Goal: Task Accomplishment & Management: Use online tool/utility

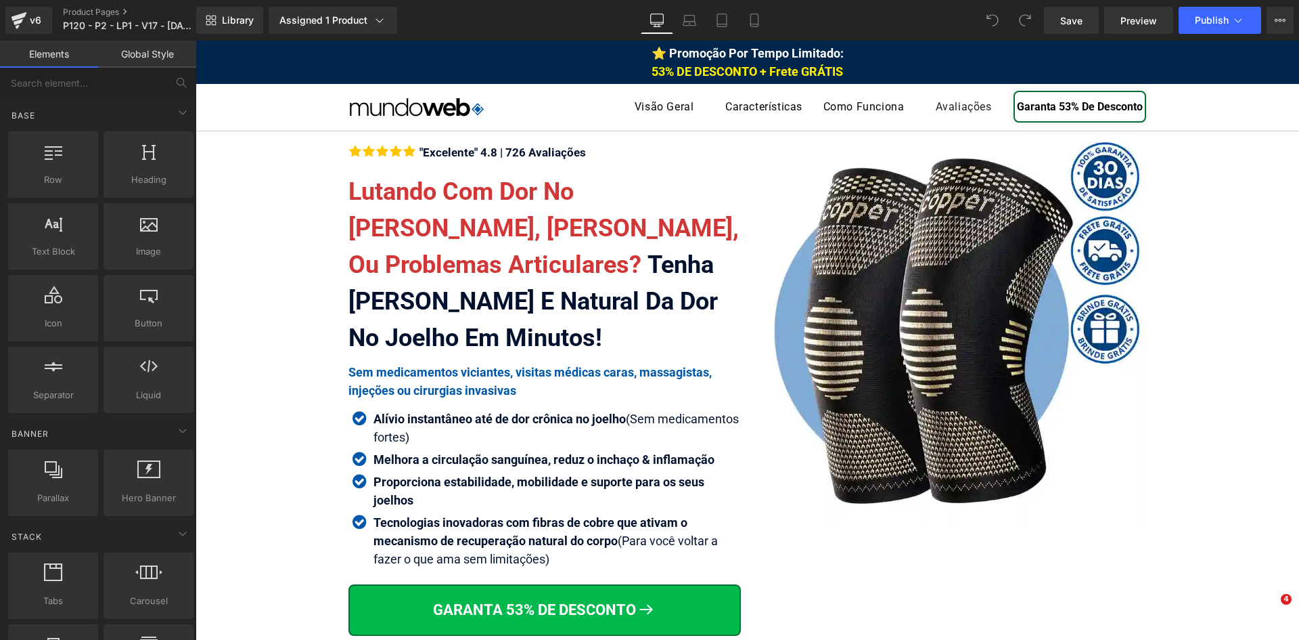
click at [761, 20] on icon at bounding box center [755, 21] width 14 height 14
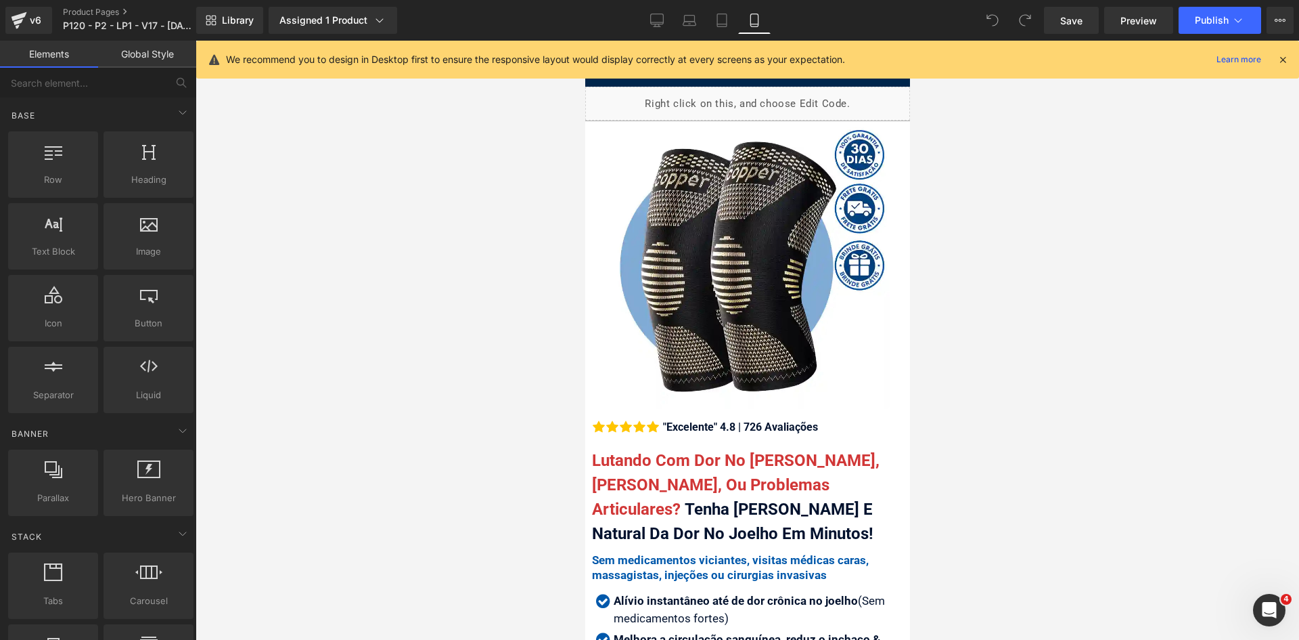
click at [1283, 58] on icon at bounding box center [1283, 59] width 12 height 12
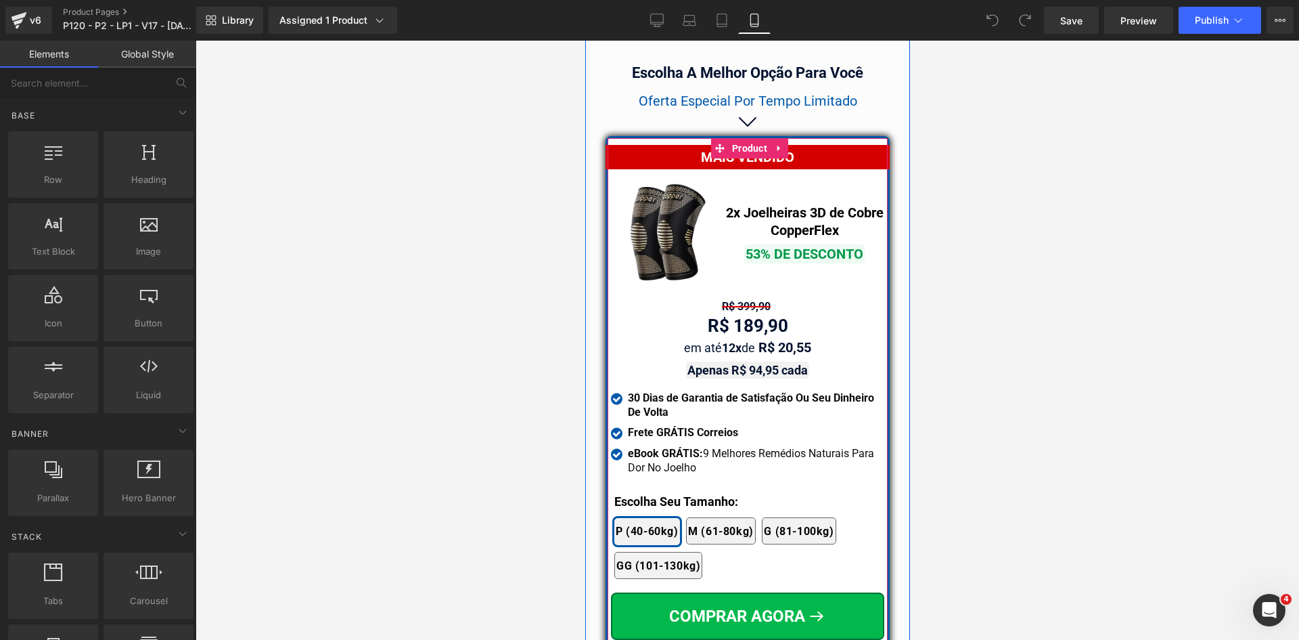
scroll to position [11788, 0]
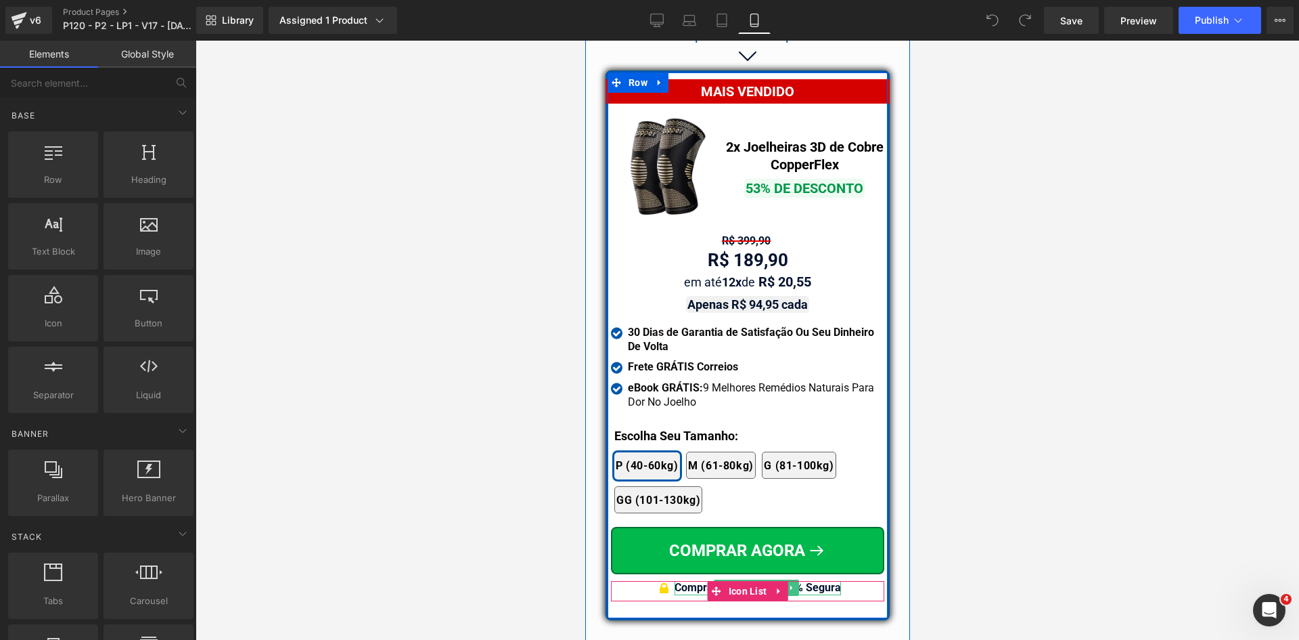
click at [822, 582] on b "Compra Garantida & 100% Segura" at bounding box center [757, 587] width 166 height 13
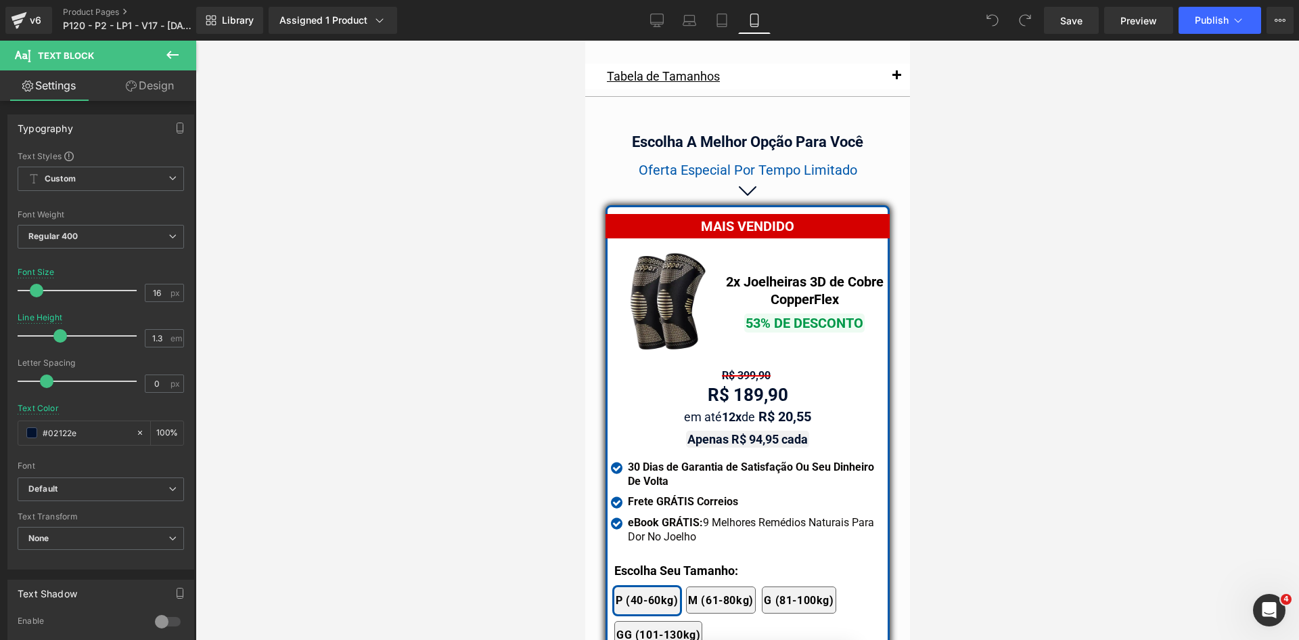
scroll to position [11653, 0]
click at [585, 41] on div at bounding box center [585, 41] width 0 height 0
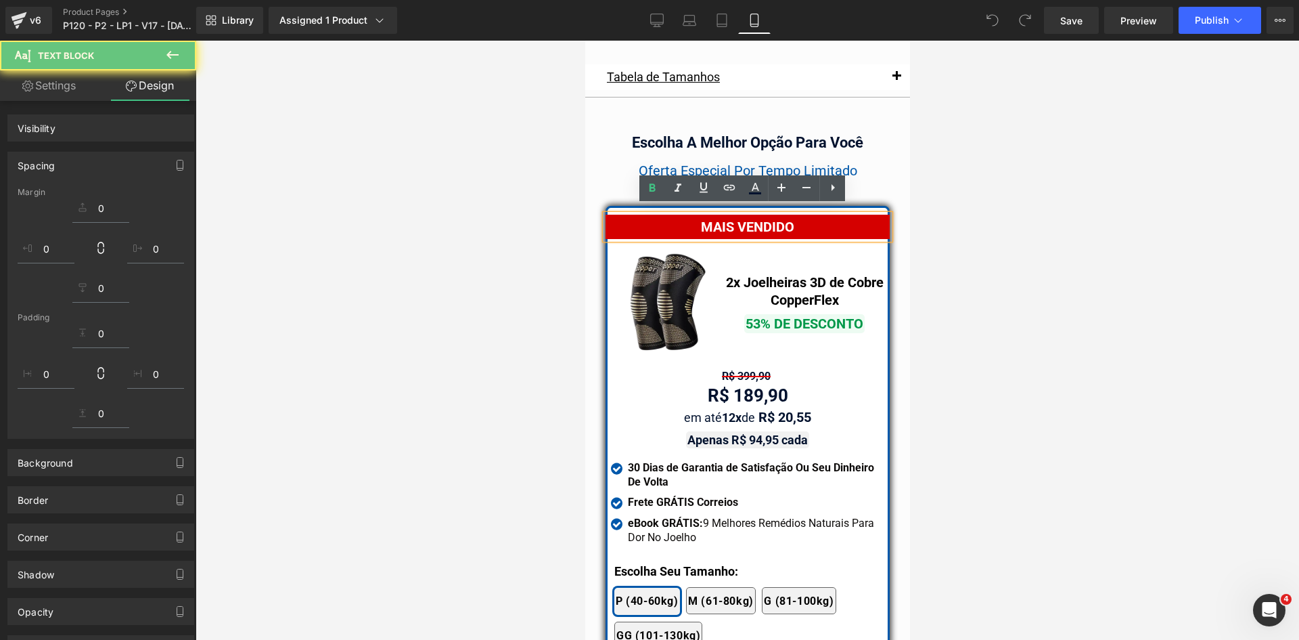
click at [947, 205] on div at bounding box center [748, 340] width 1104 height 599
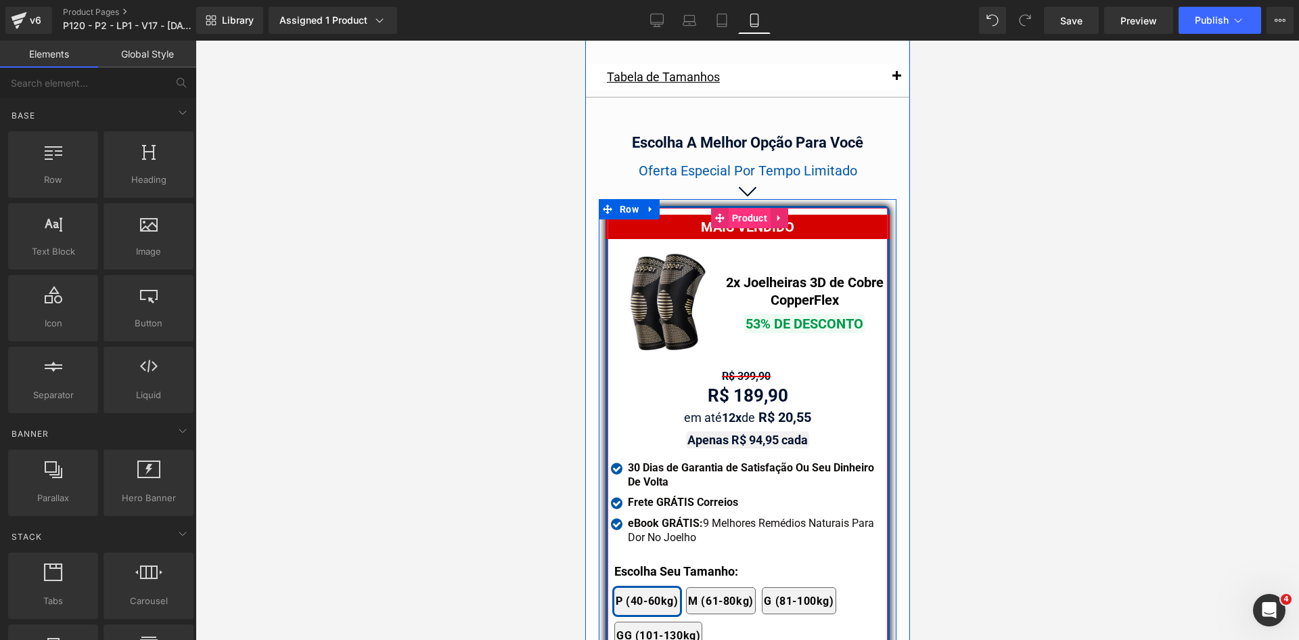
click at [737, 210] on span "Product" at bounding box center [749, 218] width 42 height 20
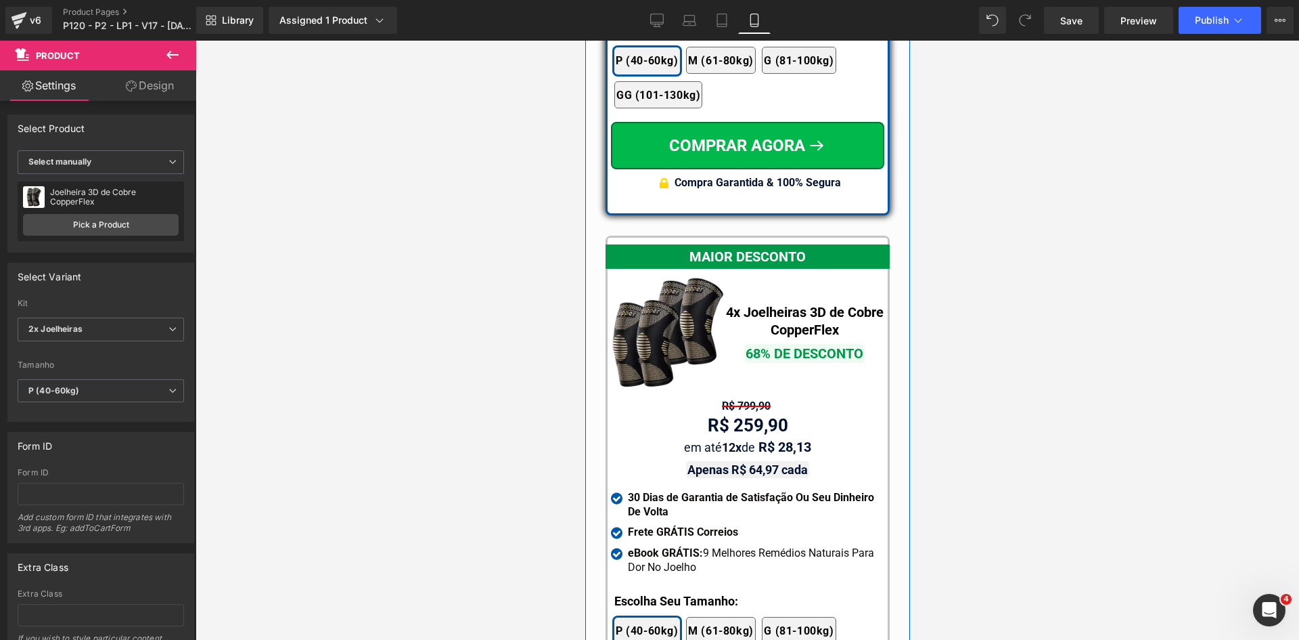
scroll to position [12194, 0]
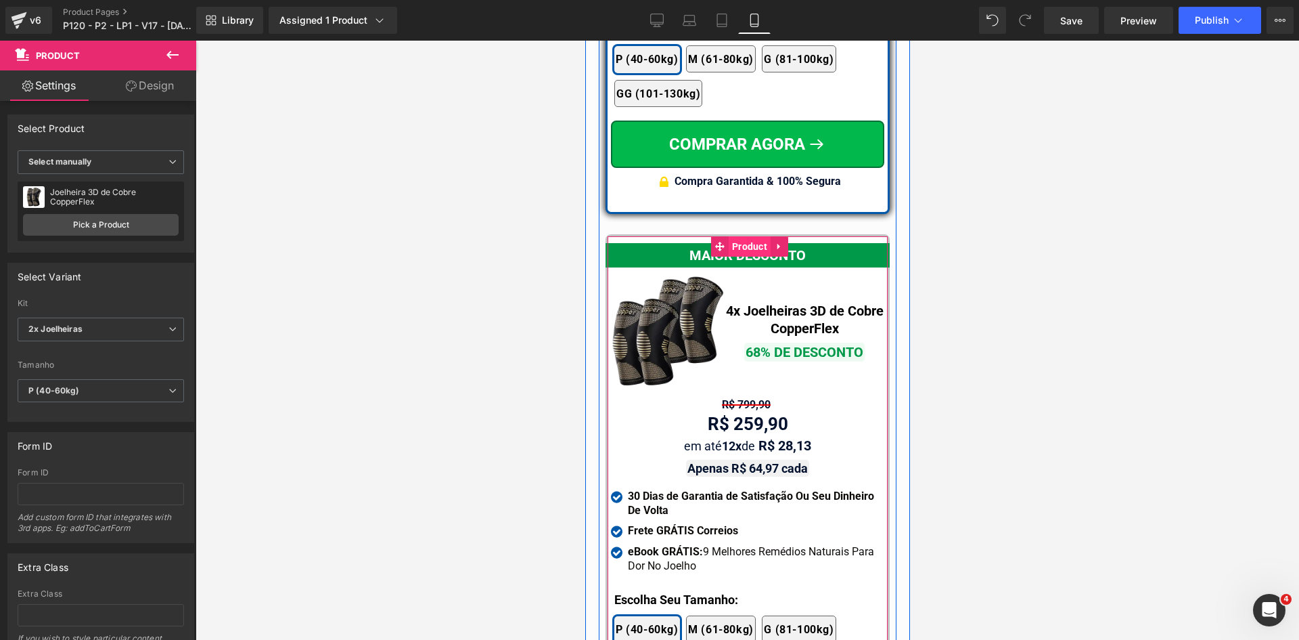
click at [738, 240] on span "Product" at bounding box center [749, 246] width 42 height 20
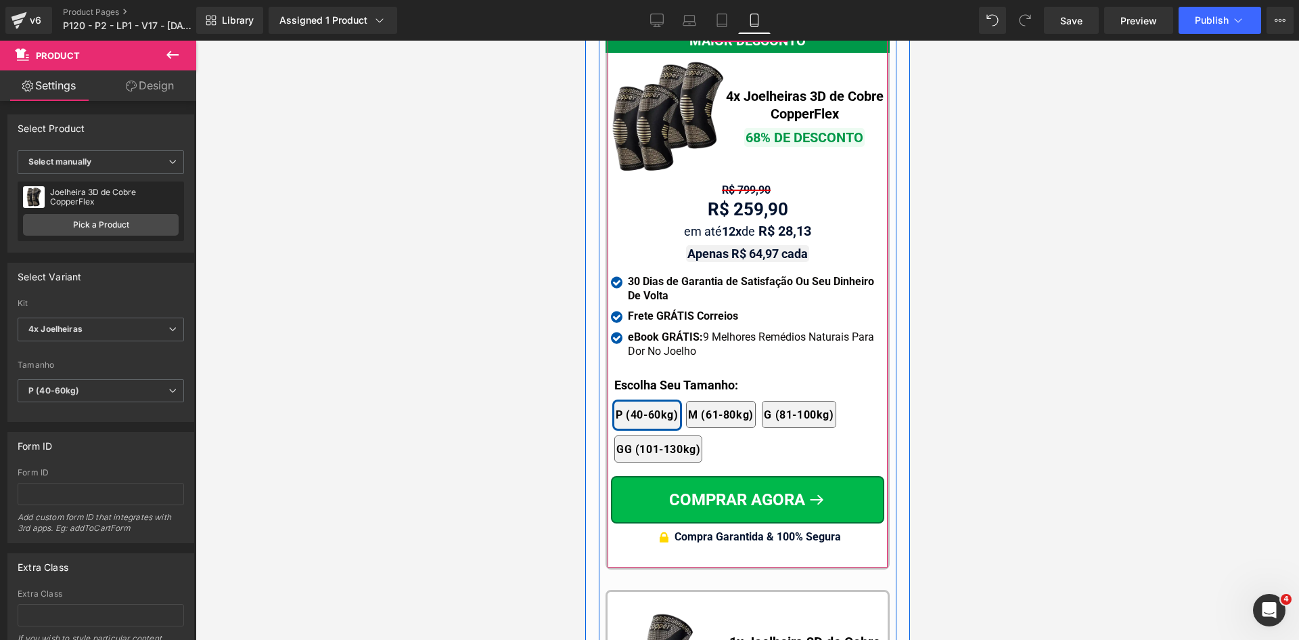
scroll to position [12600, 0]
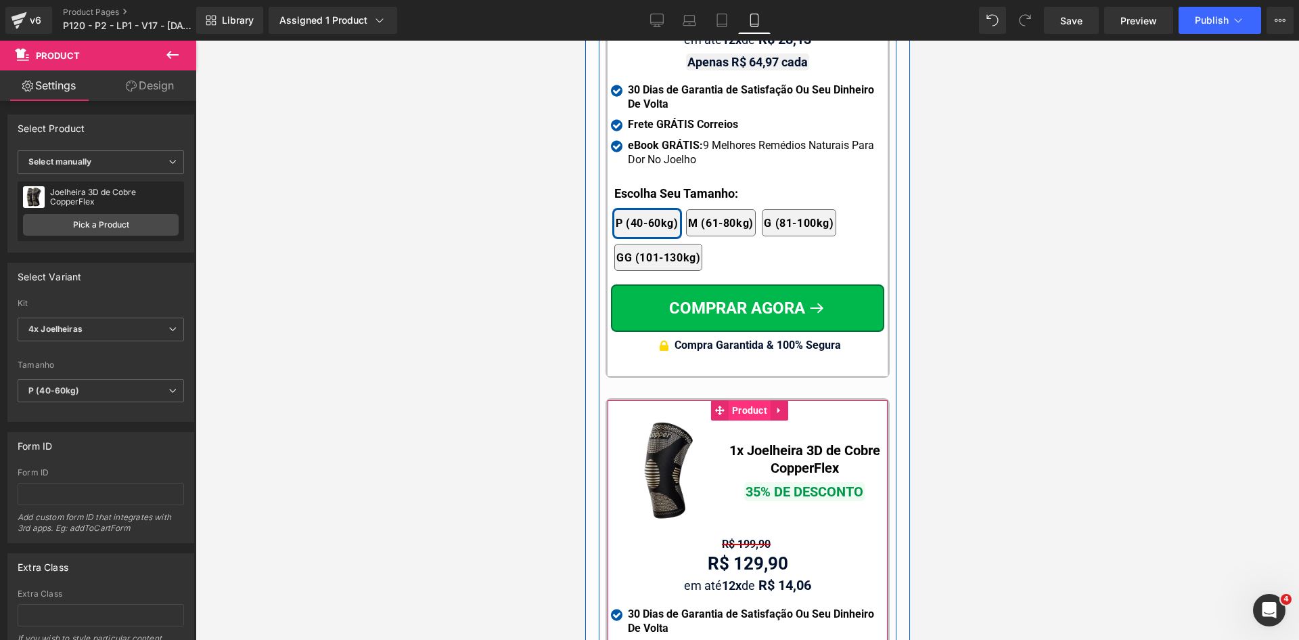
click at [741, 402] on span "Product" at bounding box center [749, 410] width 42 height 20
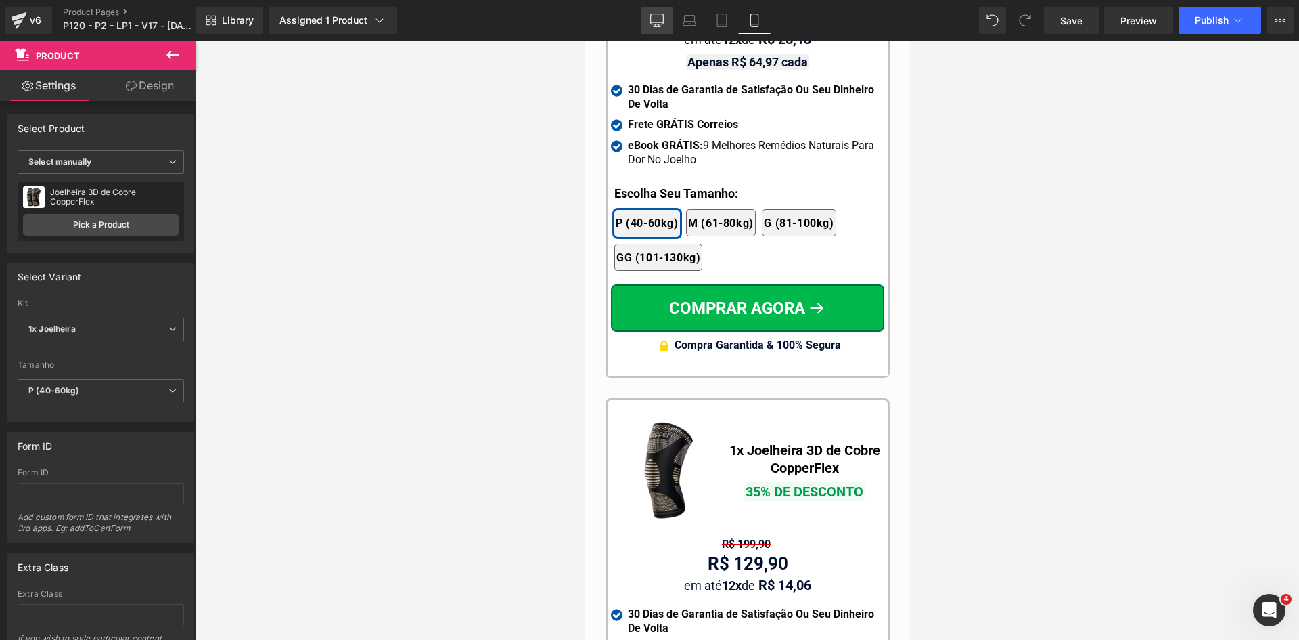
click at [664, 16] on icon at bounding box center [657, 19] width 13 height 10
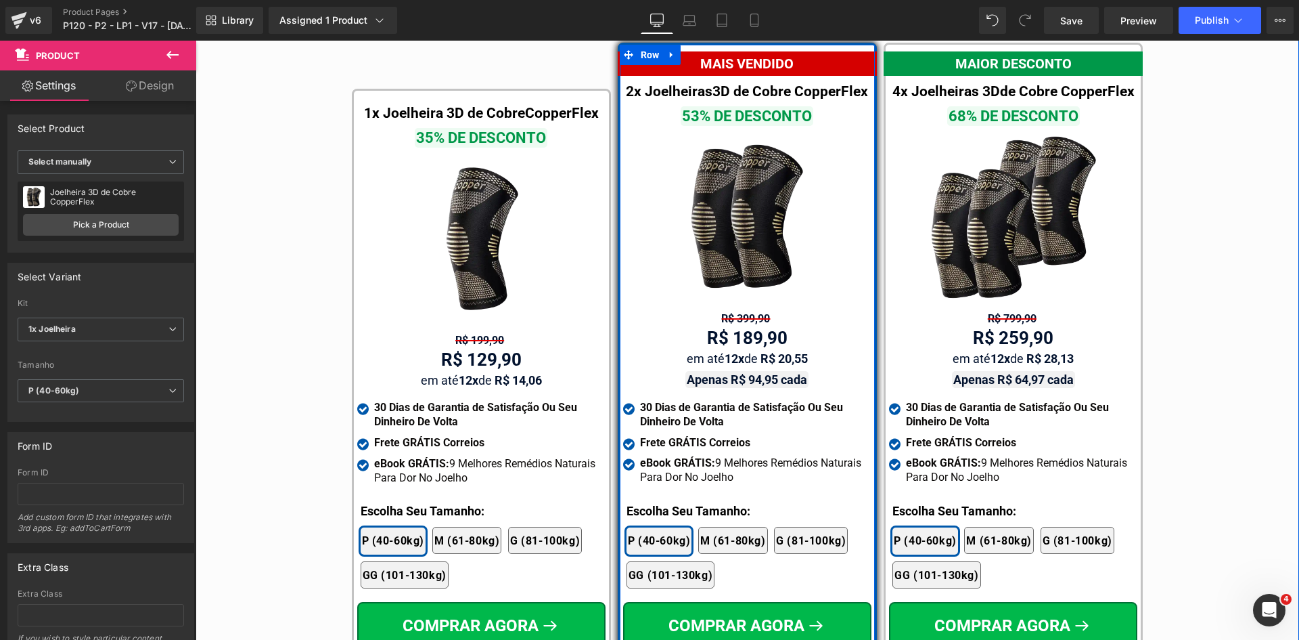
scroll to position [7751, 0]
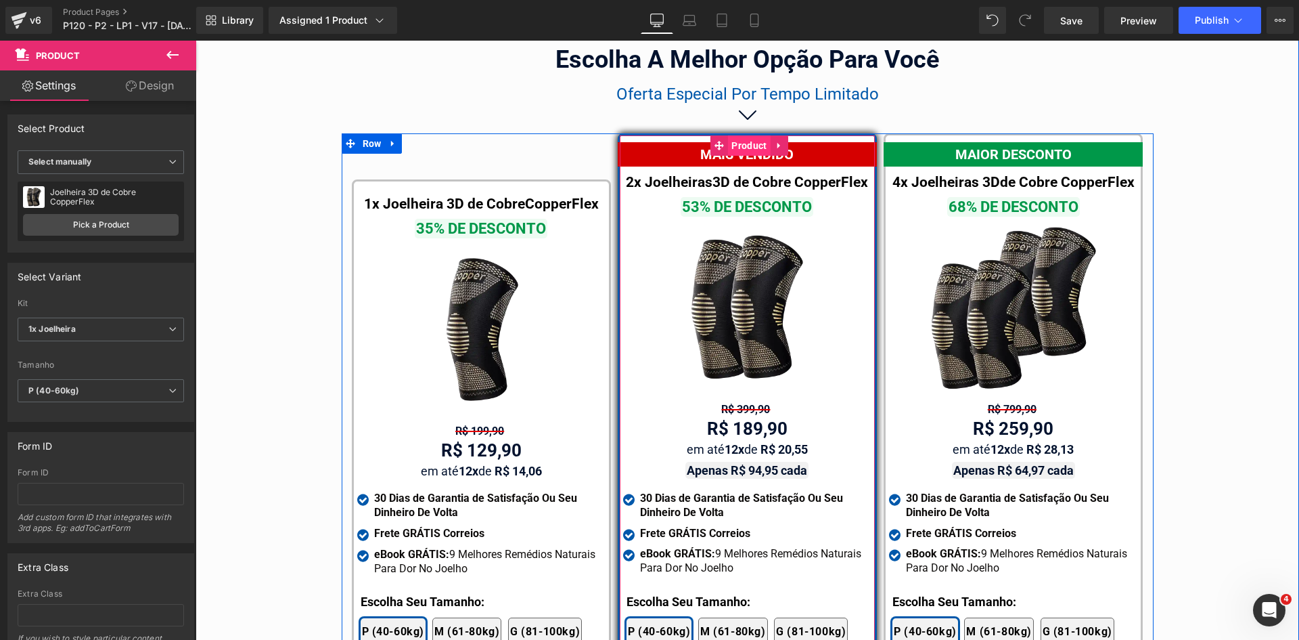
click at [742, 135] on span "Product" at bounding box center [749, 145] width 42 height 20
click at [1008, 136] on span "Product" at bounding box center [1016, 146] width 42 height 20
click at [480, 181] on span "Product" at bounding box center [483, 191] width 42 height 20
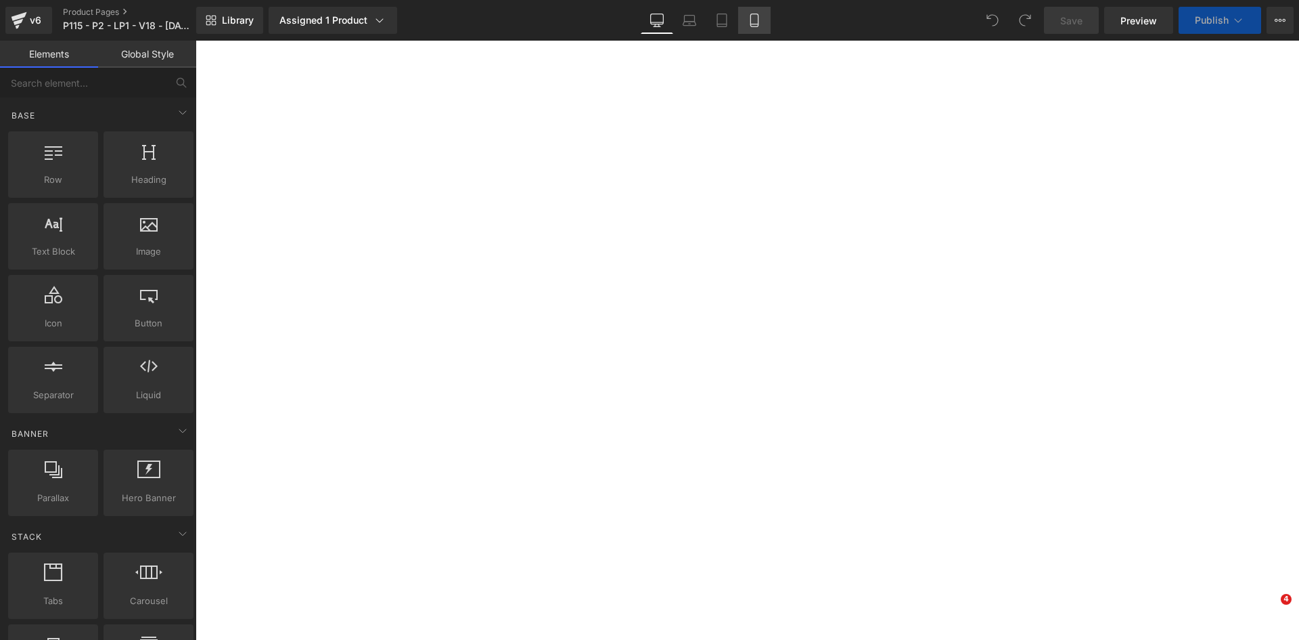
click at [750, 20] on icon at bounding box center [755, 21] width 14 height 14
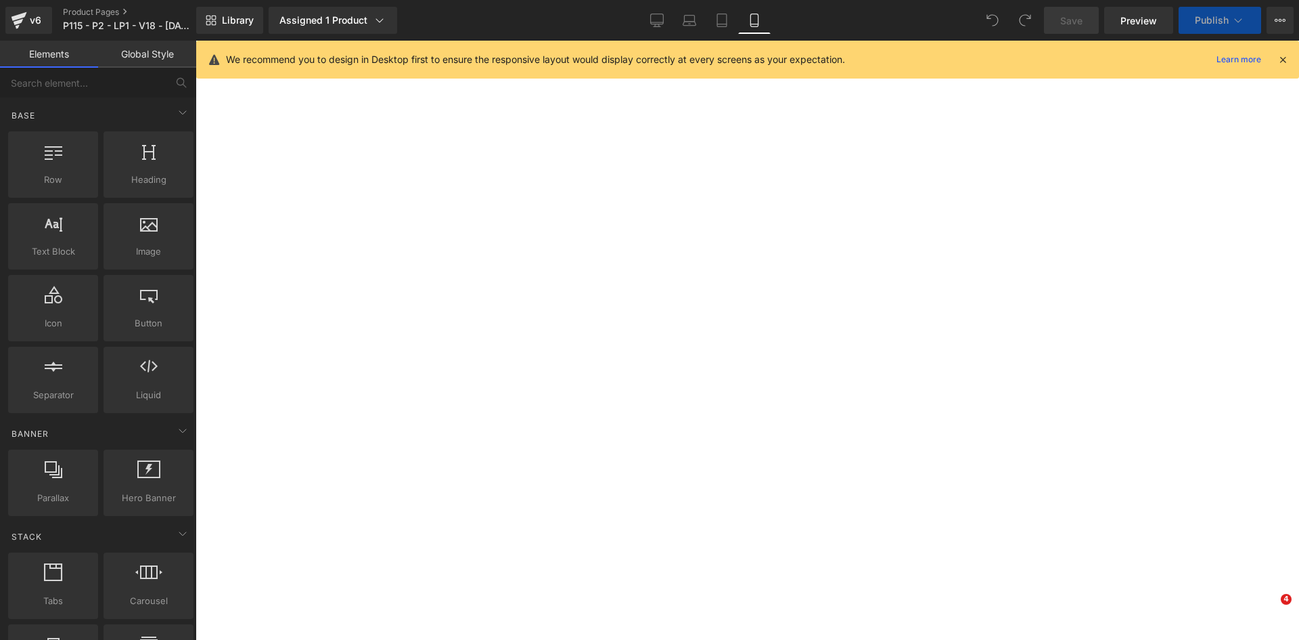
click at [1282, 61] on icon at bounding box center [1283, 59] width 12 height 12
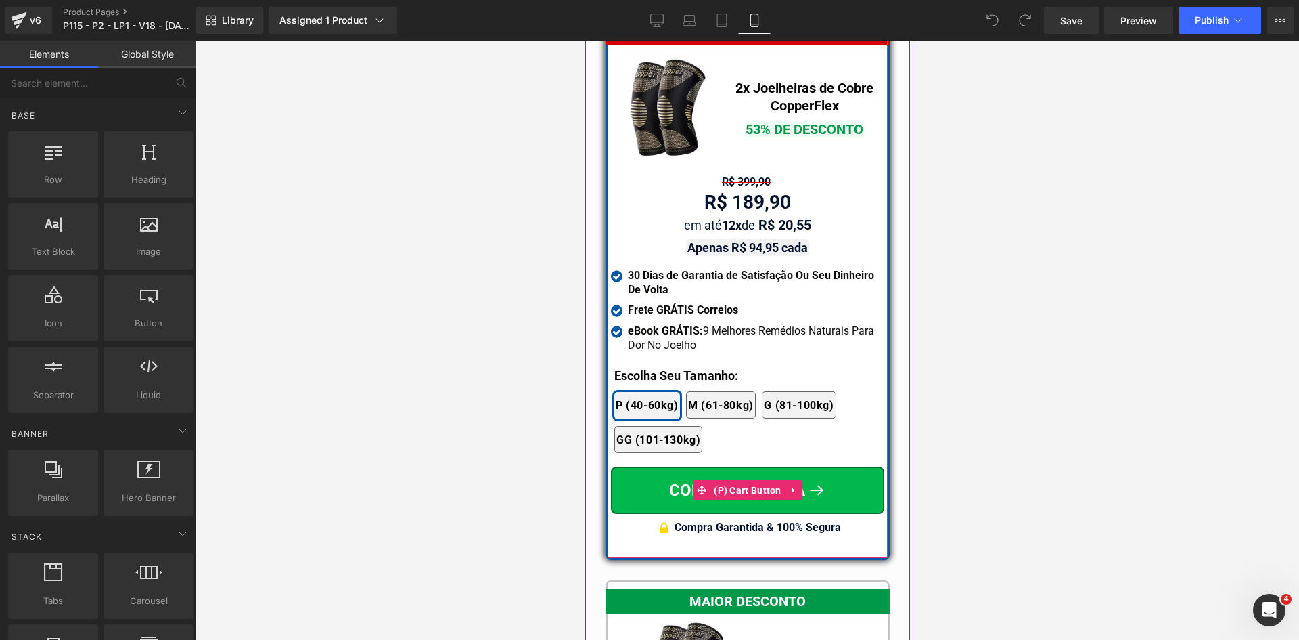
scroll to position [11723, 0]
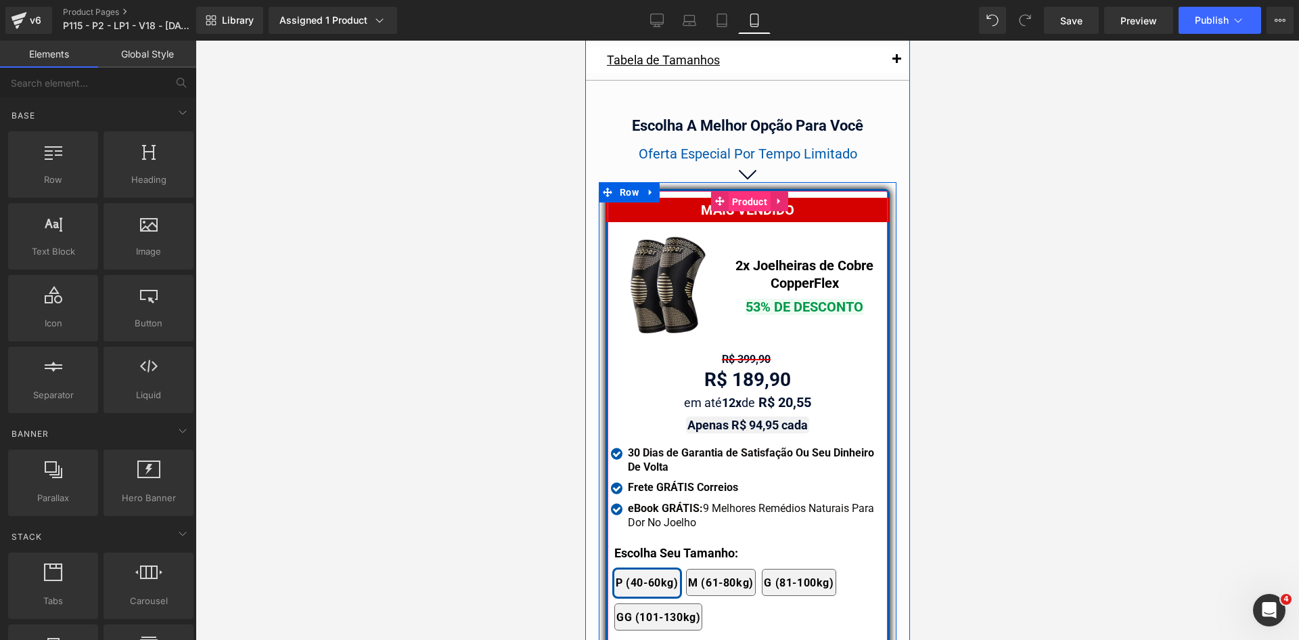
click at [753, 192] on span "Product" at bounding box center [749, 202] width 42 height 20
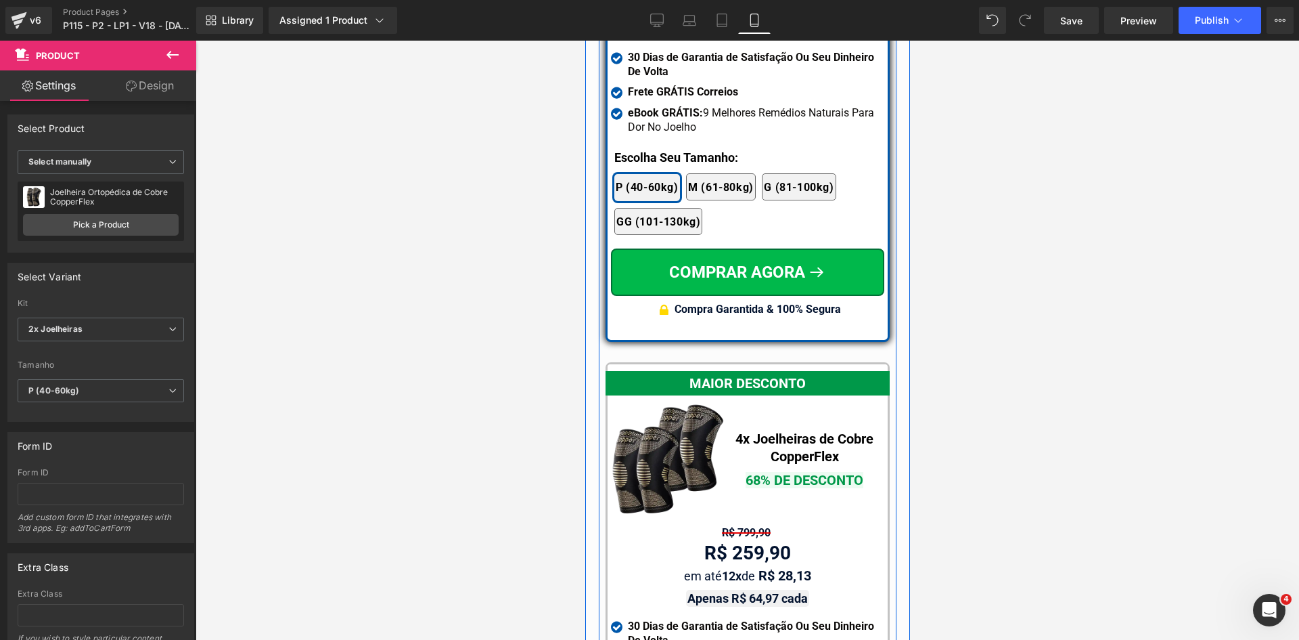
scroll to position [12129, 0]
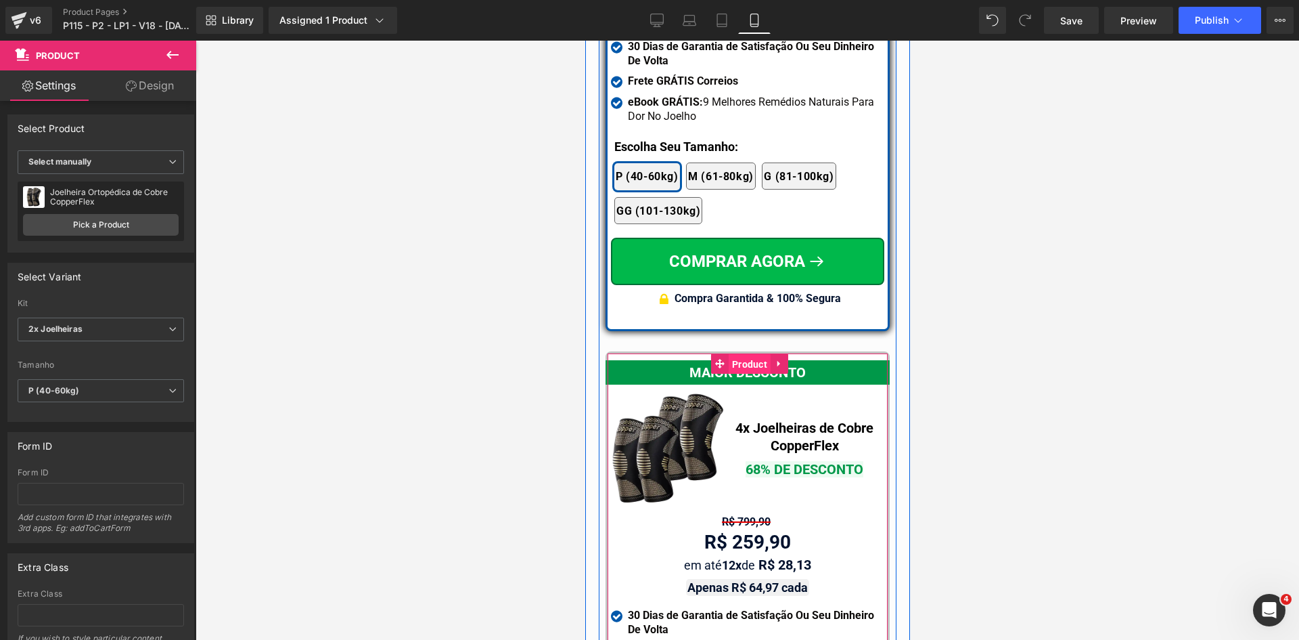
click at [741, 354] on span "Product" at bounding box center [749, 364] width 42 height 20
click at [741, 353] on span "Product" at bounding box center [749, 363] width 42 height 20
click at [741, 354] on span "Product" at bounding box center [749, 364] width 42 height 20
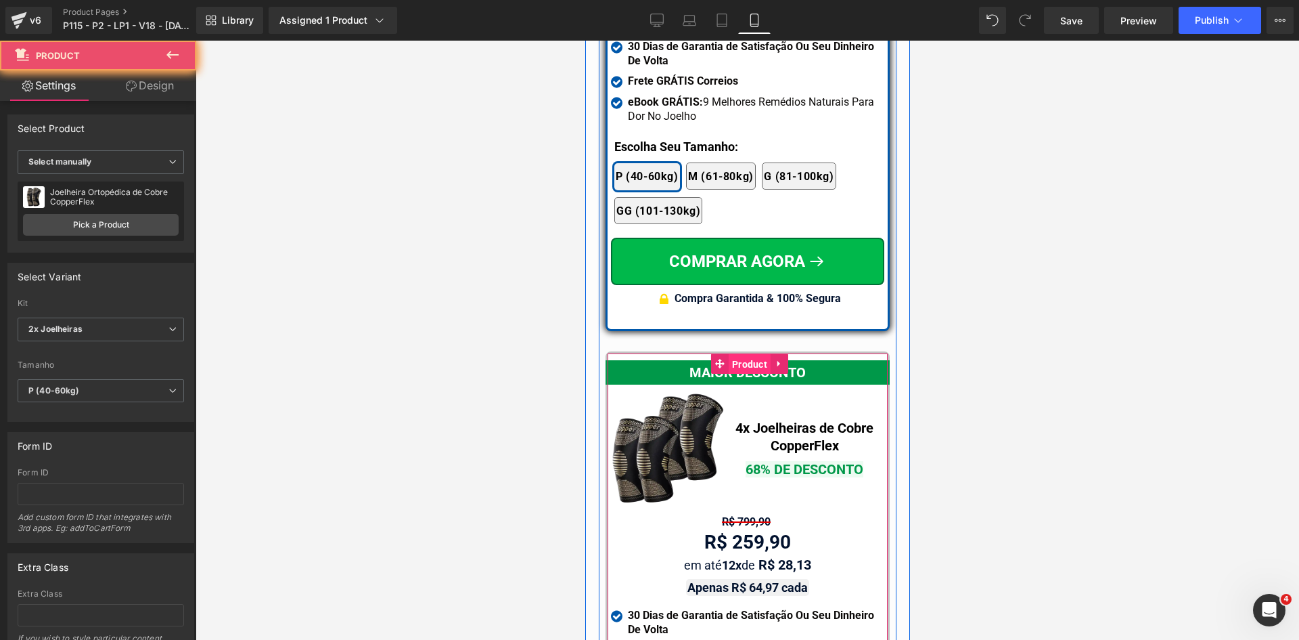
click at [741, 354] on span "Product" at bounding box center [749, 364] width 42 height 20
click at [741, 353] on span "Product" at bounding box center [749, 363] width 42 height 20
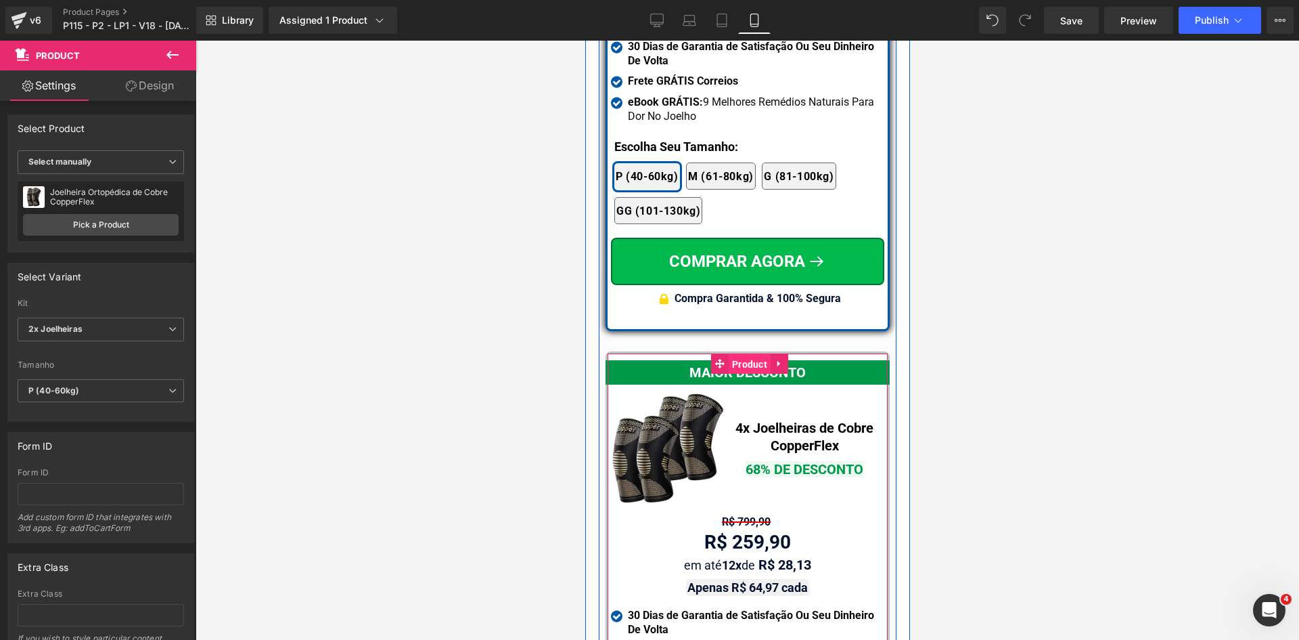
click at [741, 354] on span "Product" at bounding box center [749, 364] width 42 height 20
click at [740, 354] on span "Product" at bounding box center [749, 364] width 42 height 20
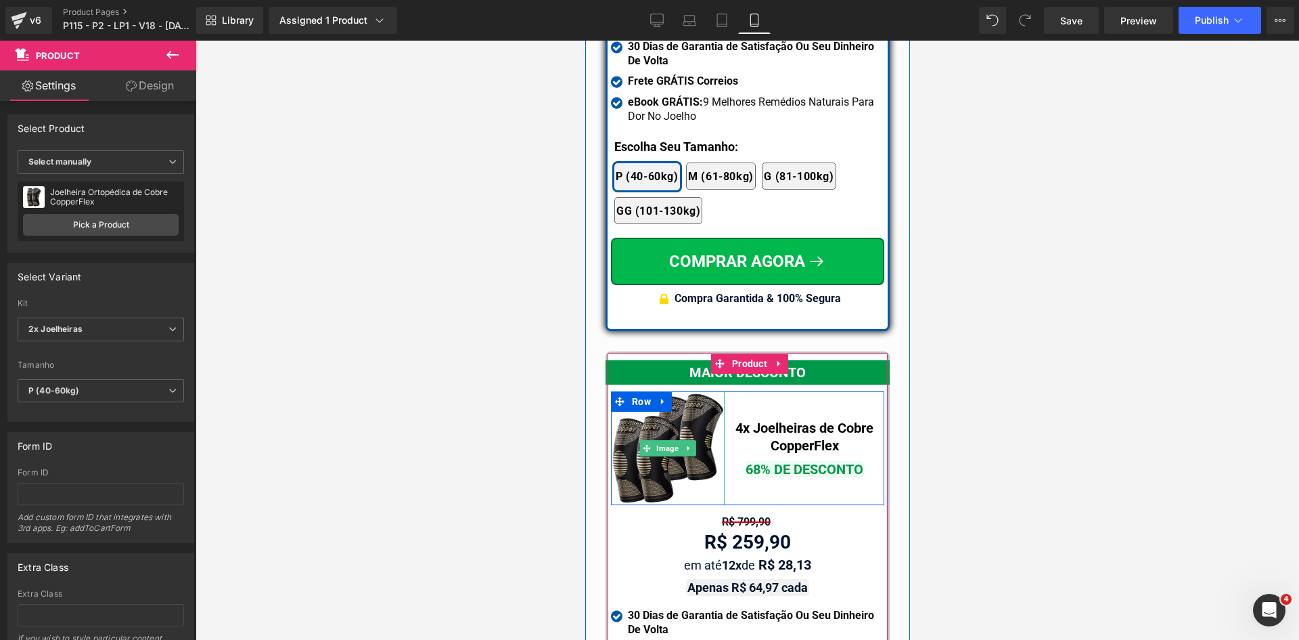
click at [711, 445] on img at bounding box center [667, 448] width 114 height 114
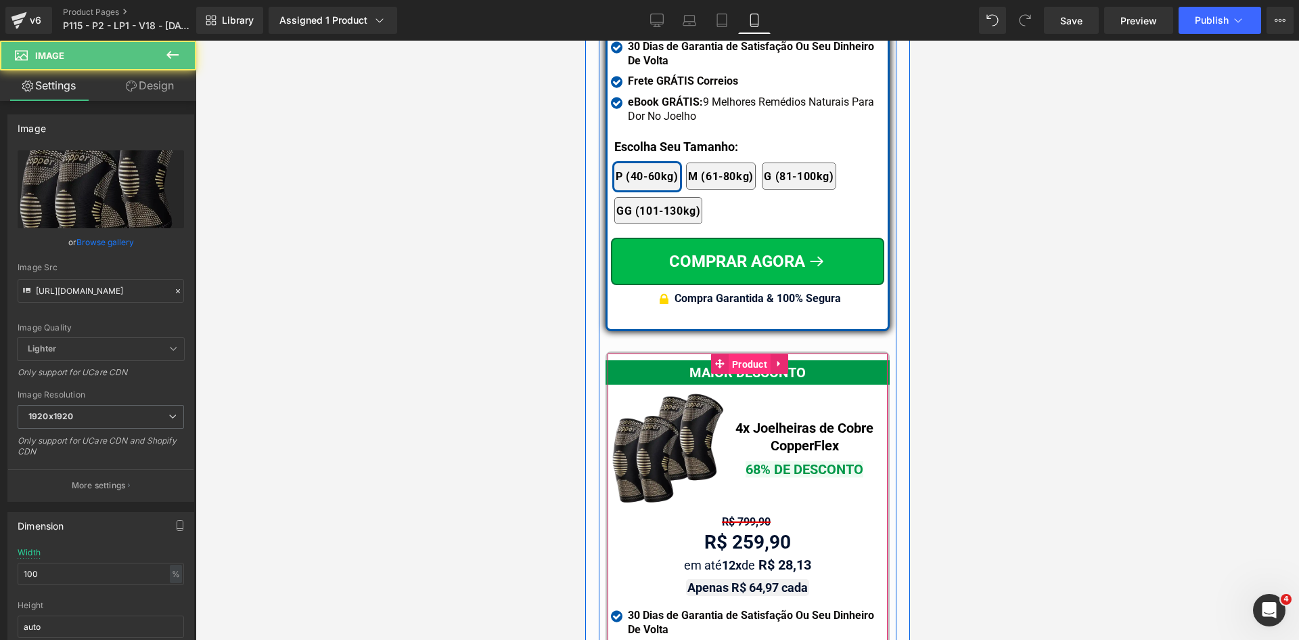
click at [736, 354] on span "Product" at bounding box center [749, 364] width 42 height 20
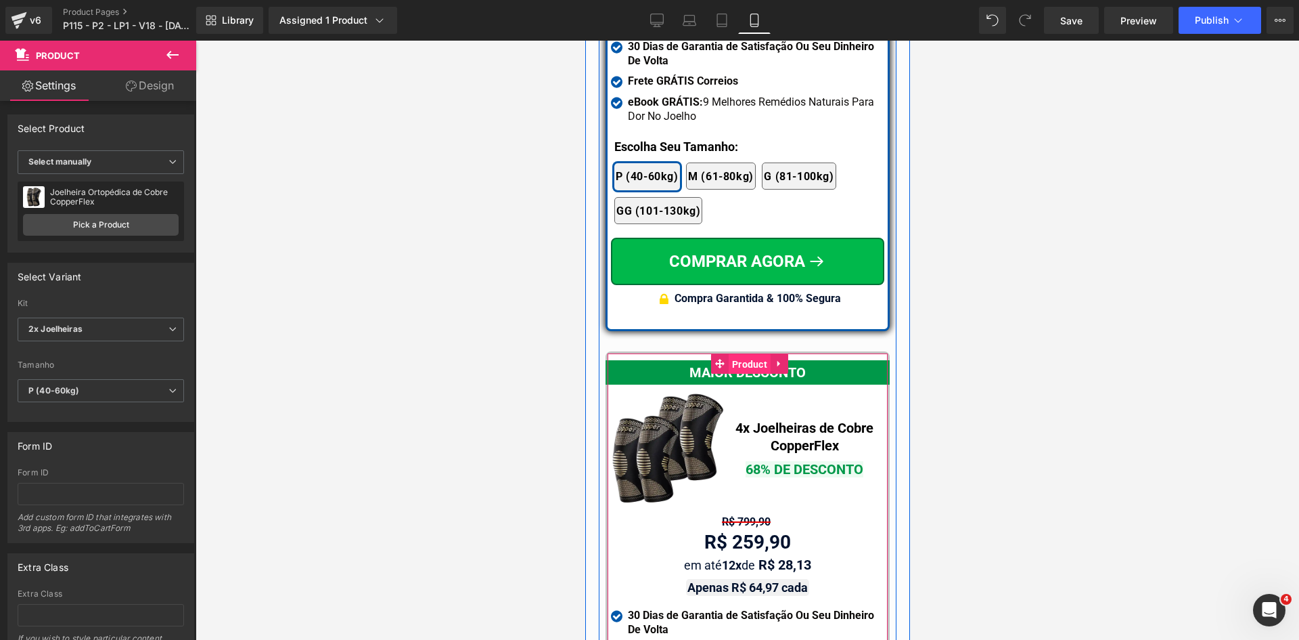
click at [736, 354] on span "Product" at bounding box center [749, 364] width 42 height 20
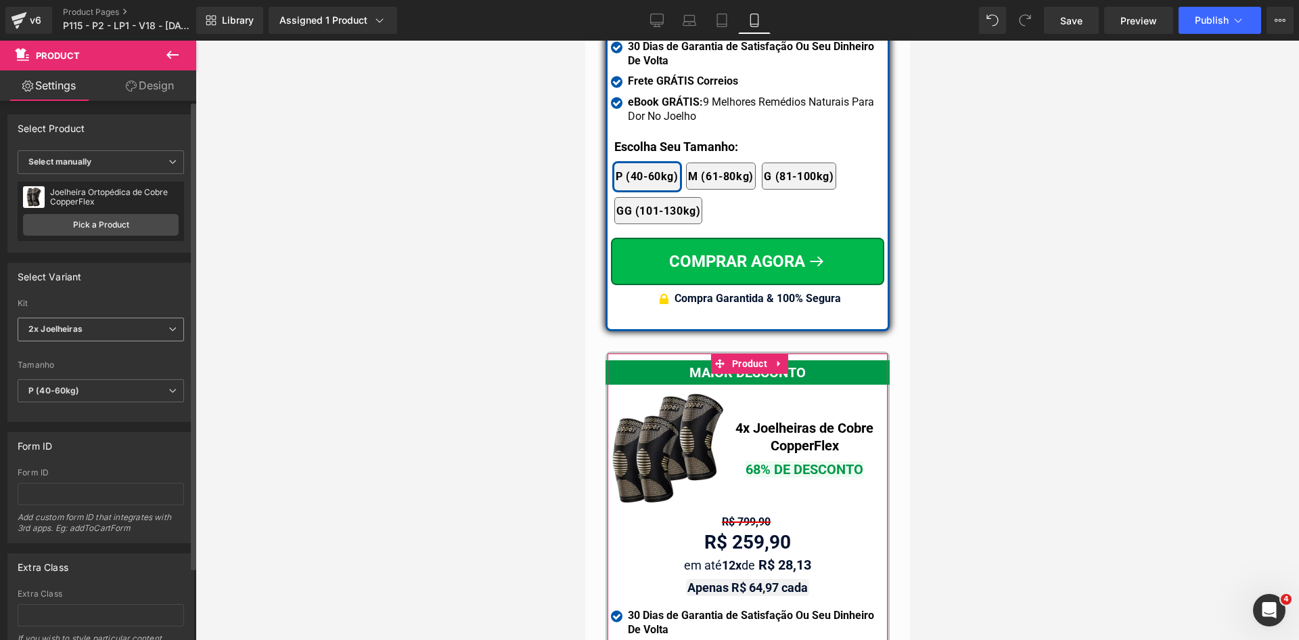
click at [109, 331] on span "2x Joelheiras" at bounding box center [101, 329] width 166 height 24
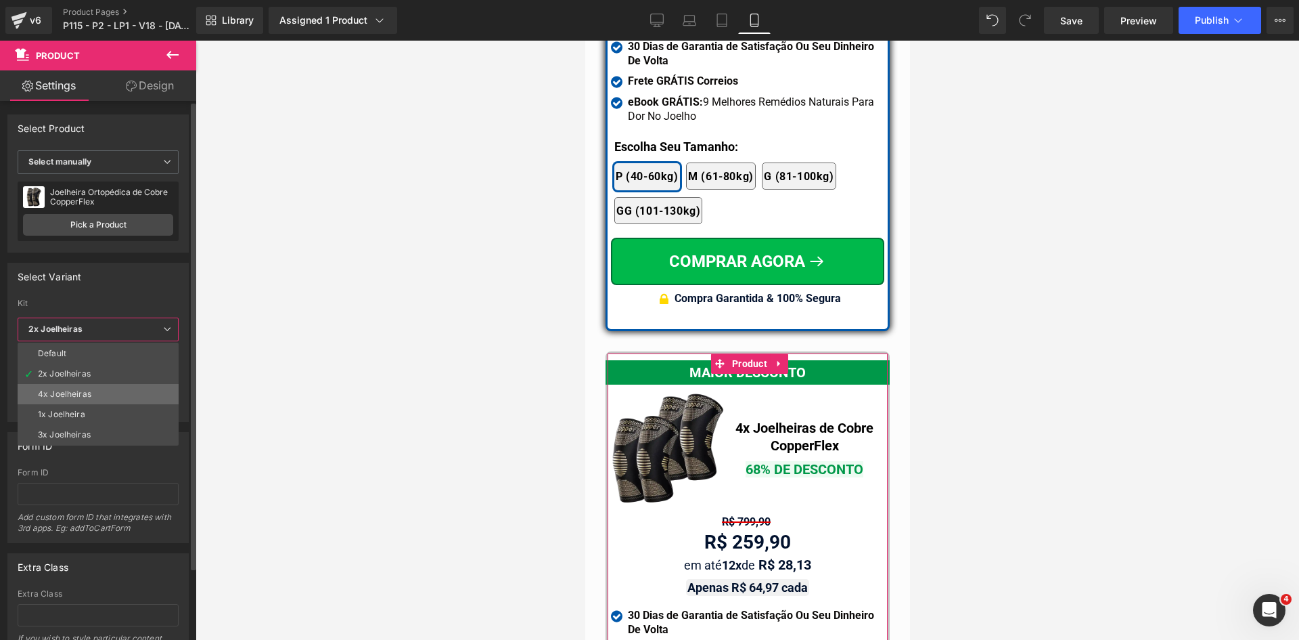
click at [68, 395] on div "4x Joelheiras" at bounding box center [64, 393] width 53 height 9
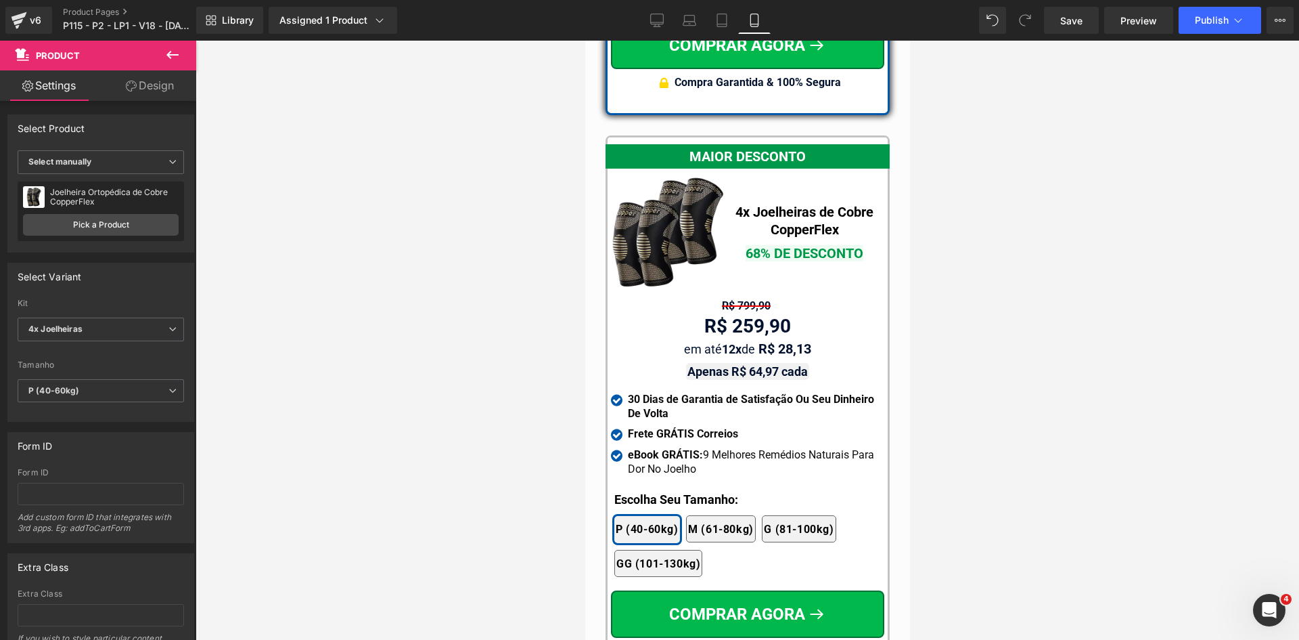
scroll to position [12467, 0]
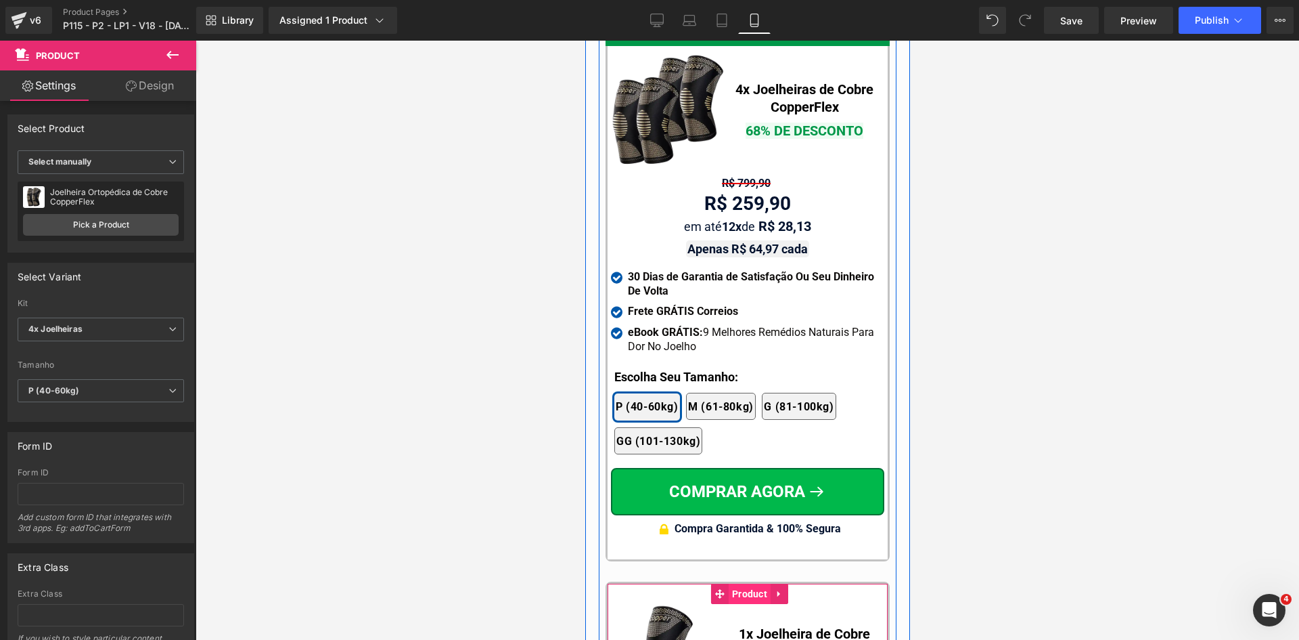
click at [748, 583] on span "Product" at bounding box center [749, 593] width 42 height 20
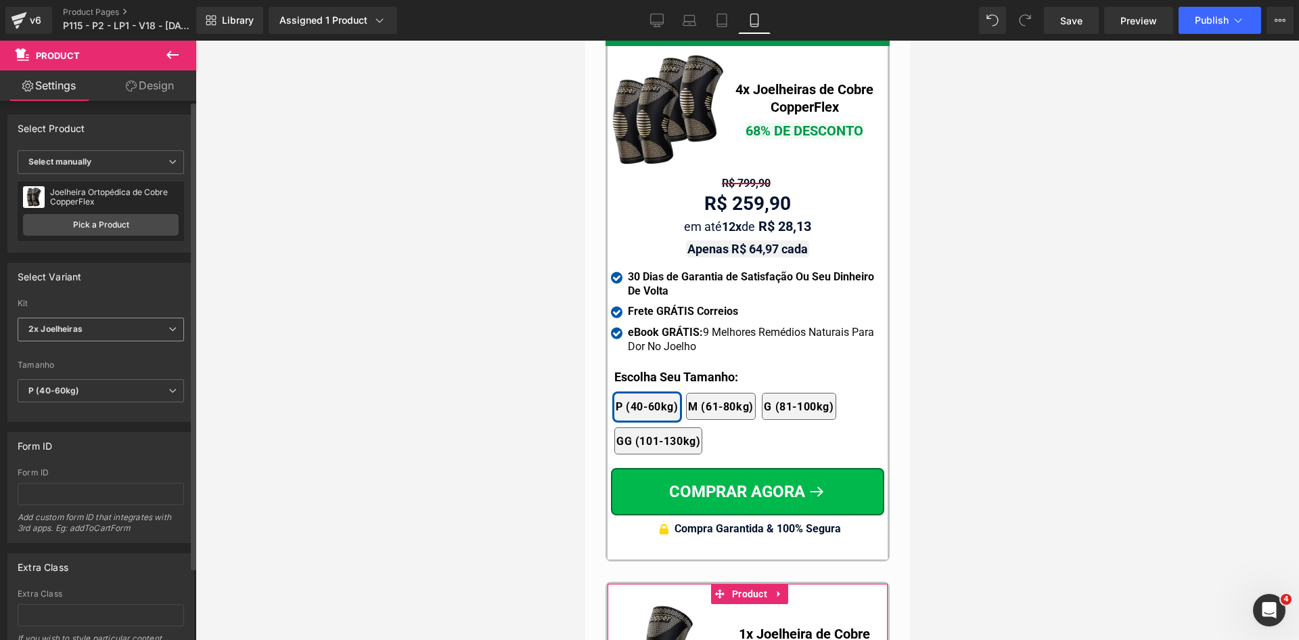
click at [121, 335] on span "2x Joelheiras" at bounding box center [101, 329] width 166 height 24
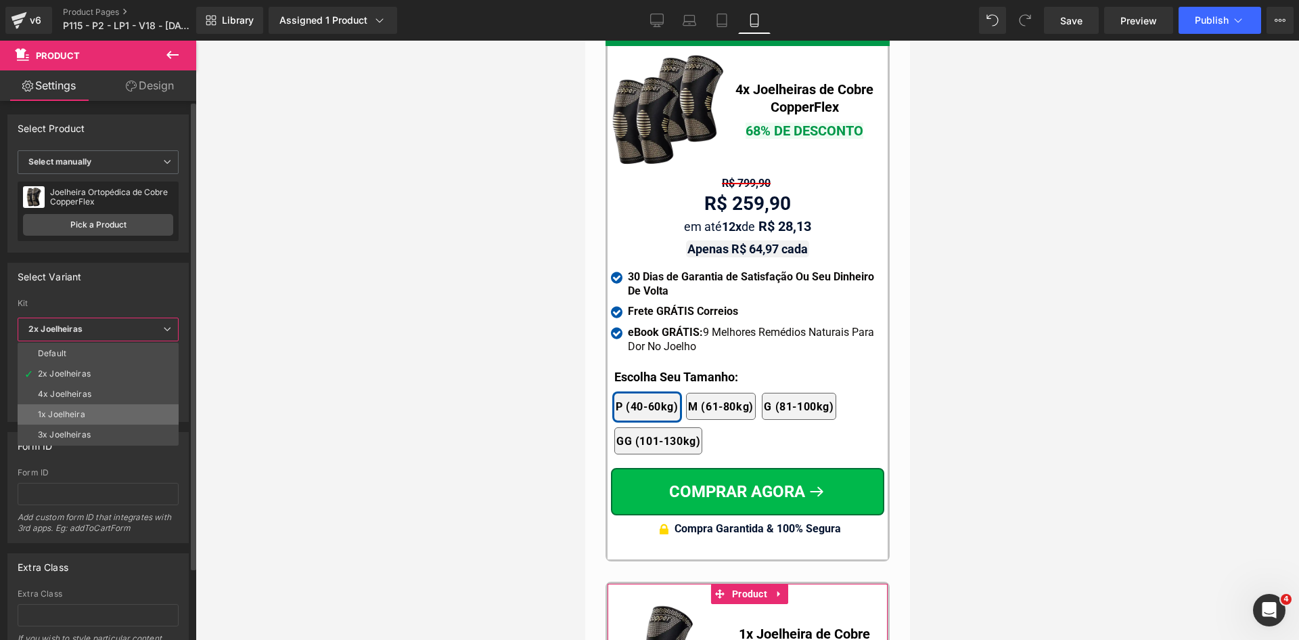
click at [64, 414] on div "1x Joelheira" at bounding box center [61, 413] width 47 height 9
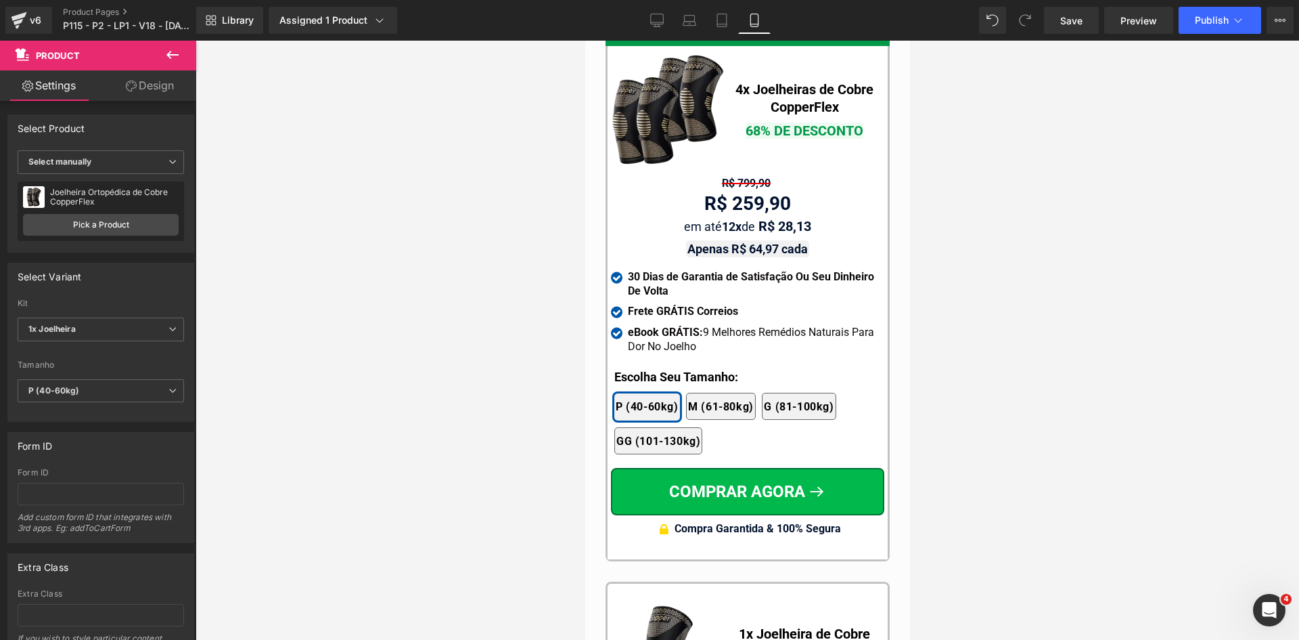
click at [397, 422] on div at bounding box center [748, 340] width 1104 height 599
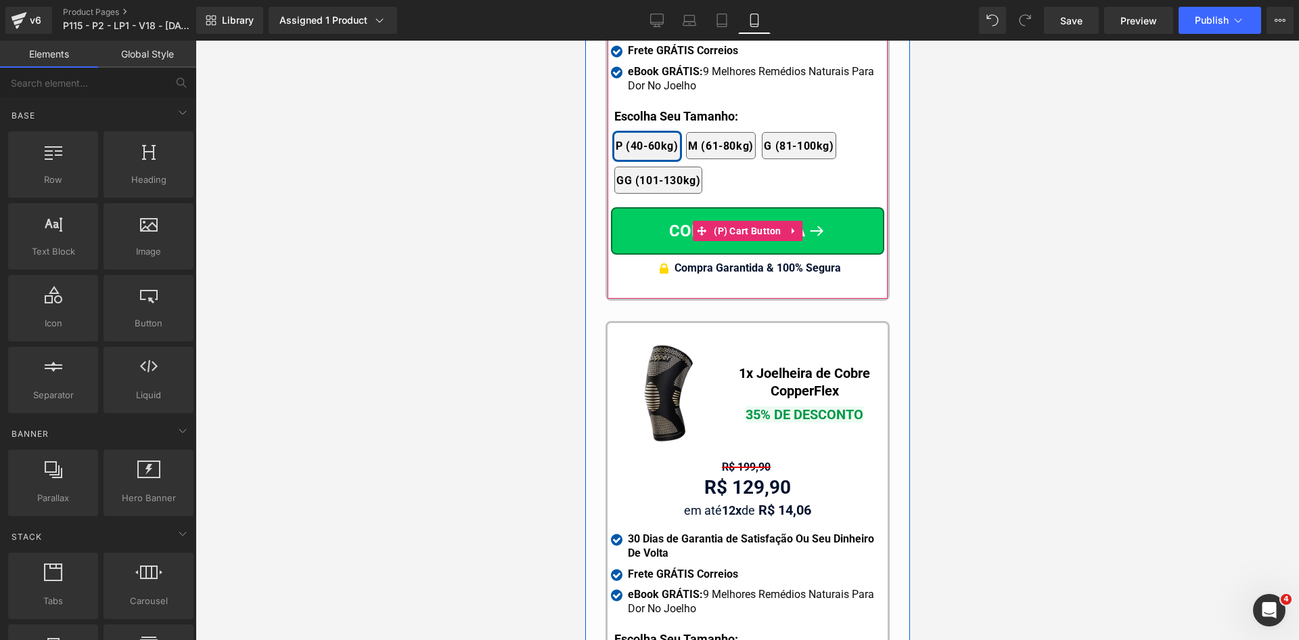
scroll to position [12738, 0]
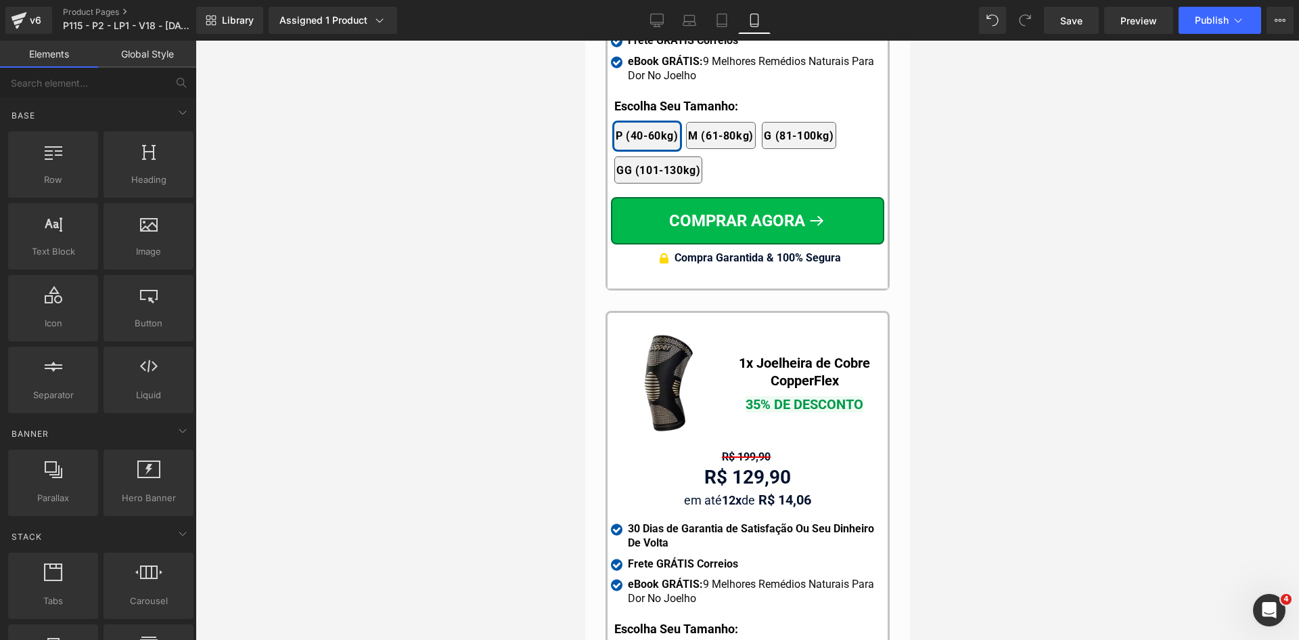
click at [983, 380] on div at bounding box center [748, 340] width 1104 height 599
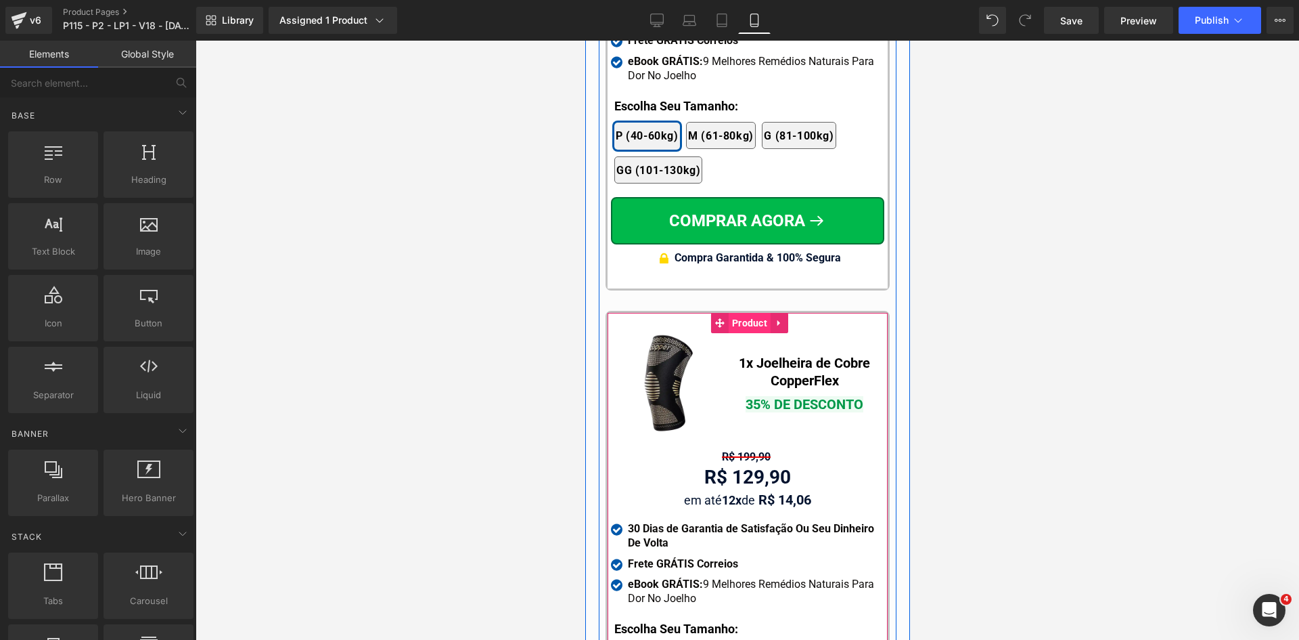
click at [736, 313] on span "Product" at bounding box center [749, 323] width 42 height 20
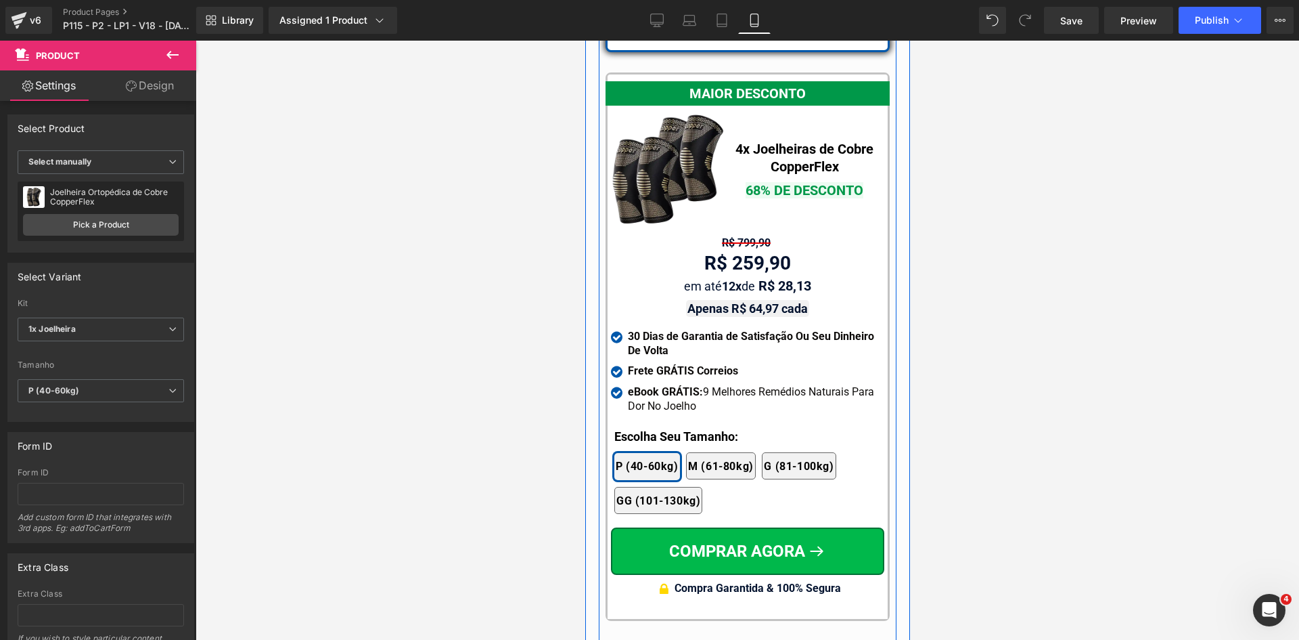
scroll to position [12332, 0]
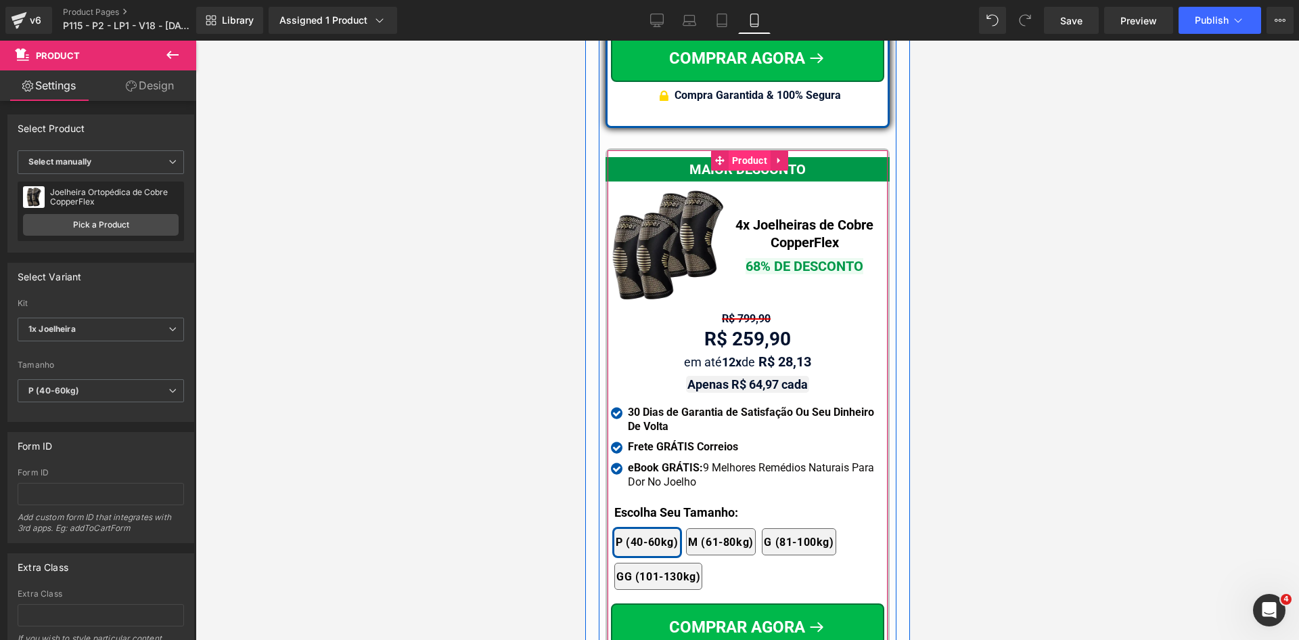
click at [746, 150] on span "Product" at bounding box center [749, 160] width 42 height 20
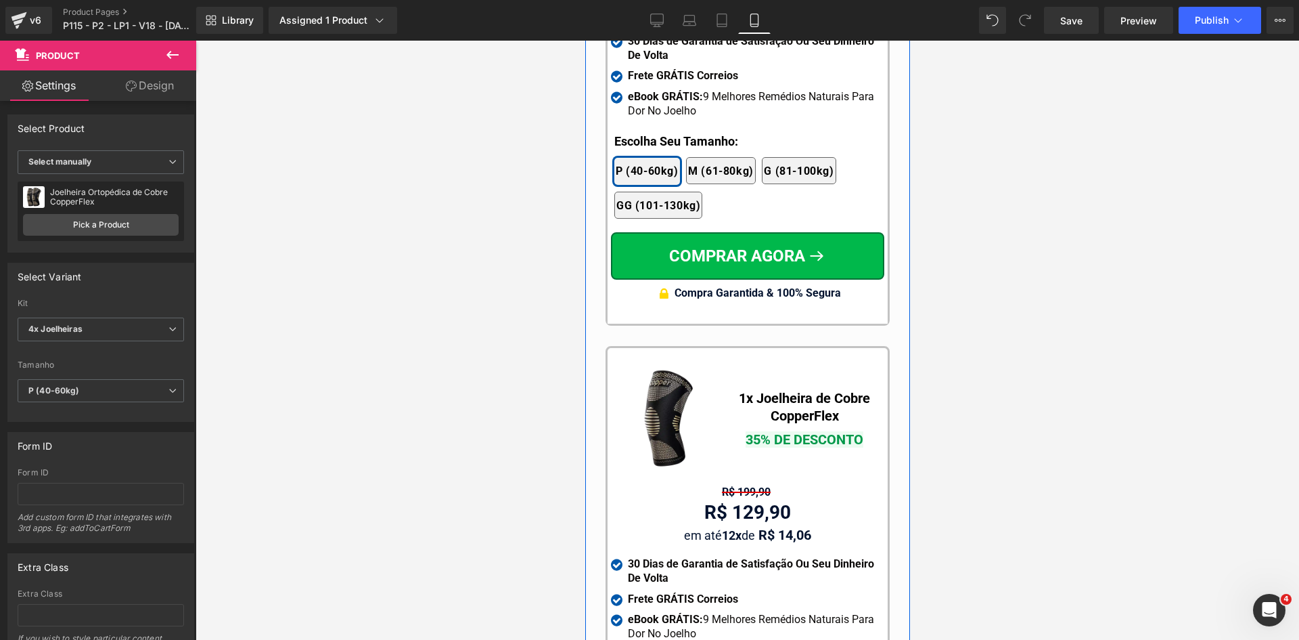
scroll to position [12805, 0]
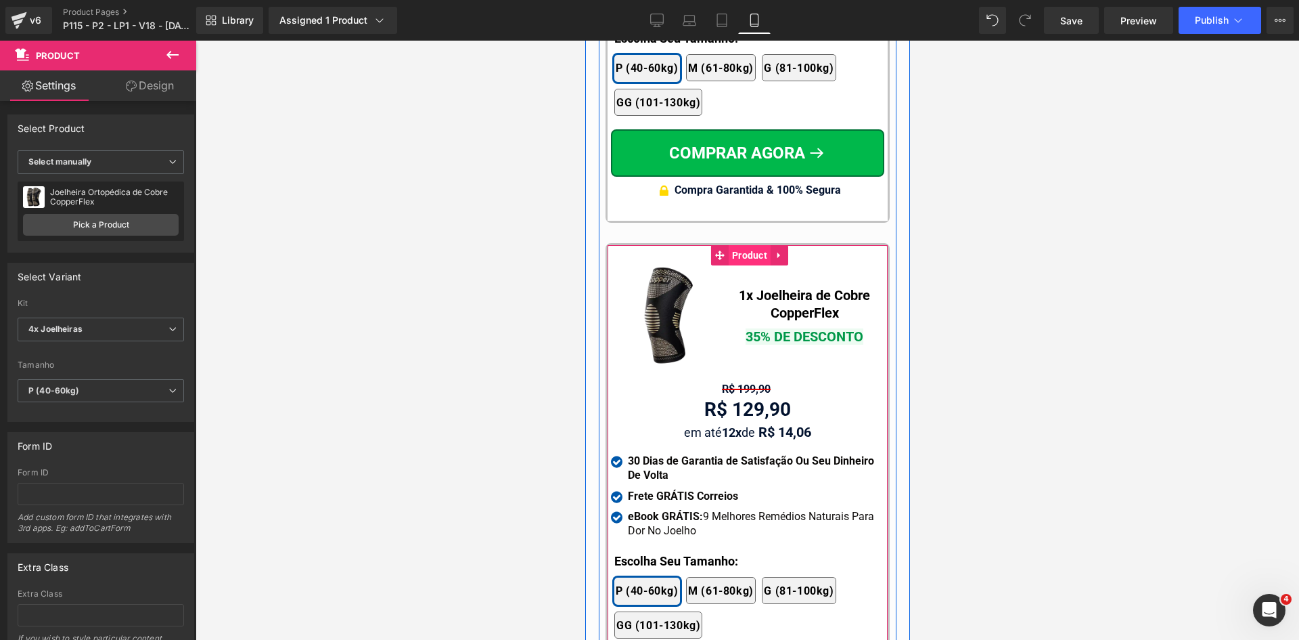
click at [745, 245] on span "Product" at bounding box center [749, 255] width 42 height 20
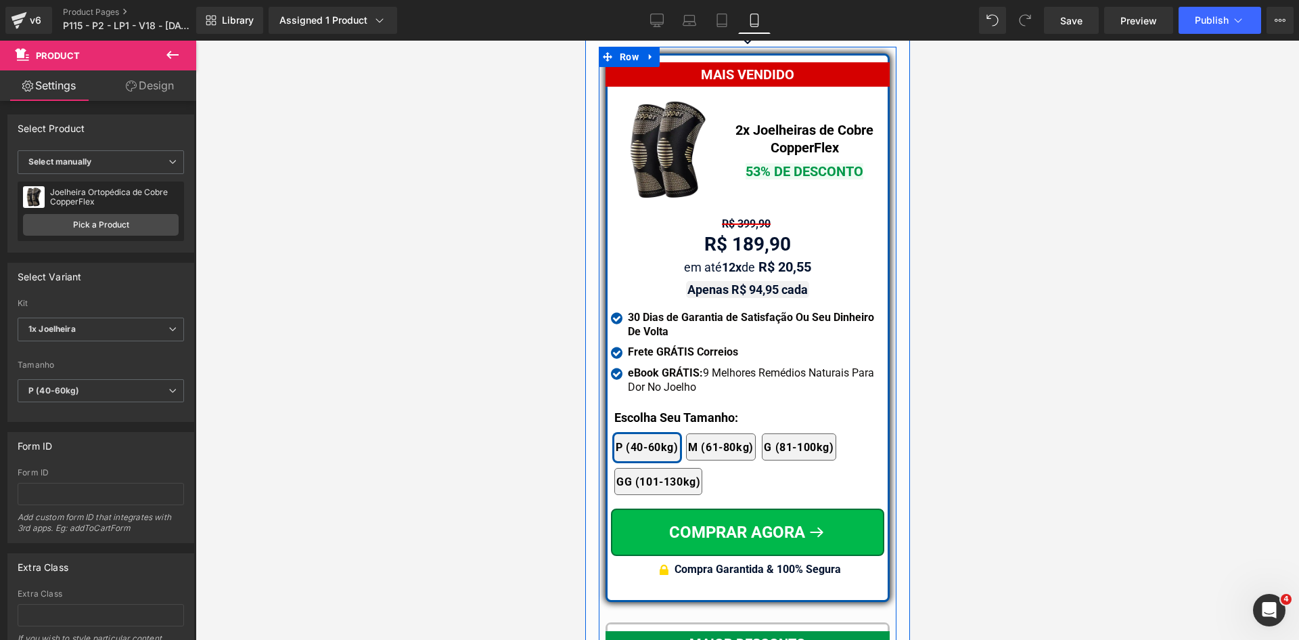
scroll to position [11587, 0]
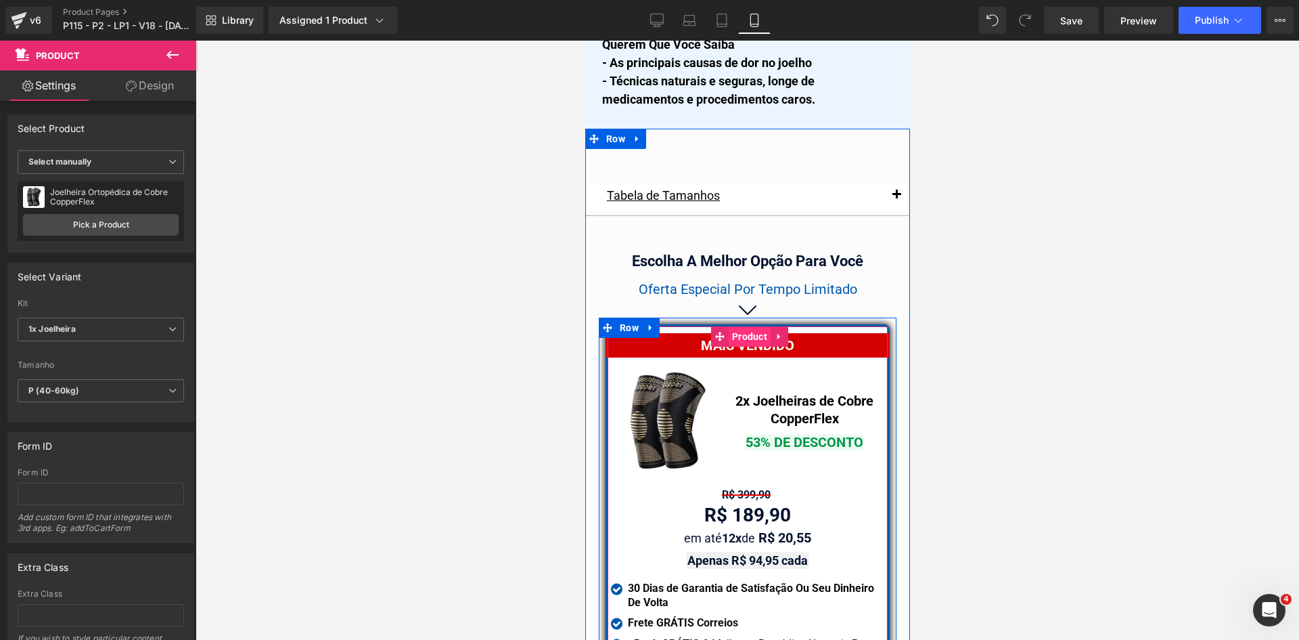
click at [746, 326] on span "Product" at bounding box center [749, 336] width 42 height 20
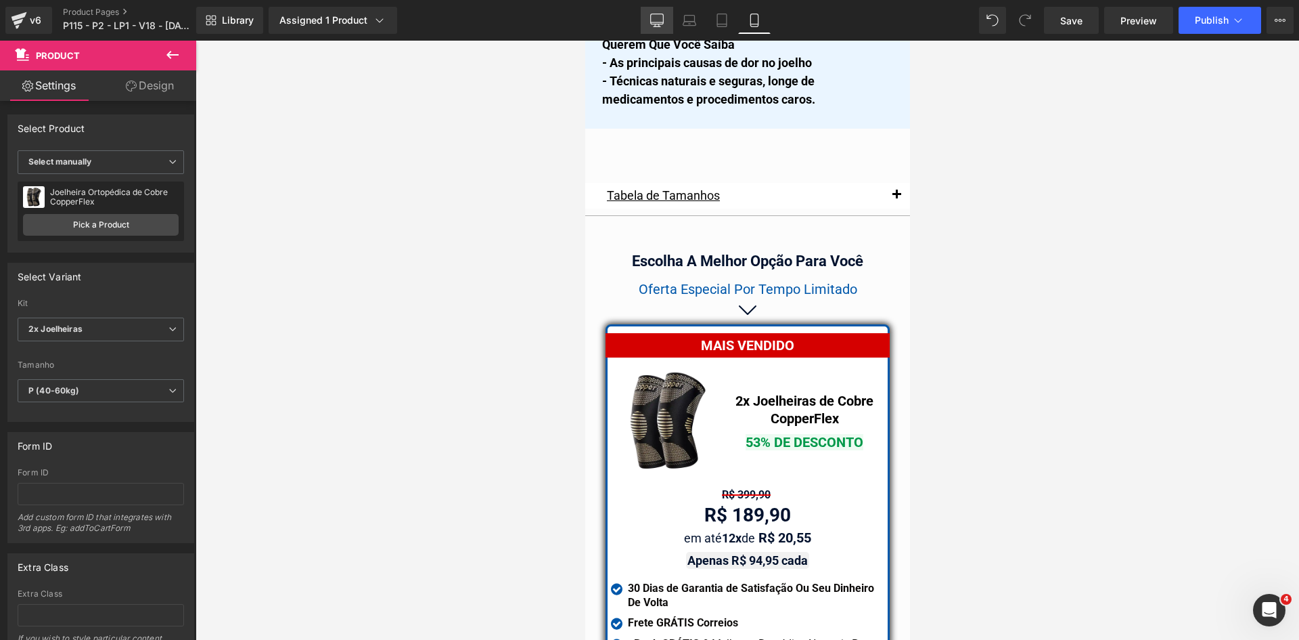
click at [663, 18] on icon at bounding box center [657, 21] width 14 height 14
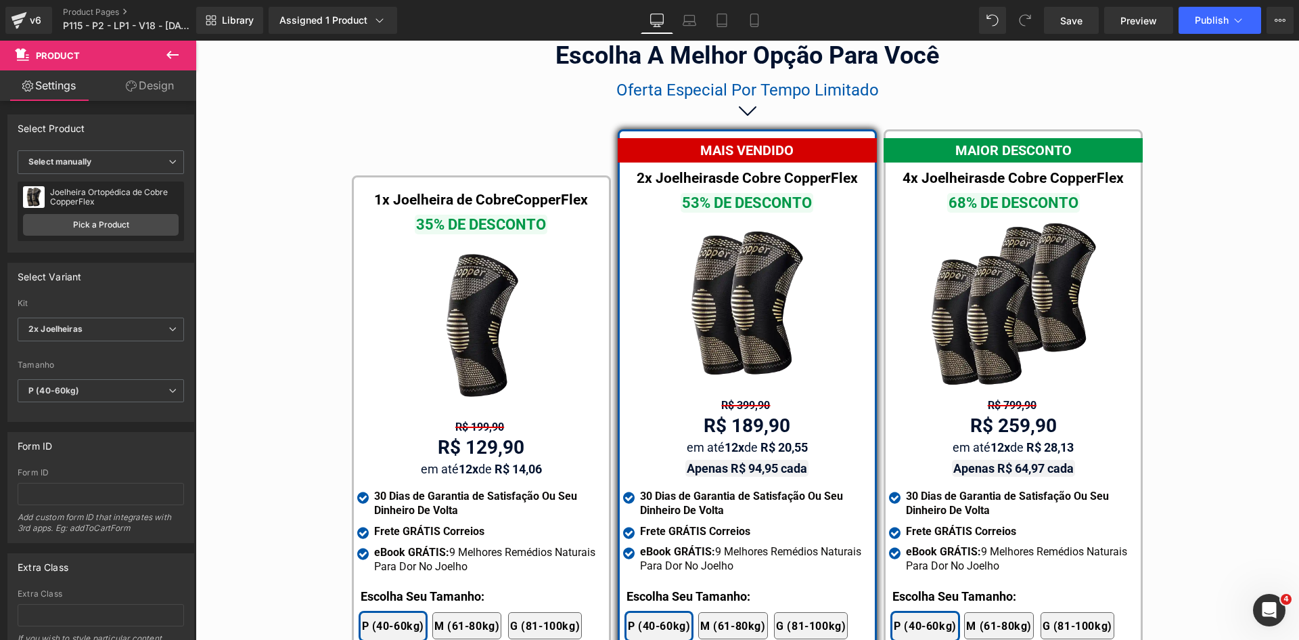
scroll to position [7808, 0]
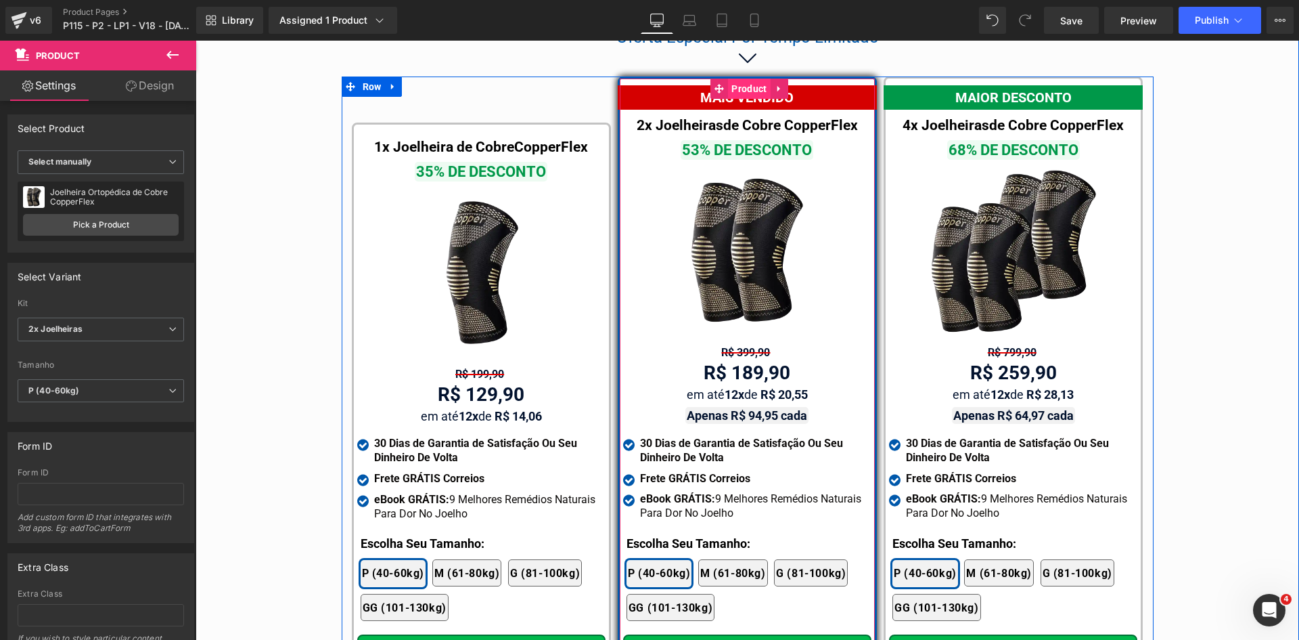
click at [733, 79] on span "Product" at bounding box center [749, 89] width 42 height 20
click at [1012, 79] on span "Product" at bounding box center [1016, 89] width 42 height 20
click at [475, 125] on span "Product" at bounding box center [483, 135] width 42 height 20
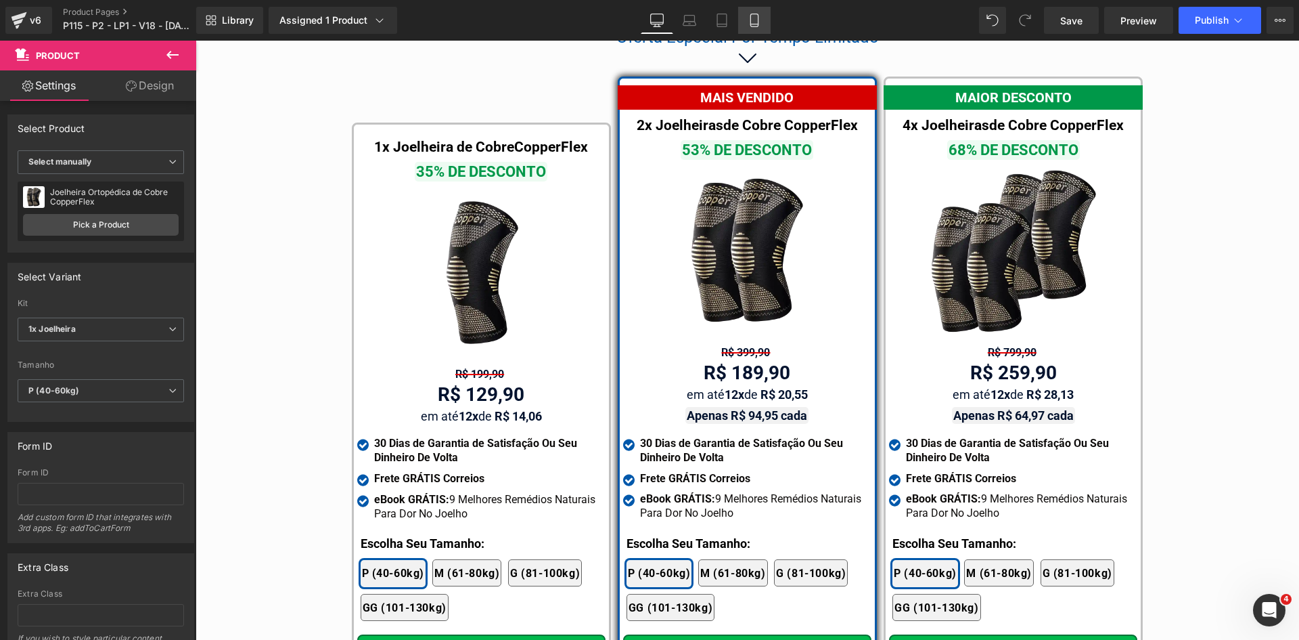
click at [758, 19] on icon at bounding box center [754, 20] width 7 height 13
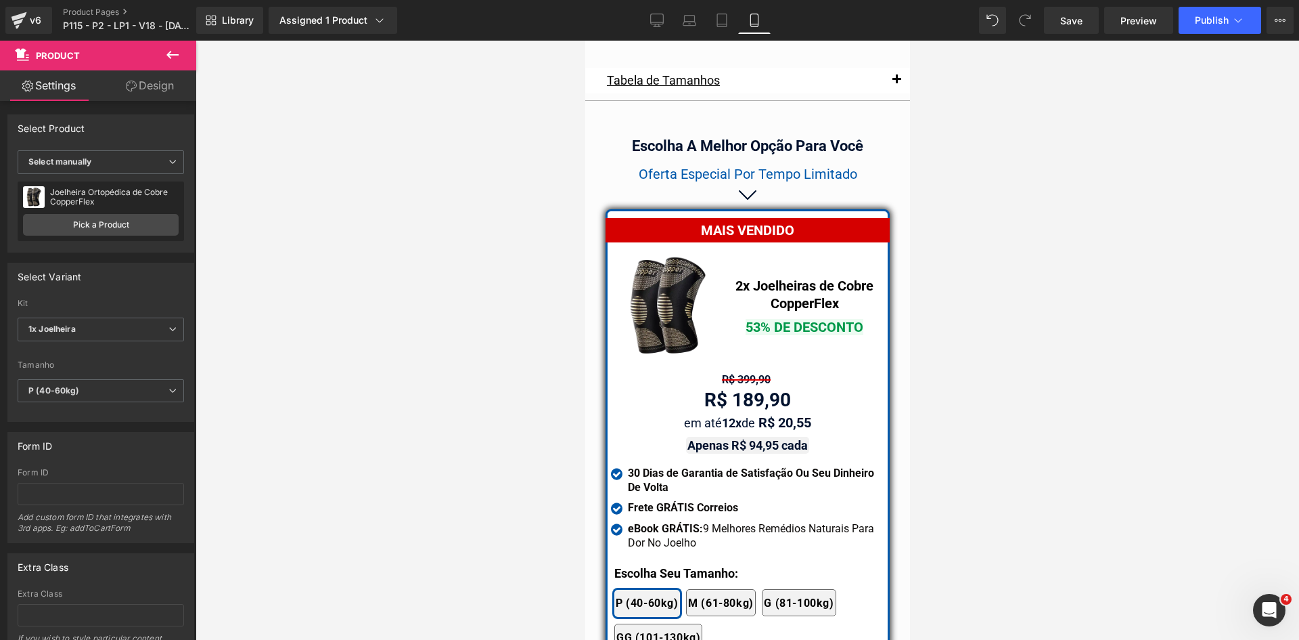
scroll to position [11822, 0]
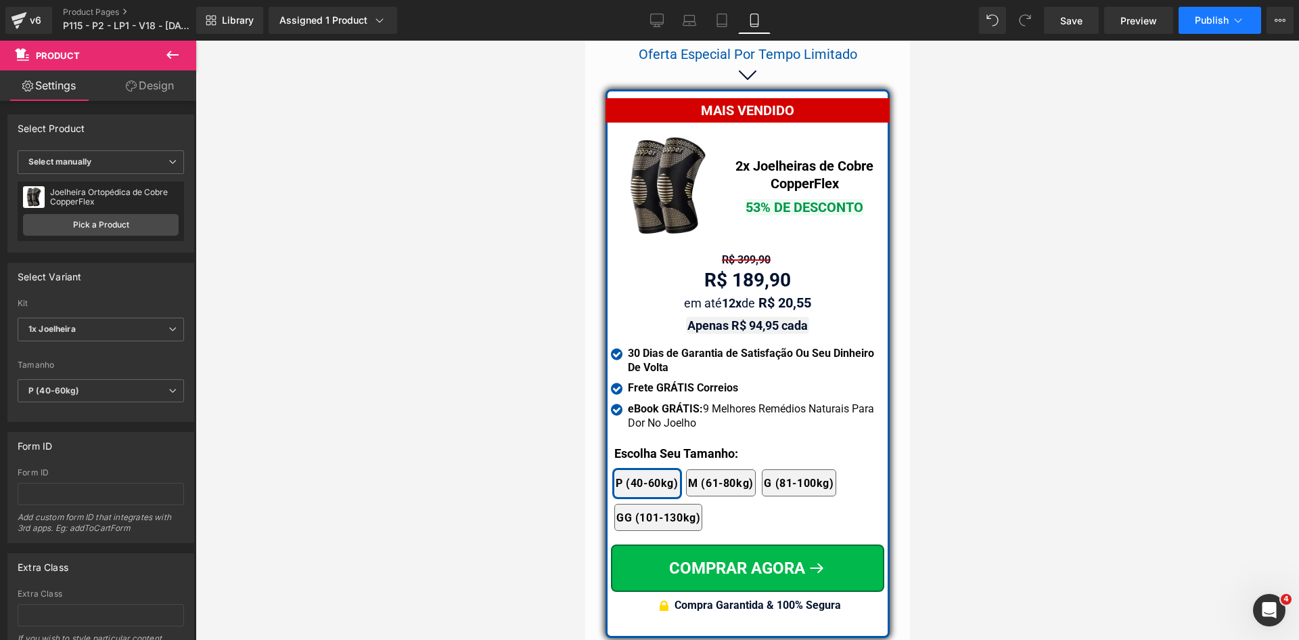
click at [1203, 20] on span "Publish" at bounding box center [1212, 20] width 34 height 11
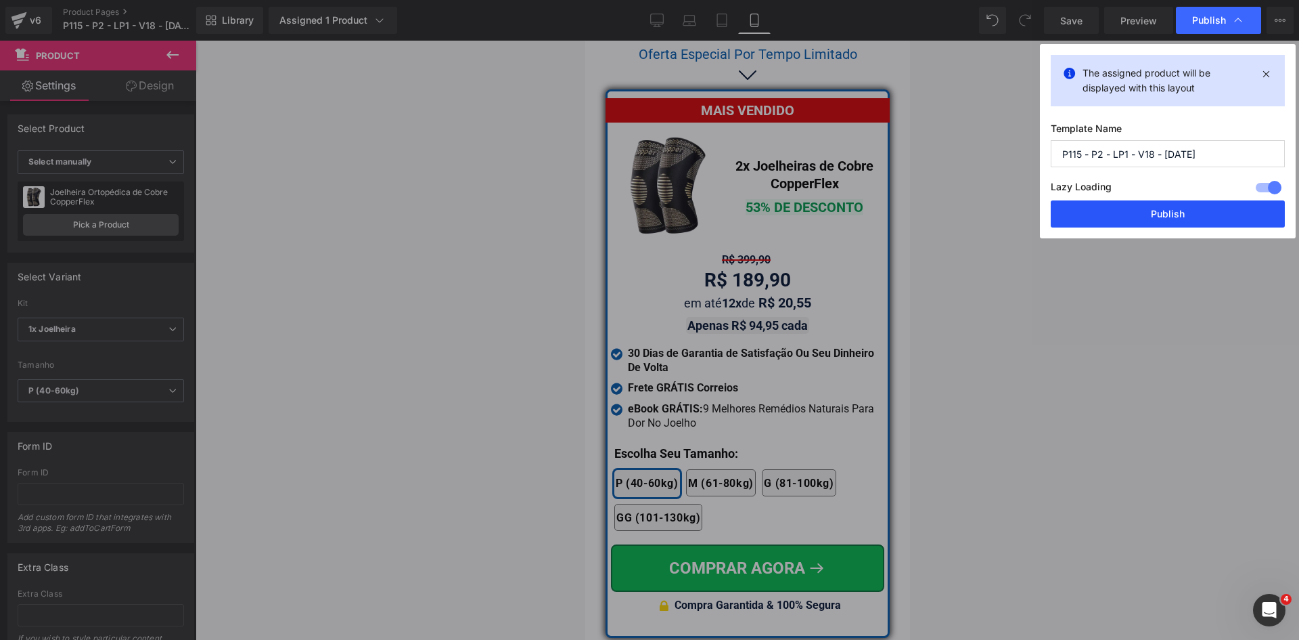
click at [1163, 218] on button "Publish" at bounding box center [1168, 213] width 234 height 27
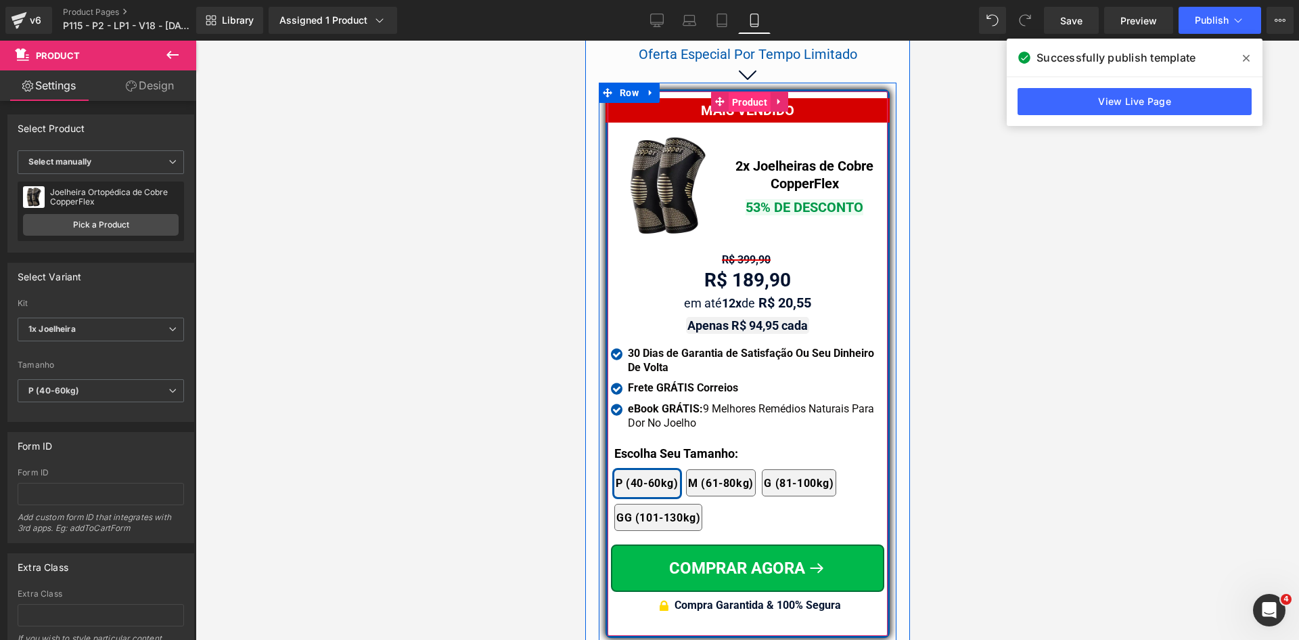
click at [742, 92] on span "Product" at bounding box center [749, 102] width 42 height 20
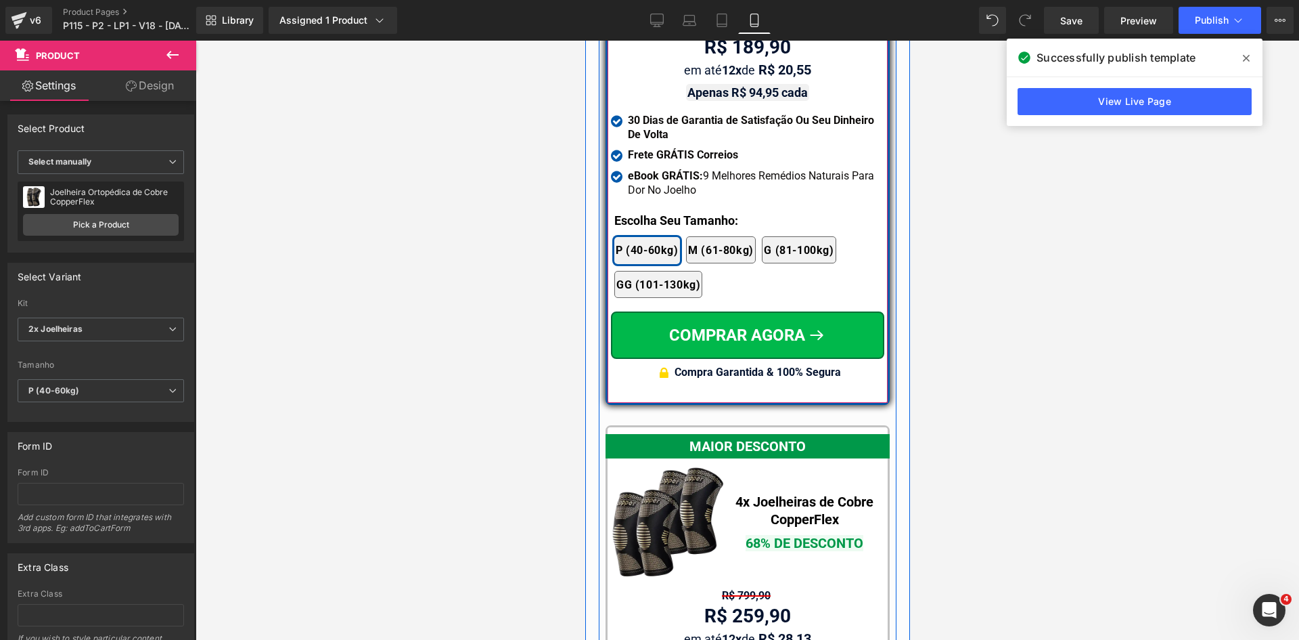
scroll to position [12160, 0]
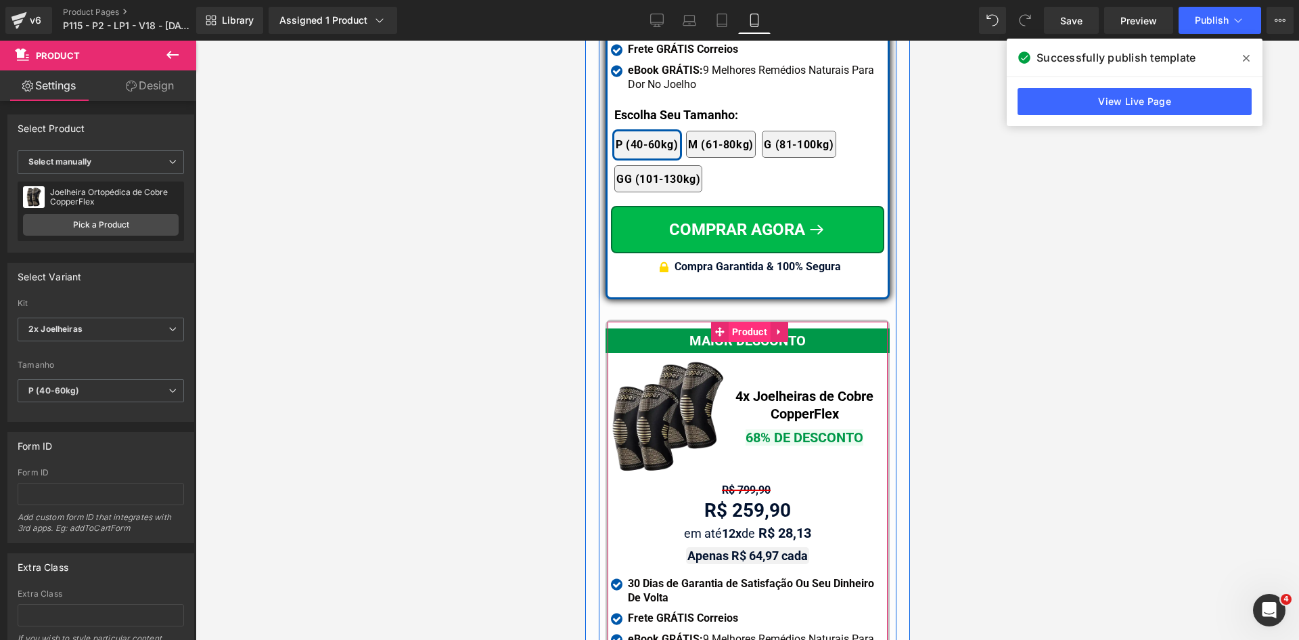
click at [731, 321] on span "Product" at bounding box center [749, 331] width 42 height 20
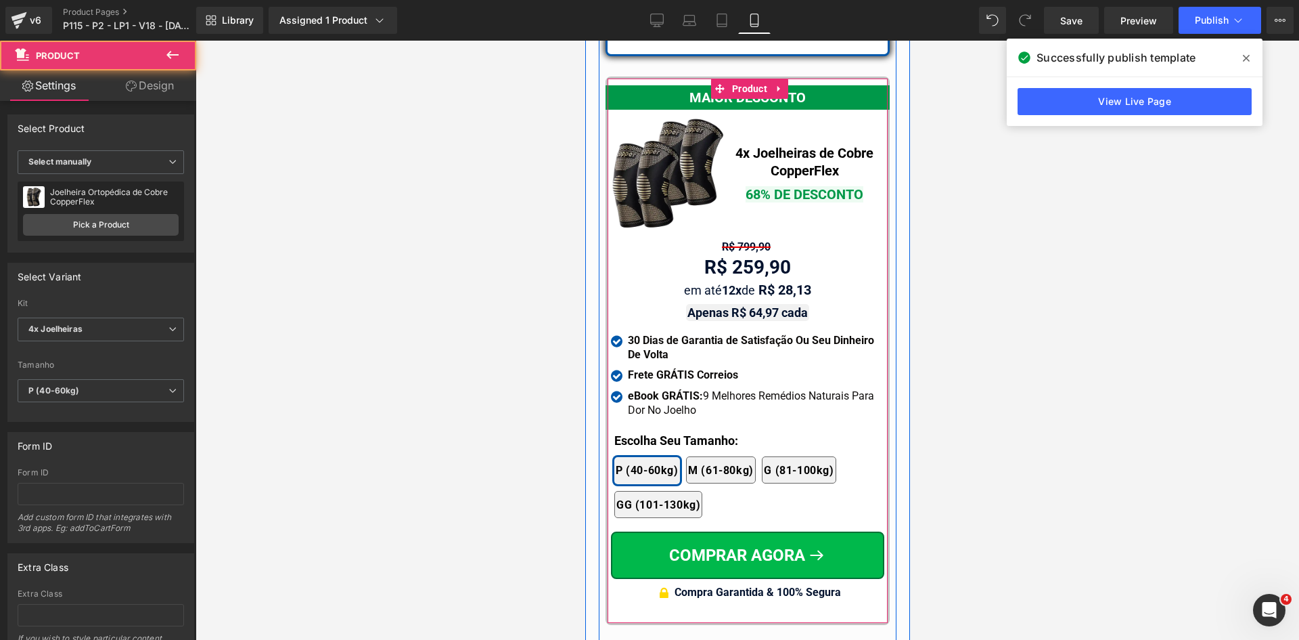
scroll to position [12499, 0]
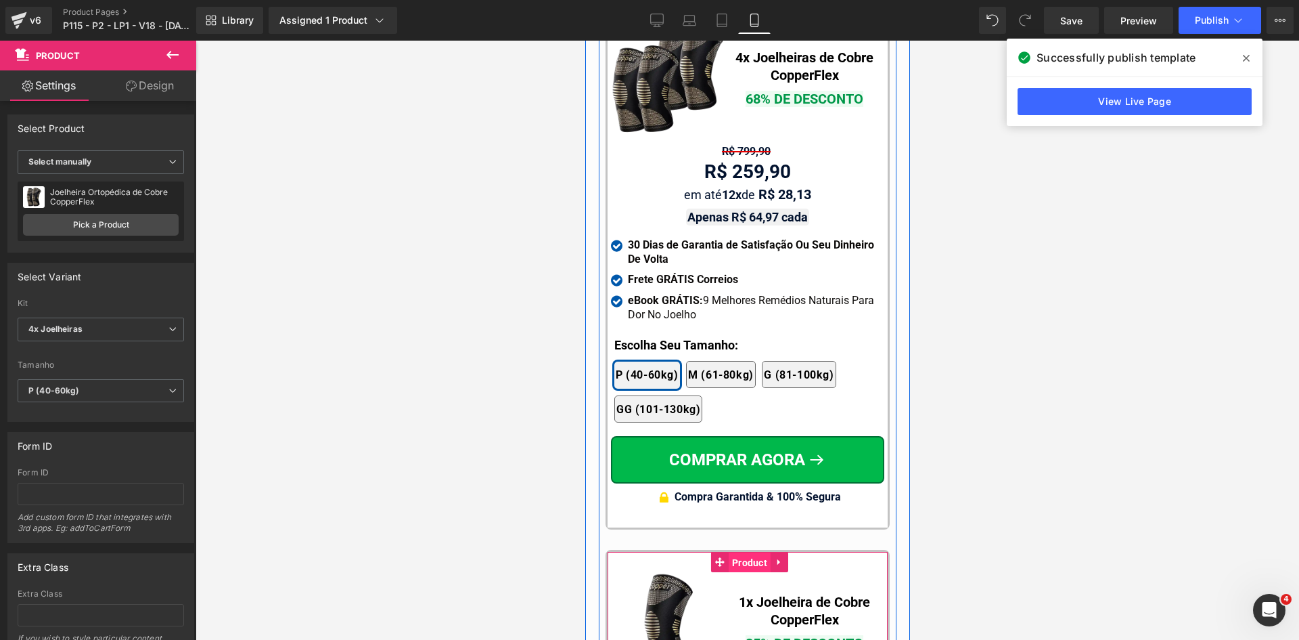
click at [731, 552] on span "Product" at bounding box center [749, 562] width 42 height 20
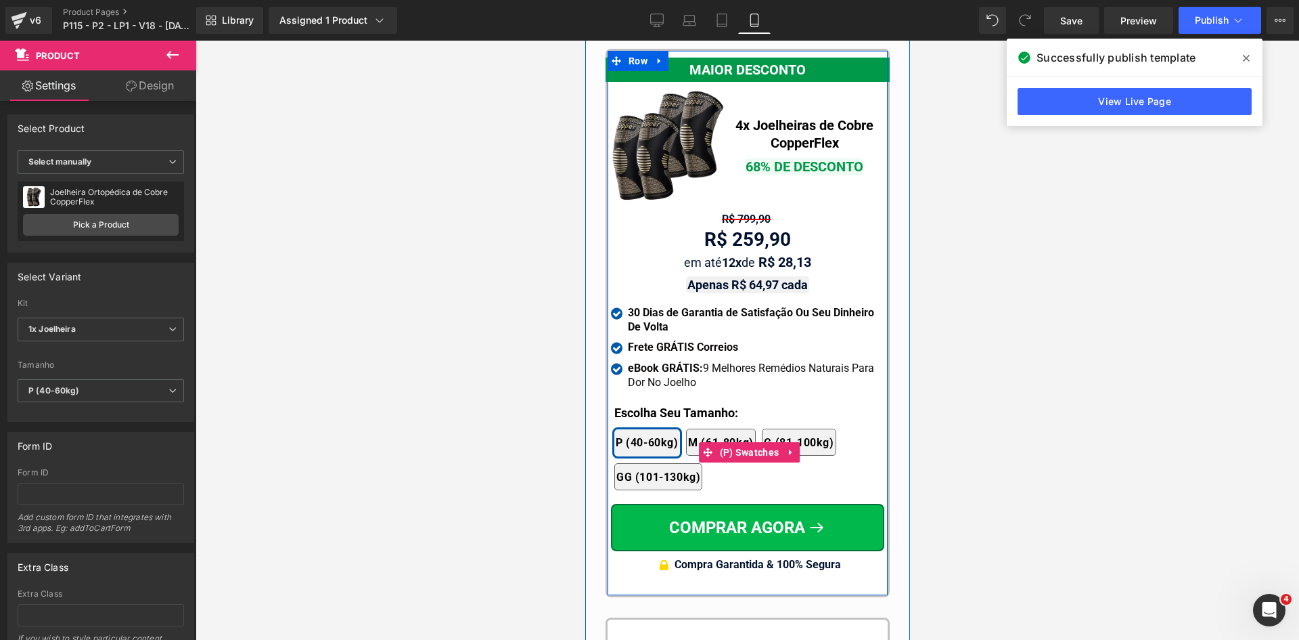
scroll to position [12364, 0]
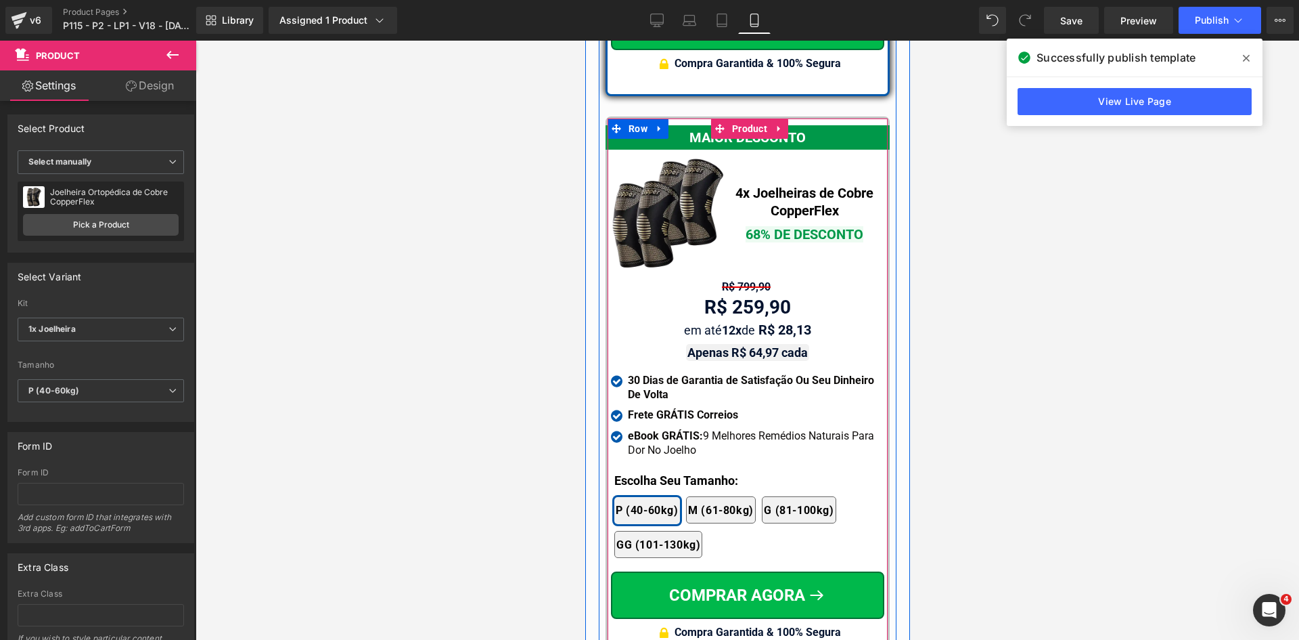
click at [585, 41] on div at bounding box center [585, 41] width 0 height 0
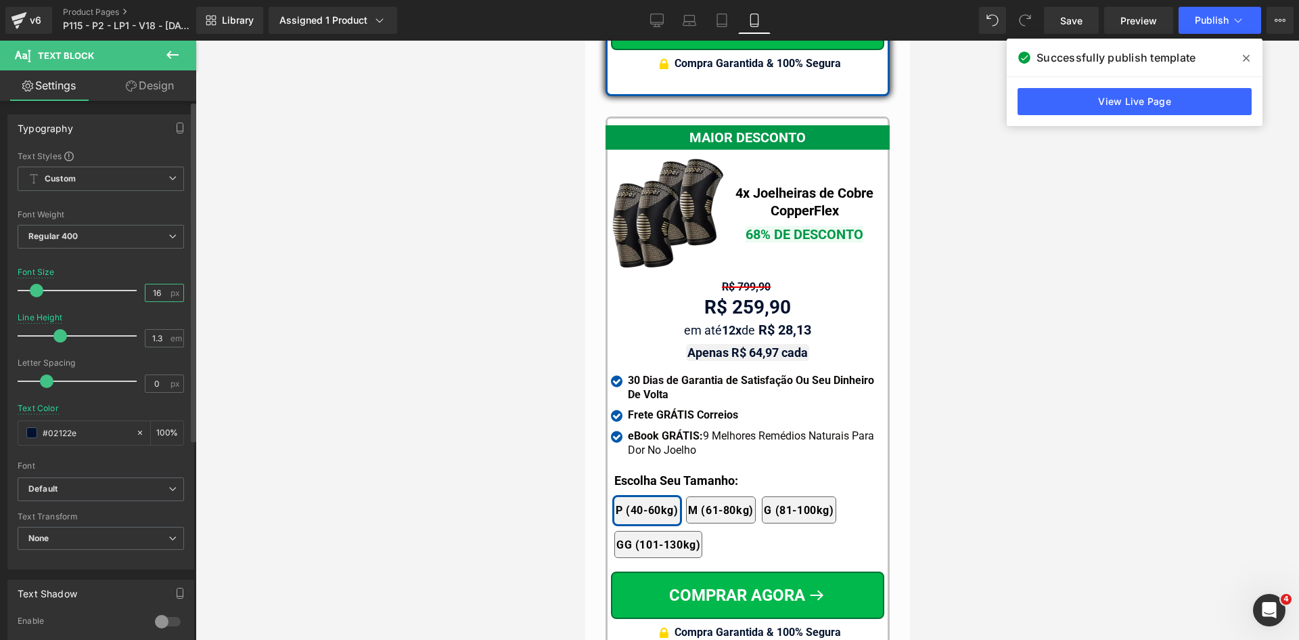
drag, startPoint x: 152, startPoint y: 292, endPoint x: 160, endPoint y: 292, distance: 7.4
click at [160, 292] on input "16" at bounding box center [158, 292] width 24 height 17
type input "17"
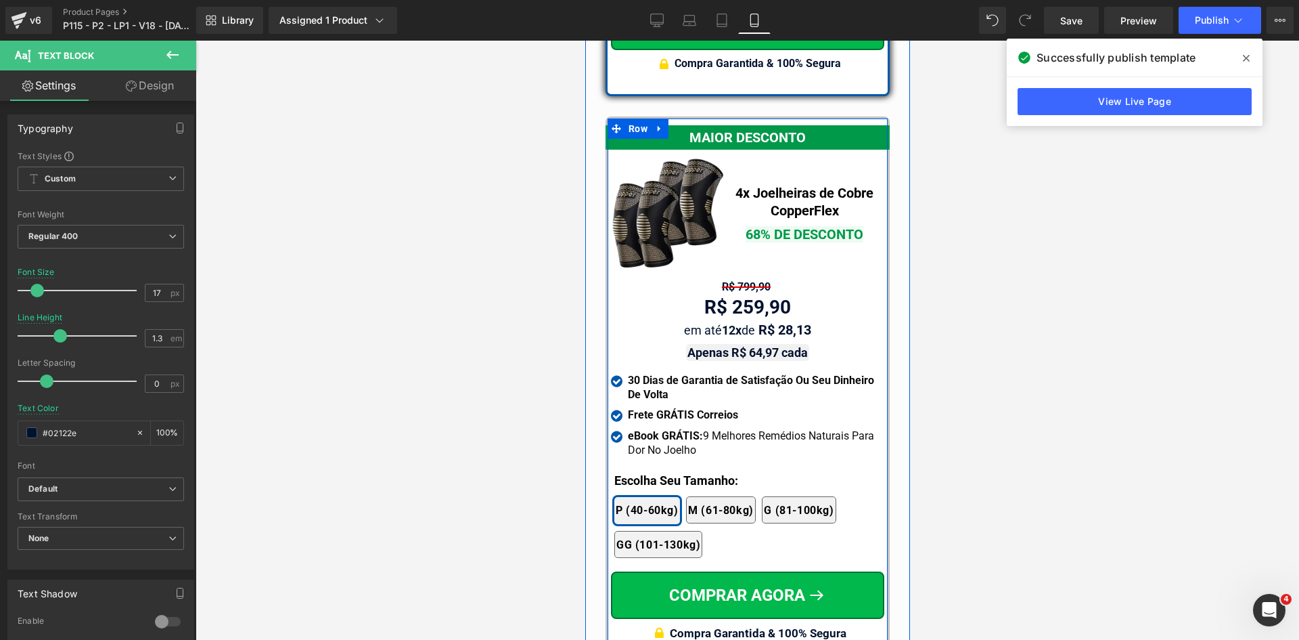
click at [585, 41] on div at bounding box center [585, 41] width 0 height 0
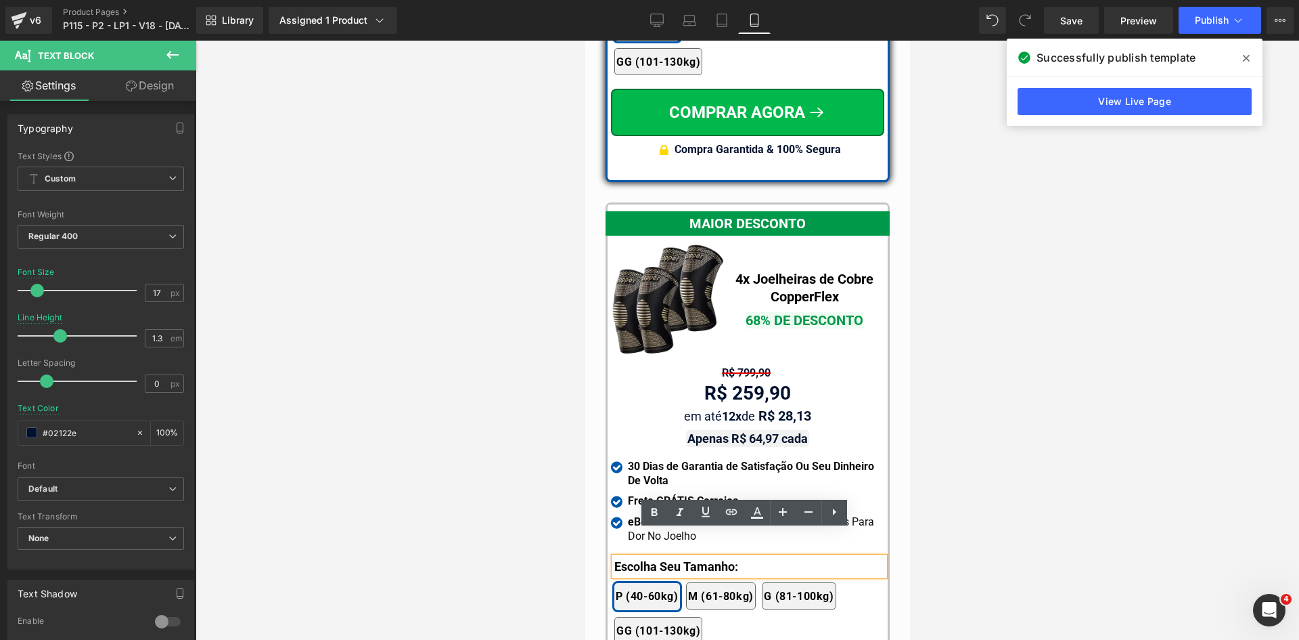
scroll to position [12160, 0]
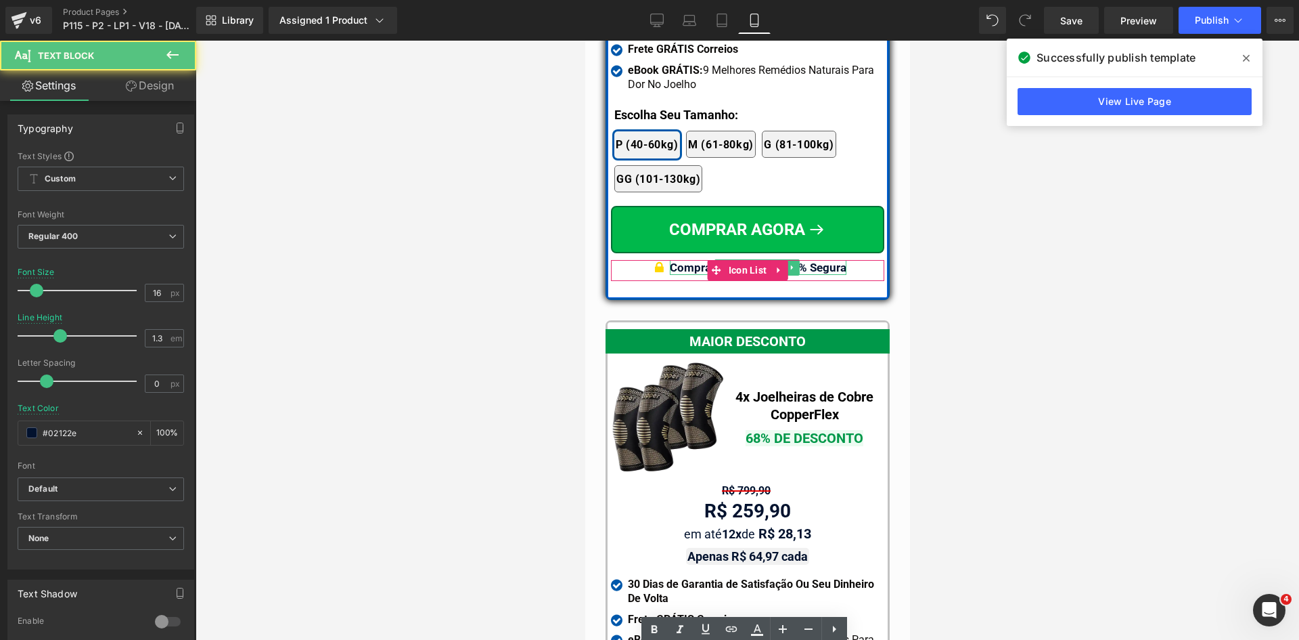
click at [806, 261] on b "Compra Garantida & 100% Segura" at bounding box center [757, 268] width 177 height 14
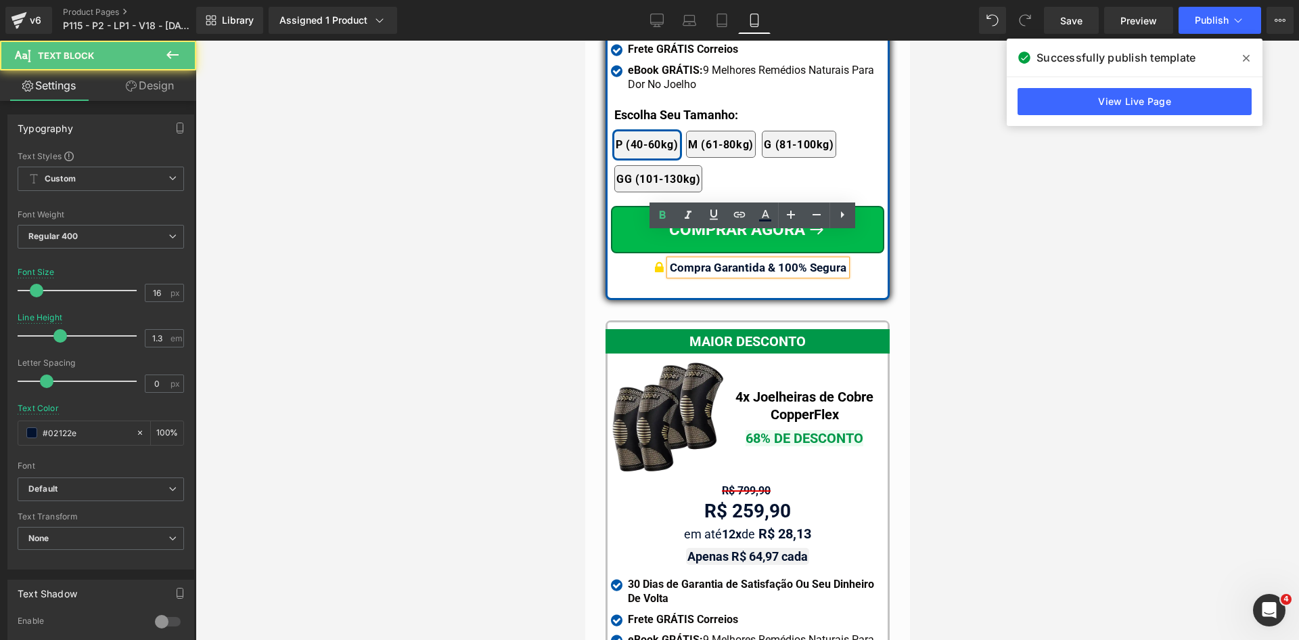
click at [809, 261] on b "Compra Garantida & 100% Segura" at bounding box center [757, 268] width 177 height 14
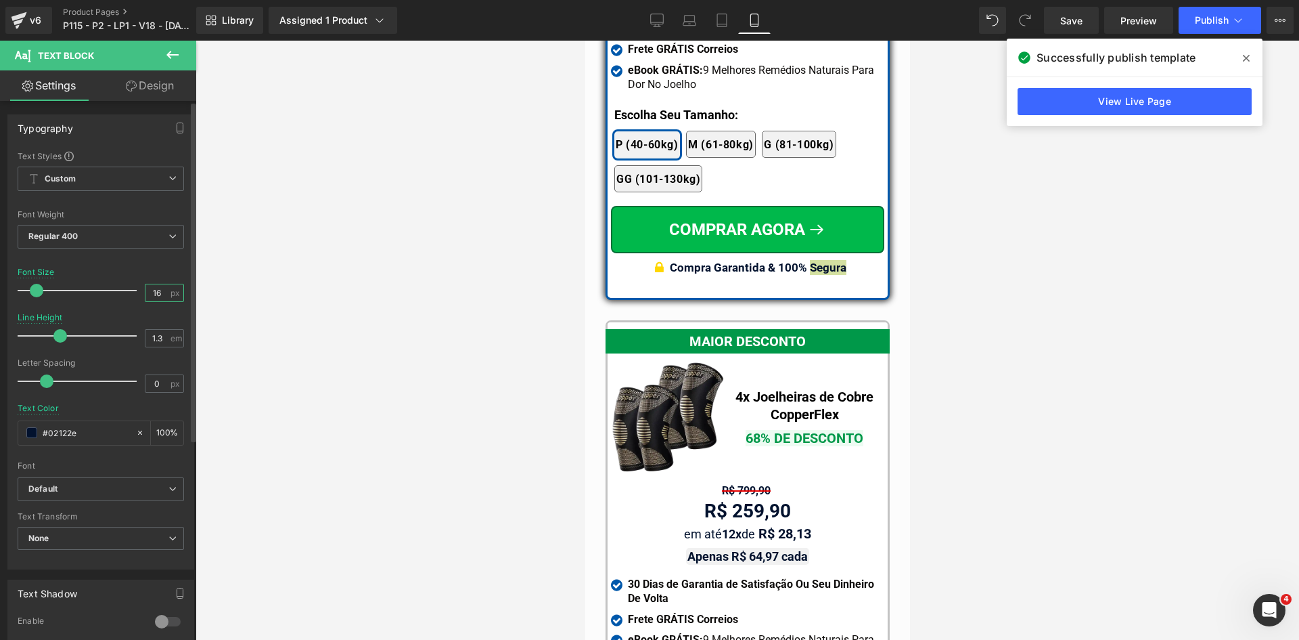
drag, startPoint x: 152, startPoint y: 289, endPoint x: 159, endPoint y: 290, distance: 6.8
click at [158, 290] on input "16" at bounding box center [158, 292] width 24 height 17
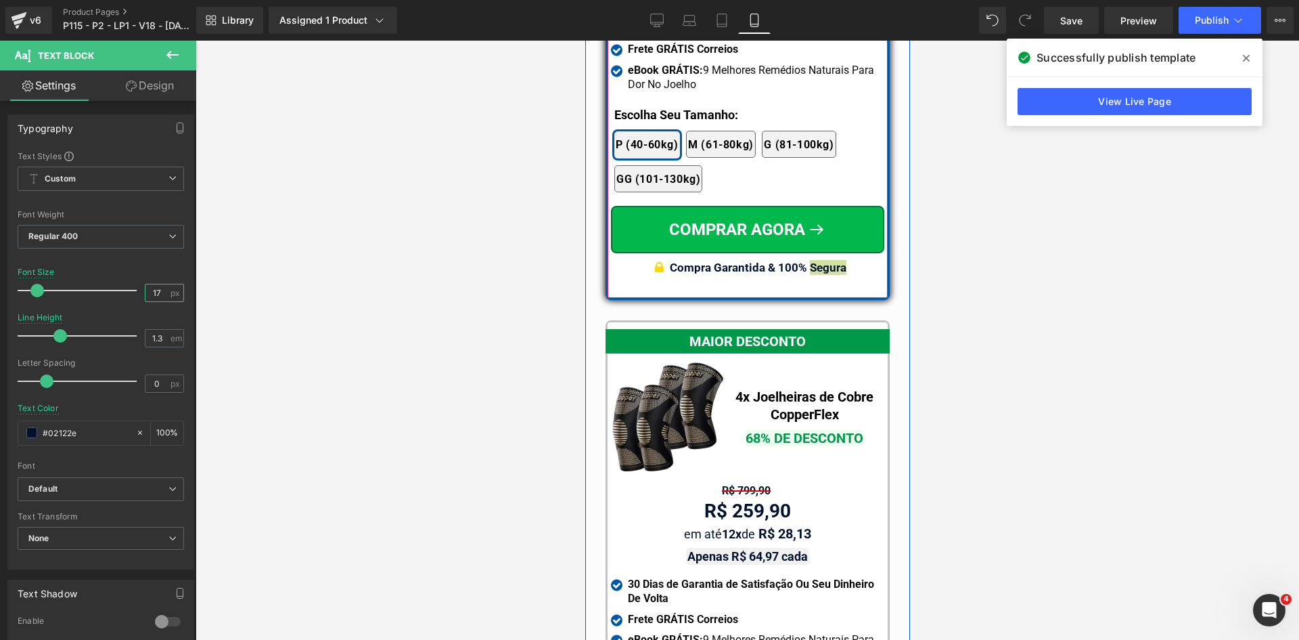
type input "17"
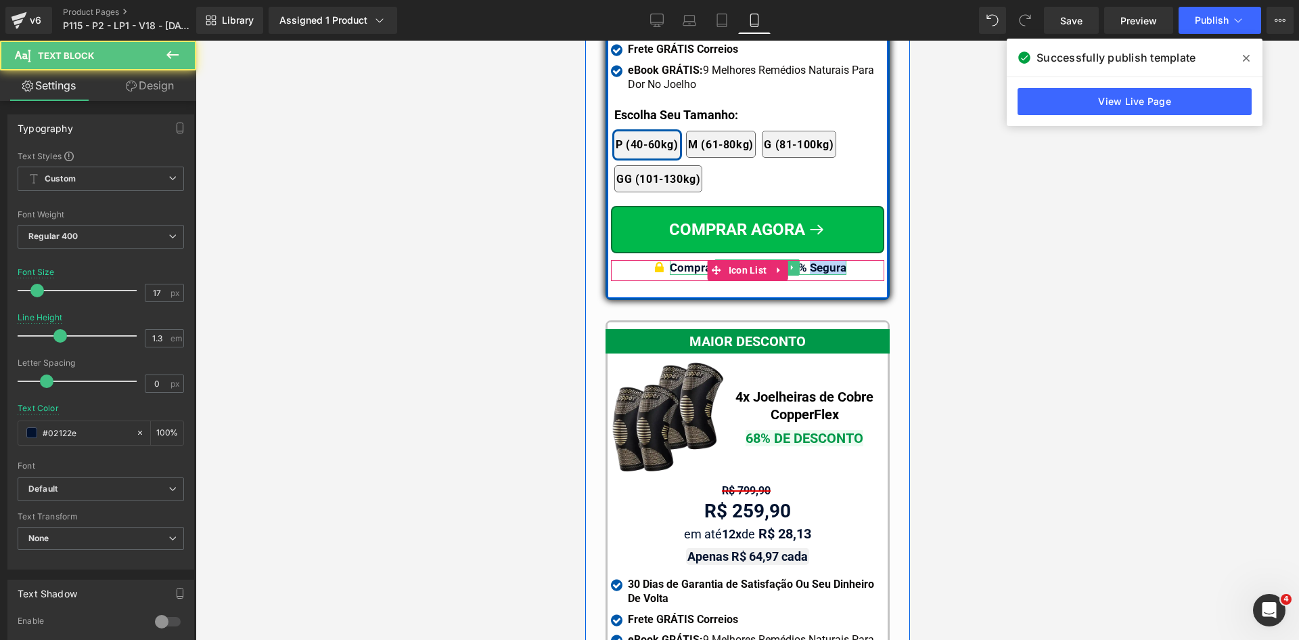
click at [832, 261] on b "Compra Garantida & 100% Segura" at bounding box center [757, 268] width 177 height 14
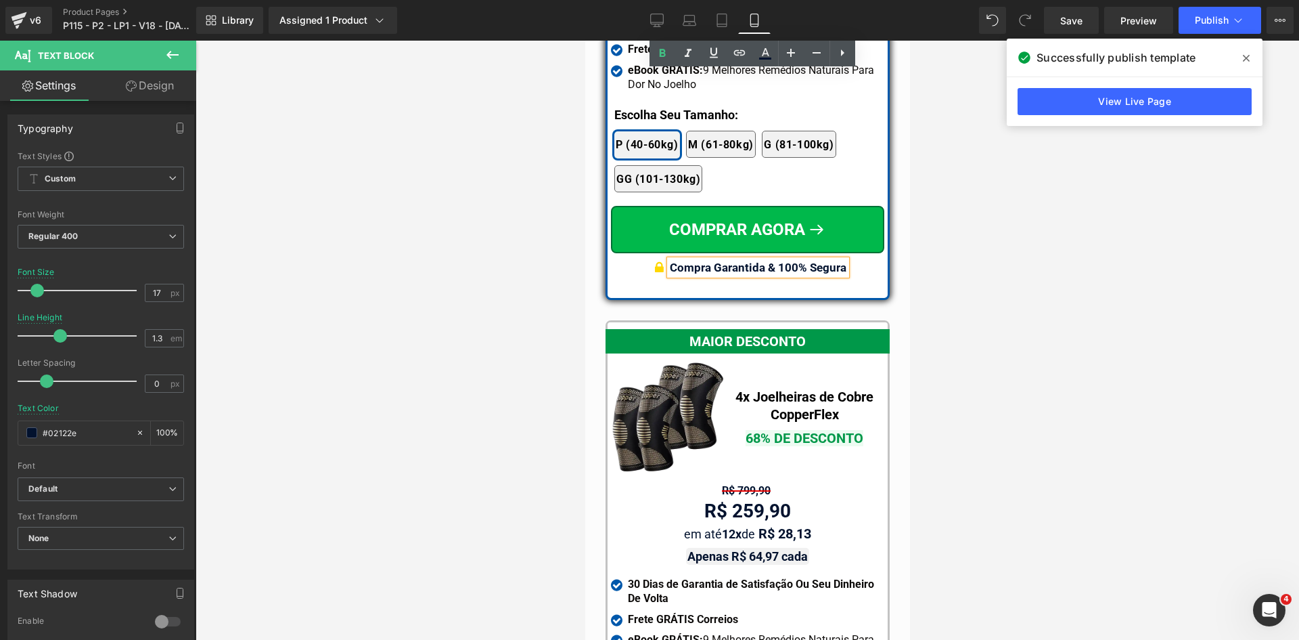
scroll to position [12567, 0]
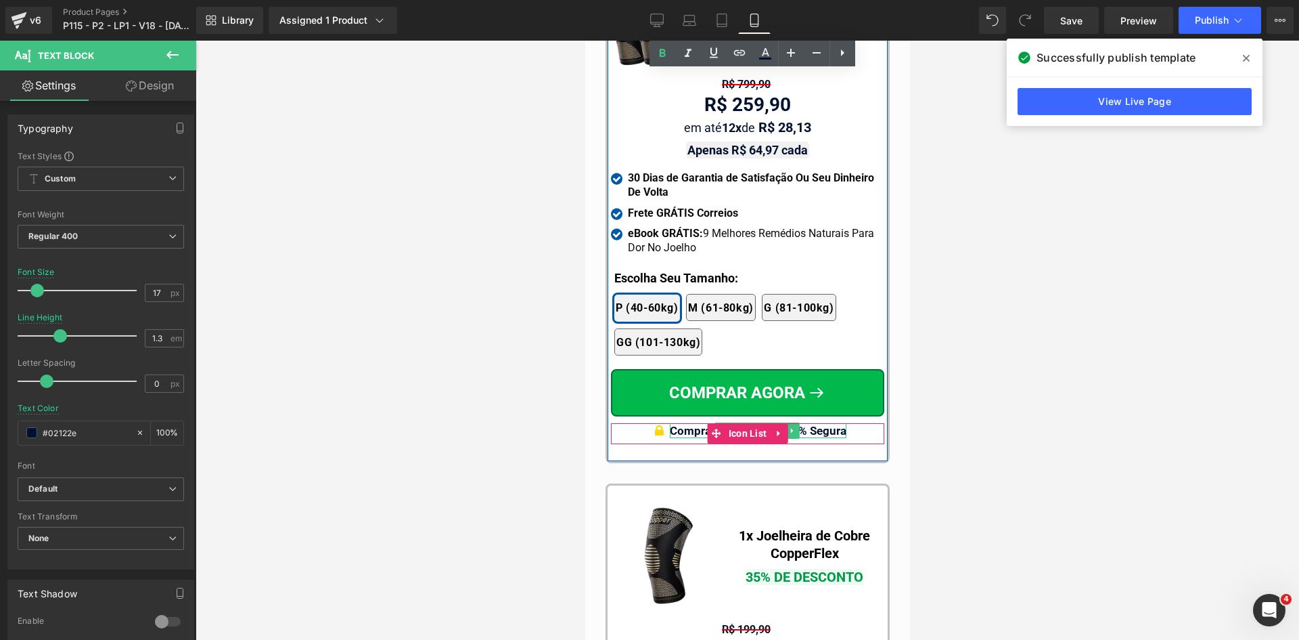
click at [817, 424] on span "Compra Garantida & 100% Segura" at bounding box center [757, 431] width 177 height 14
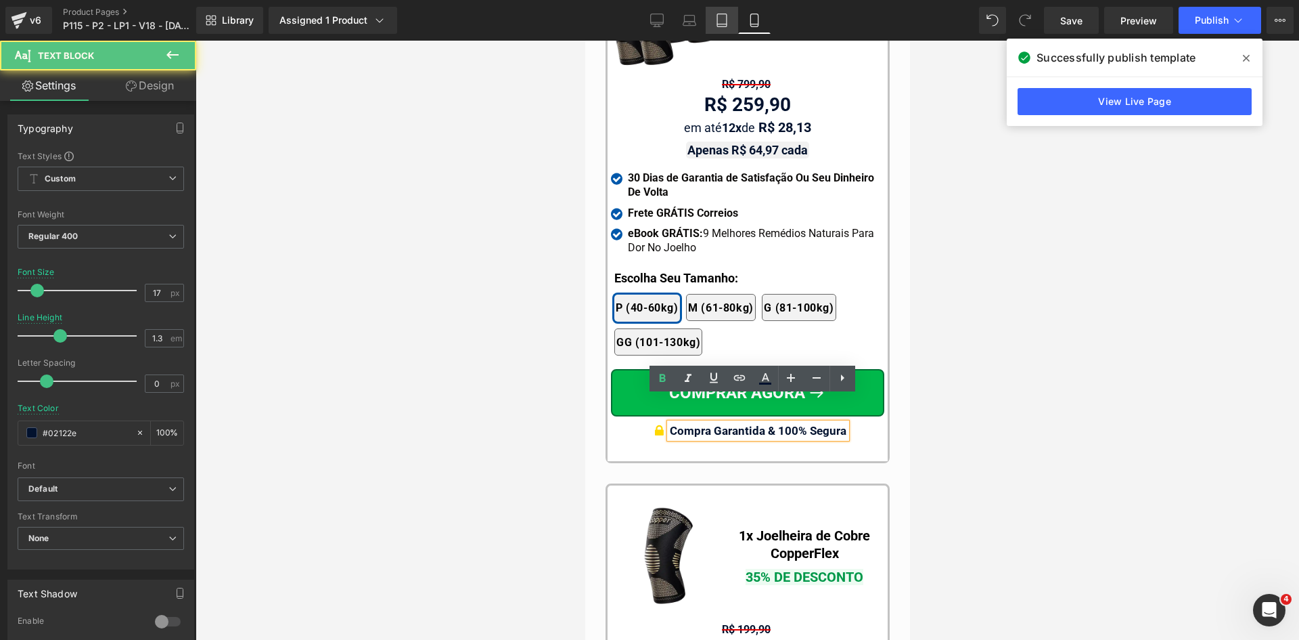
click at [718, 16] on icon at bounding box center [721, 20] width 9 height 13
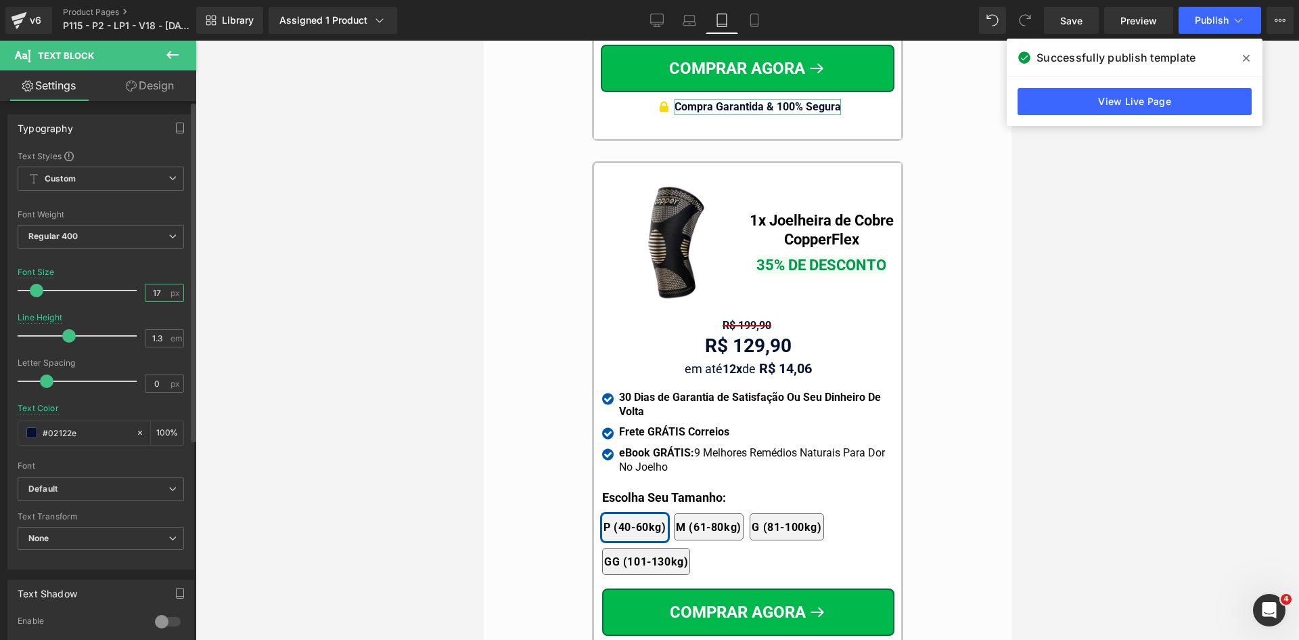
scroll to position [12250, 0]
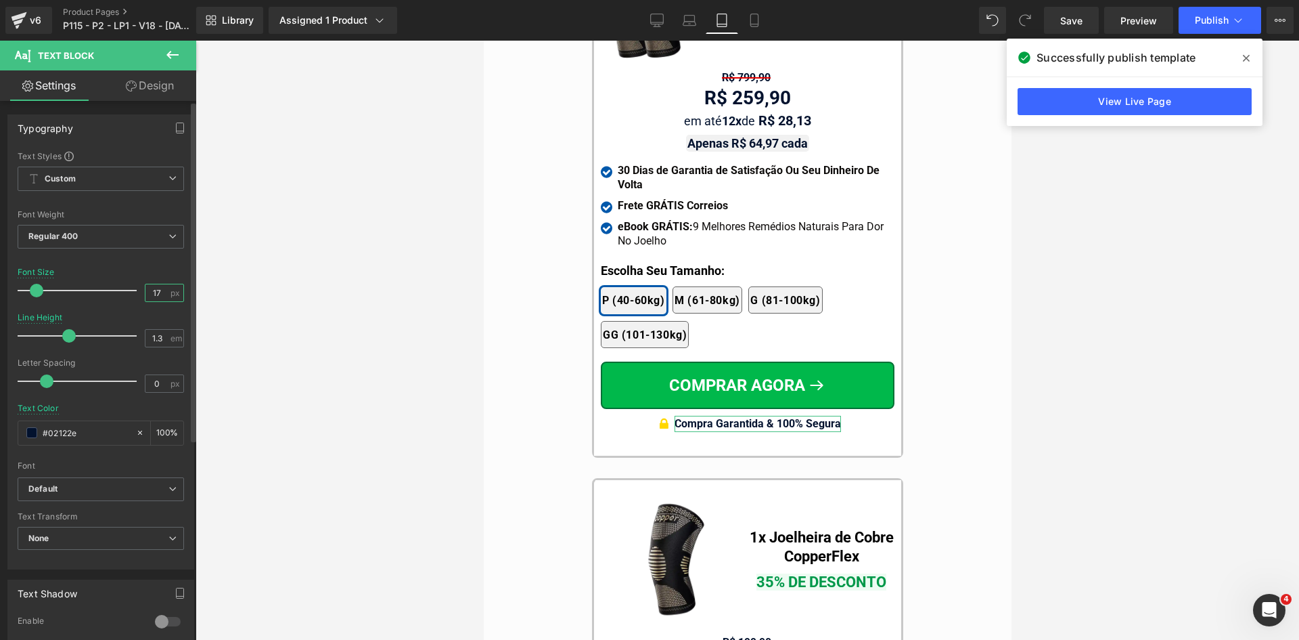
drag, startPoint x: 152, startPoint y: 292, endPoint x: 177, endPoint y: 296, distance: 25.5
click at [169, 294] on div "17 px" at bounding box center [164, 293] width 39 height 18
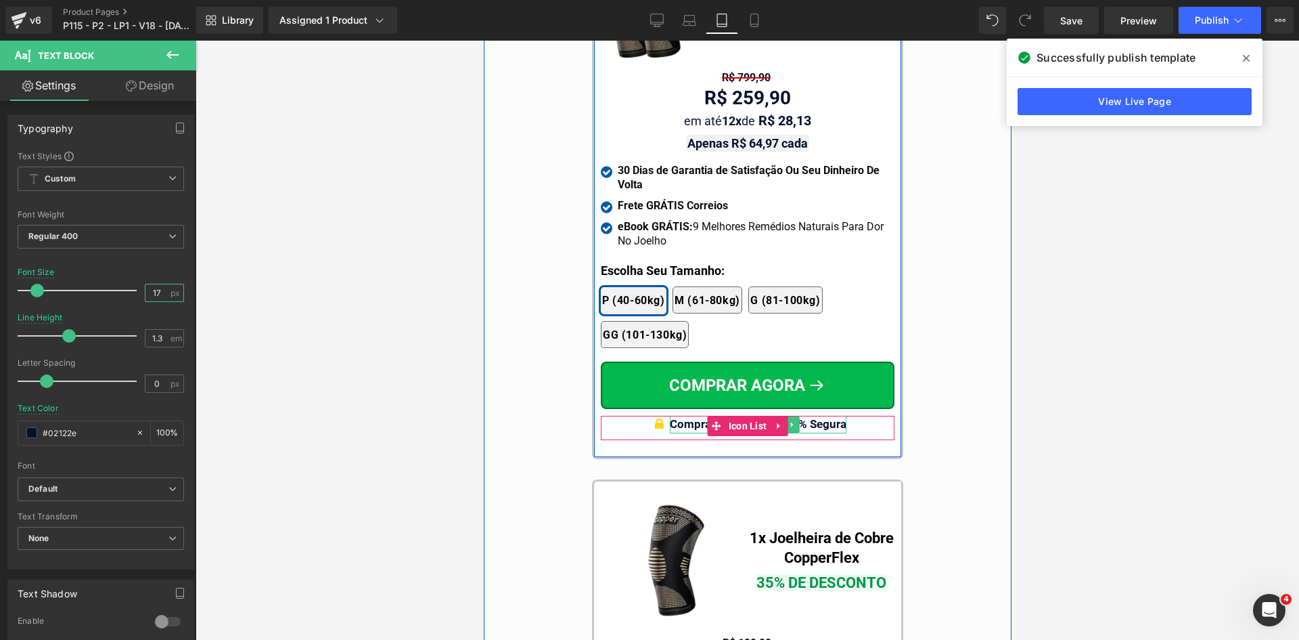
type input "17"
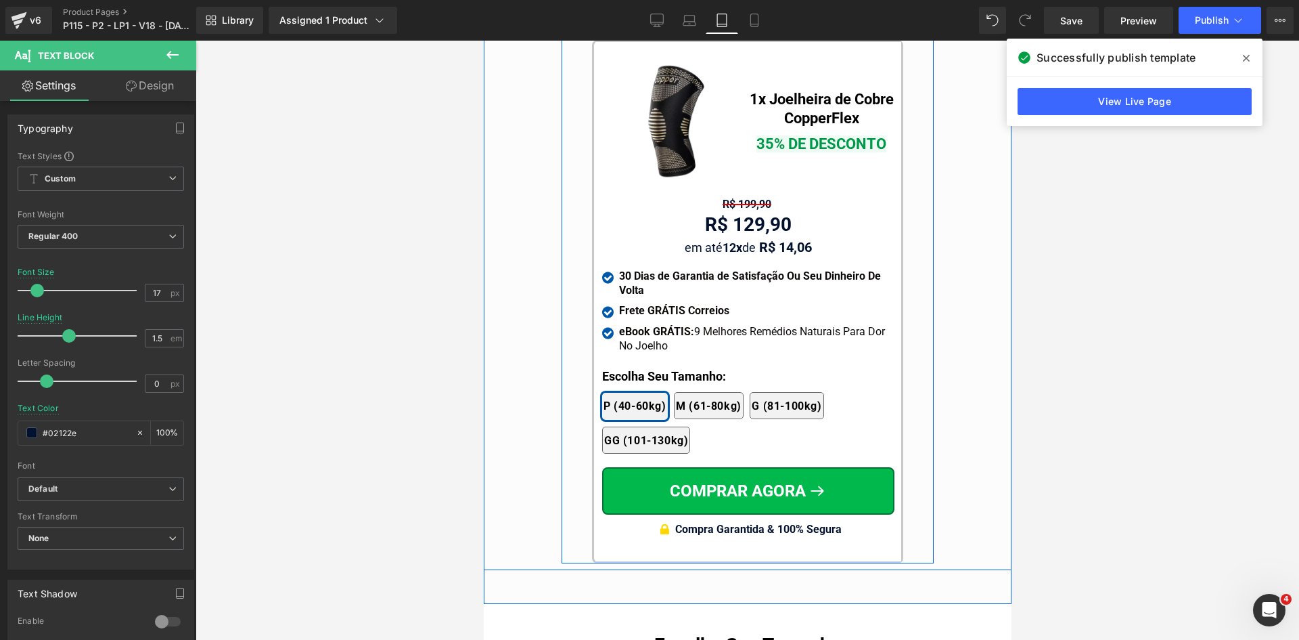
scroll to position [12791, 0]
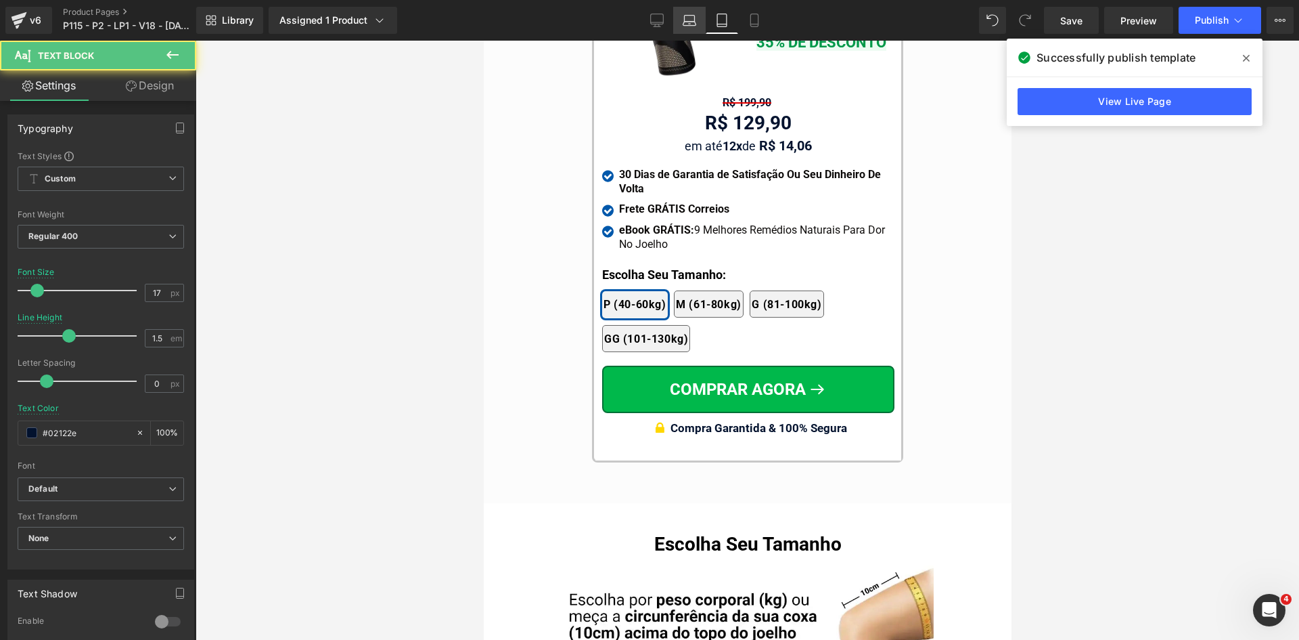
click at [656, 18] on icon at bounding box center [657, 21] width 14 height 14
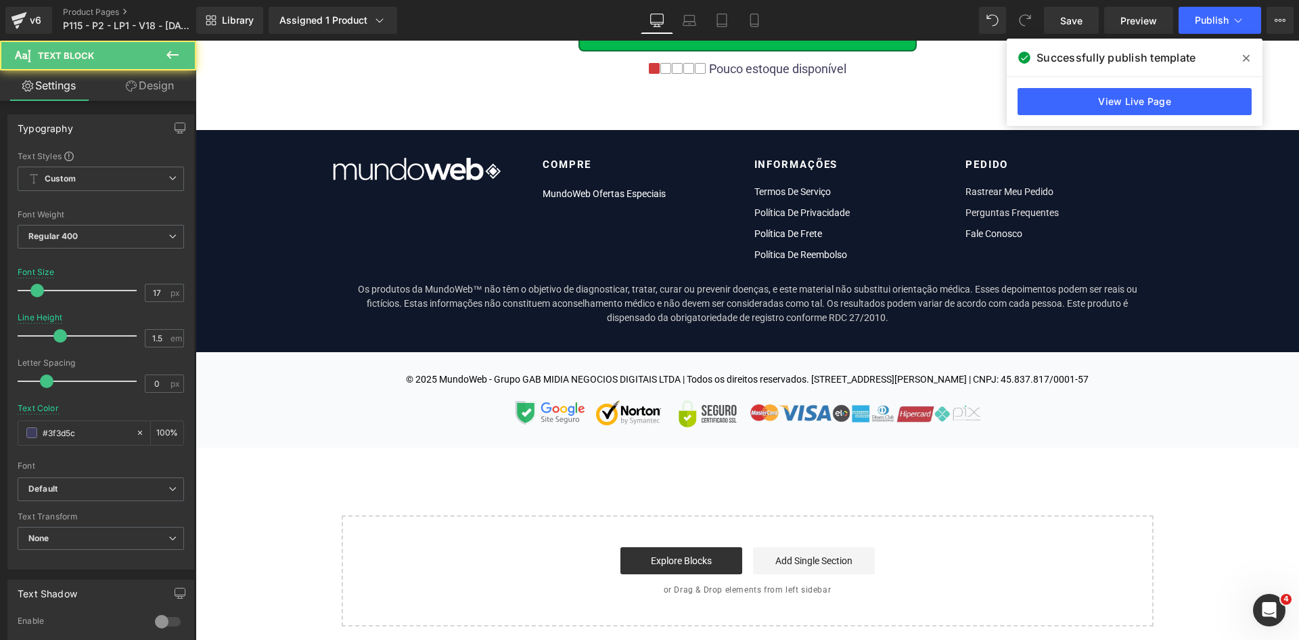
scroll to position [0, 0]
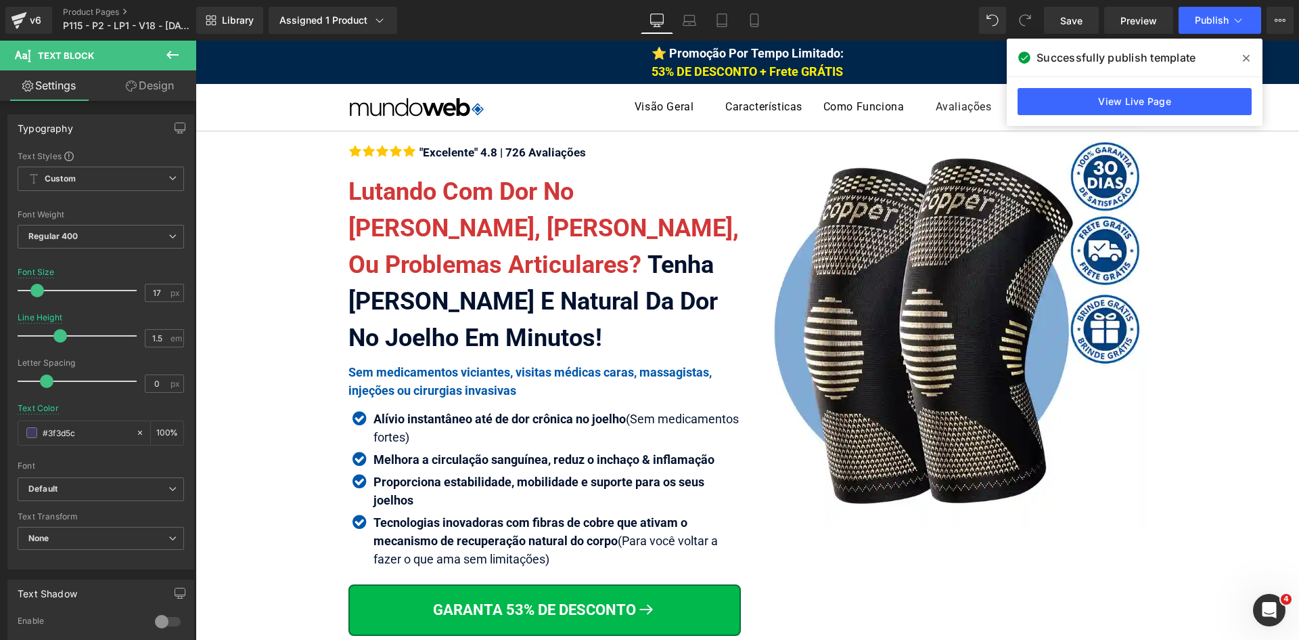
click at [1243, 57] on span at bounding box center [1247, 58] width 22 height 22
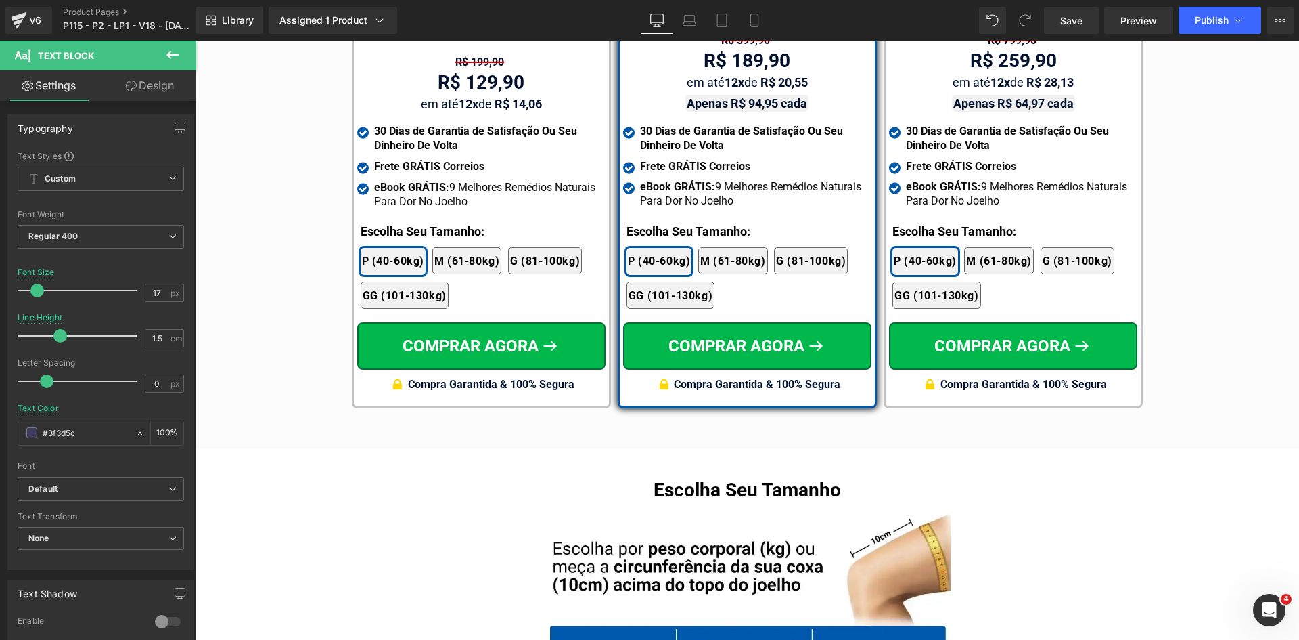
scroll to position [8125, 0]
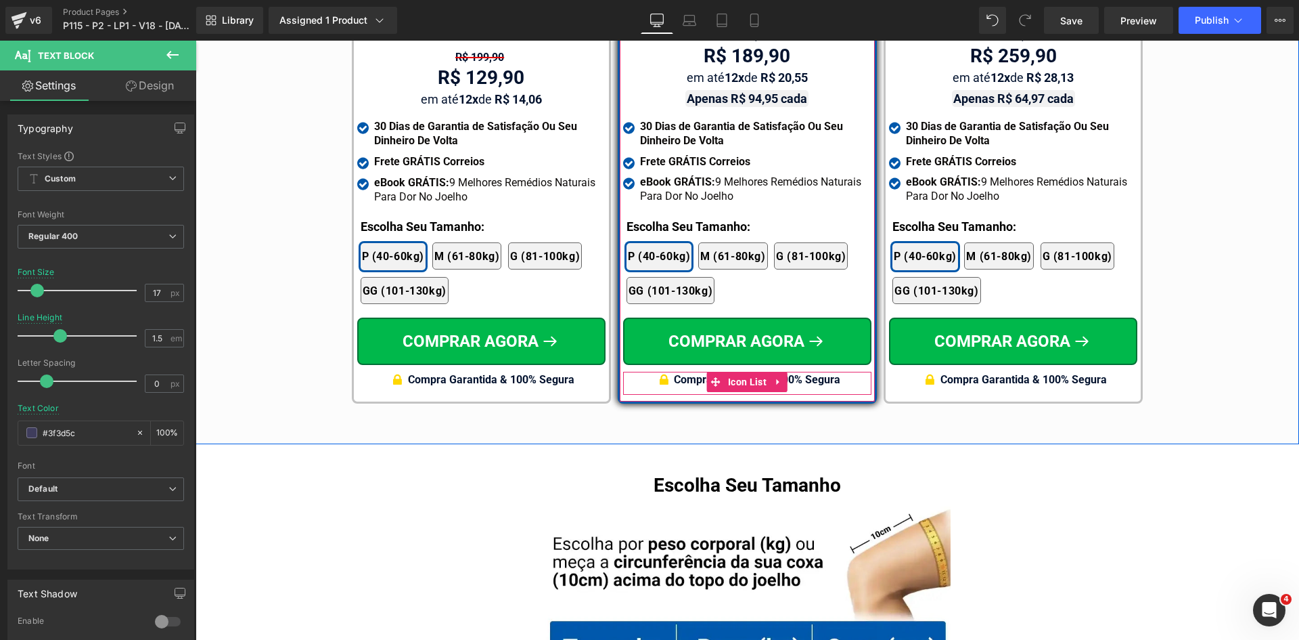
click at [820, 373] on span "Compra Garantida & 100% Segura" at bounding box center [757, 379] width 166 height 13
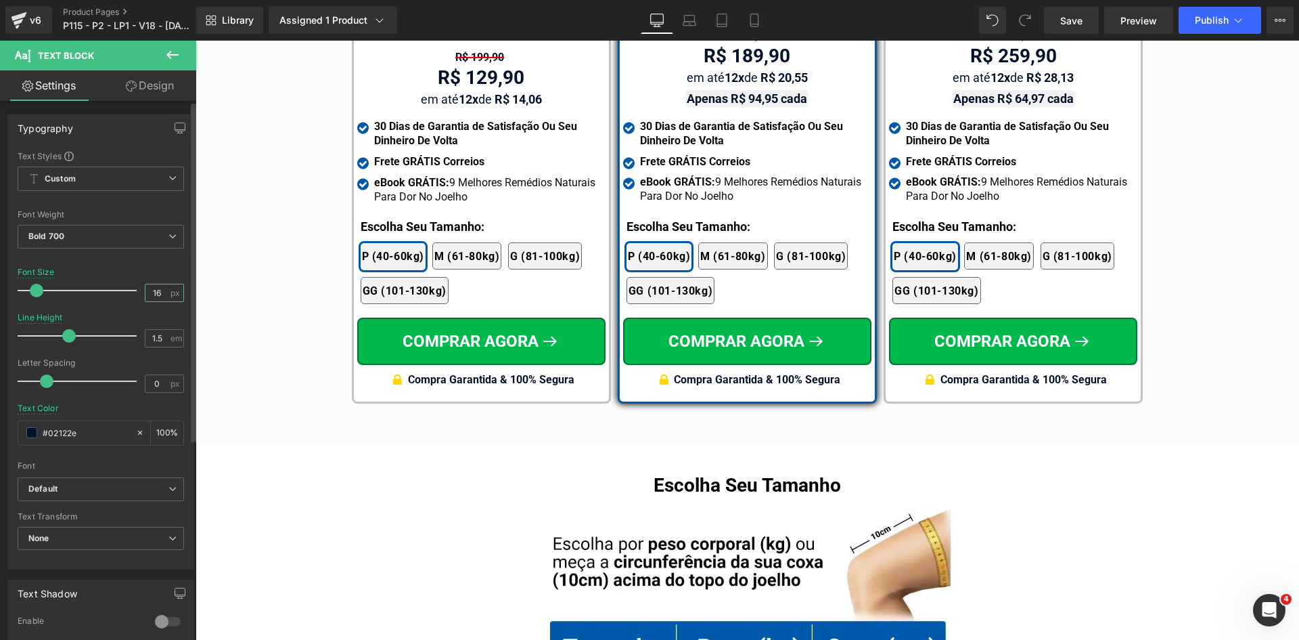
drag, startPoint x: 148, startPoint y: 292, endPoint x: 160, endPoint y: 292, distance: 12.2
click at [158, 292] on input "16" at bounding box center [158, 292] width 24 height 17
click at [150, 292] on input "7" at bounding box center [158, 292] width 24 height 17
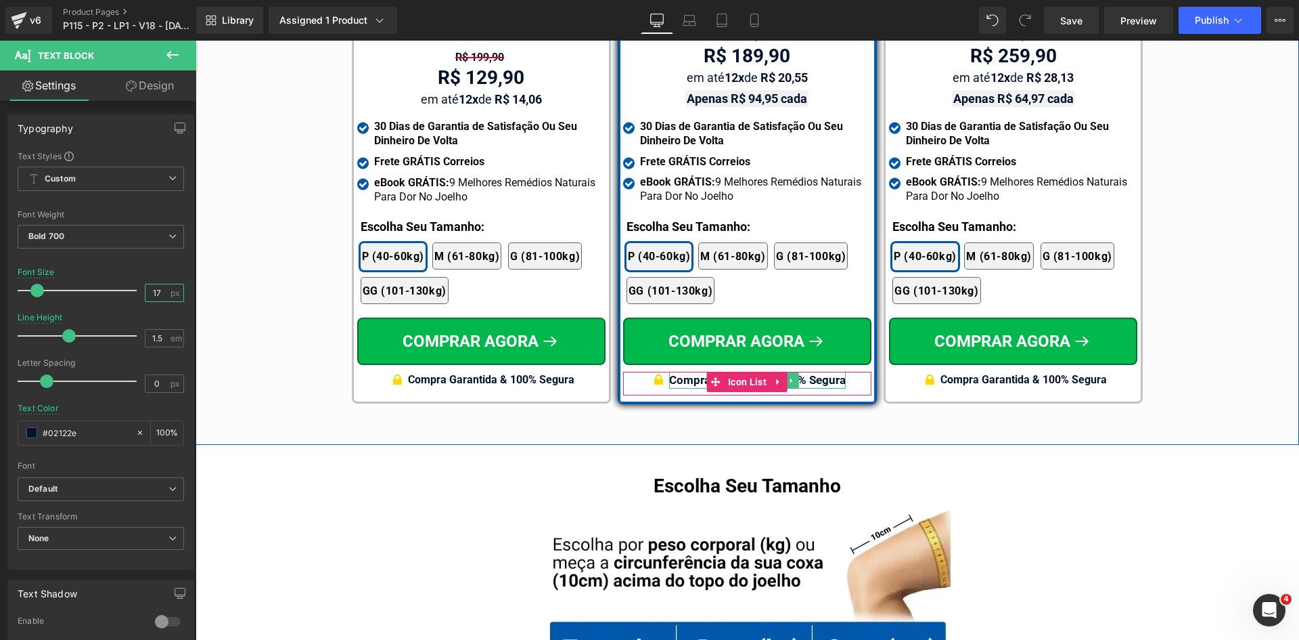
type input "17"
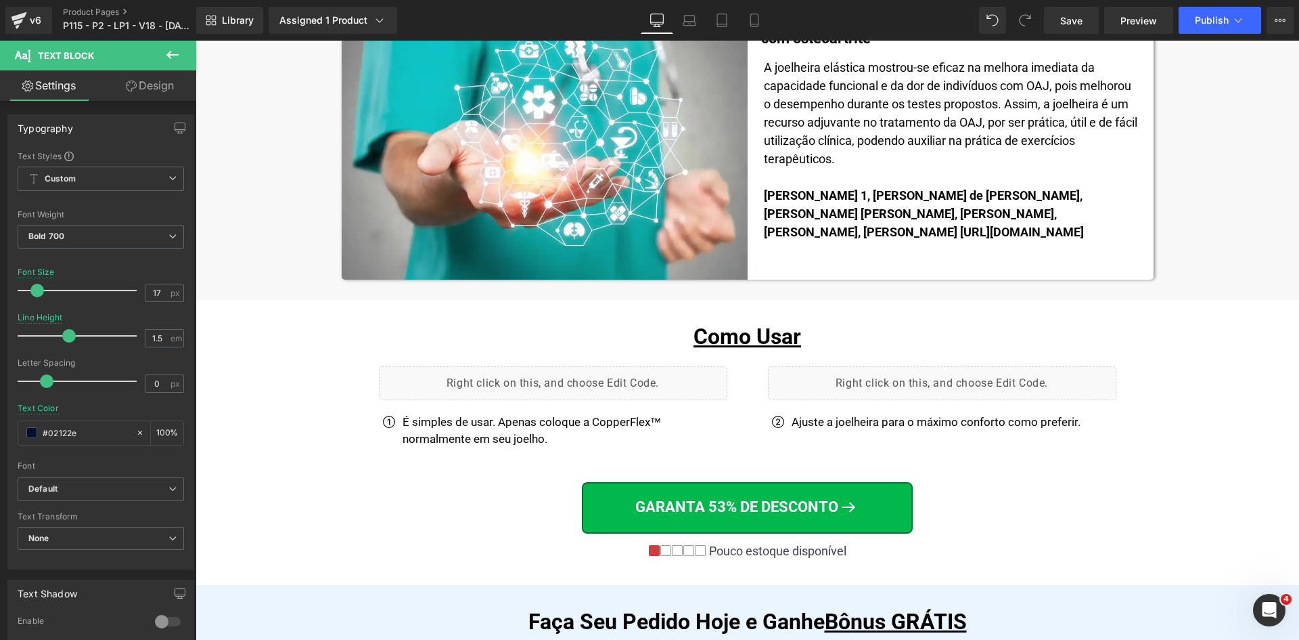
scroll to position [0, 0]
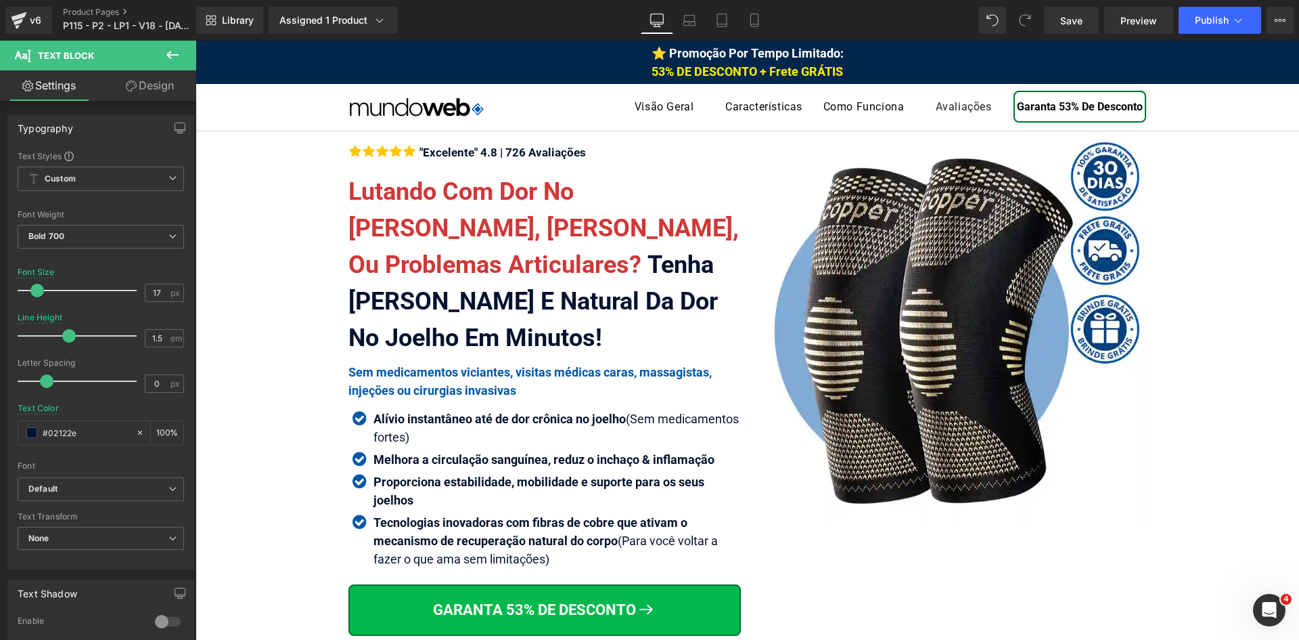
drag, startPoint x: 1297, startPoint y: 489, endPoint x: 1417, endPoint y: 78, distance: 428.5
click at [758, 18] on icon at bounding box center [754, 20] width 7 height 13
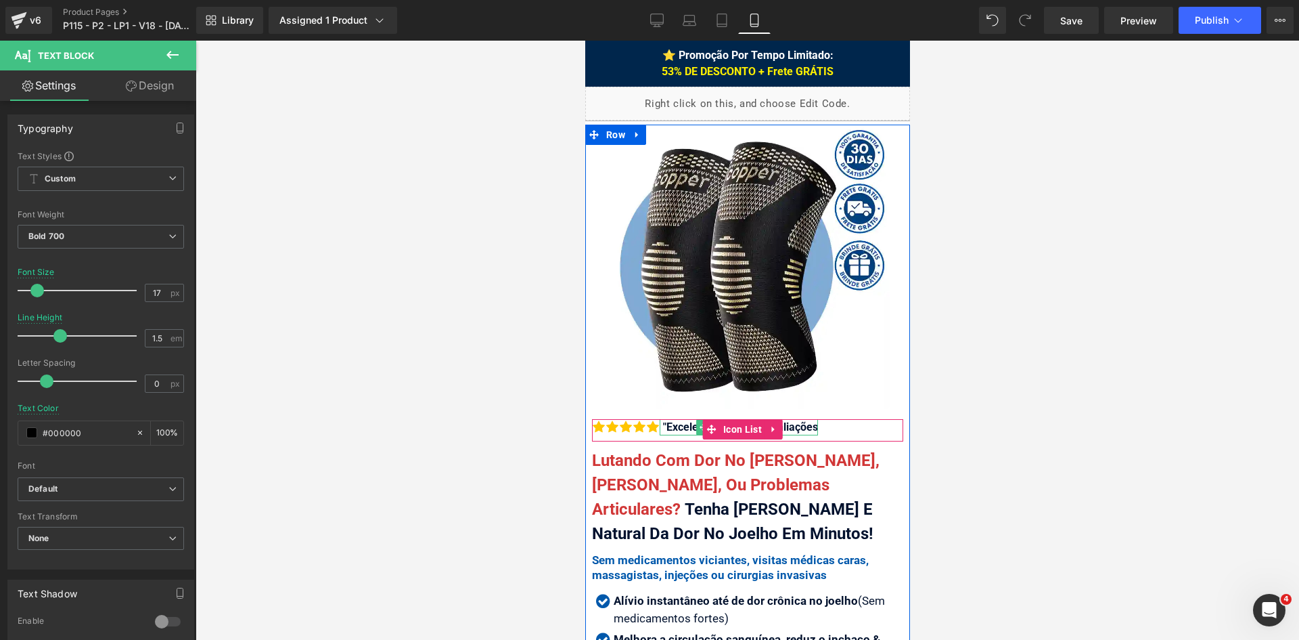
click at [694, 420] on div ""Excelente" 4.8 | 726 Avaliações" at bounding box center [738, 427] width 158 height 16
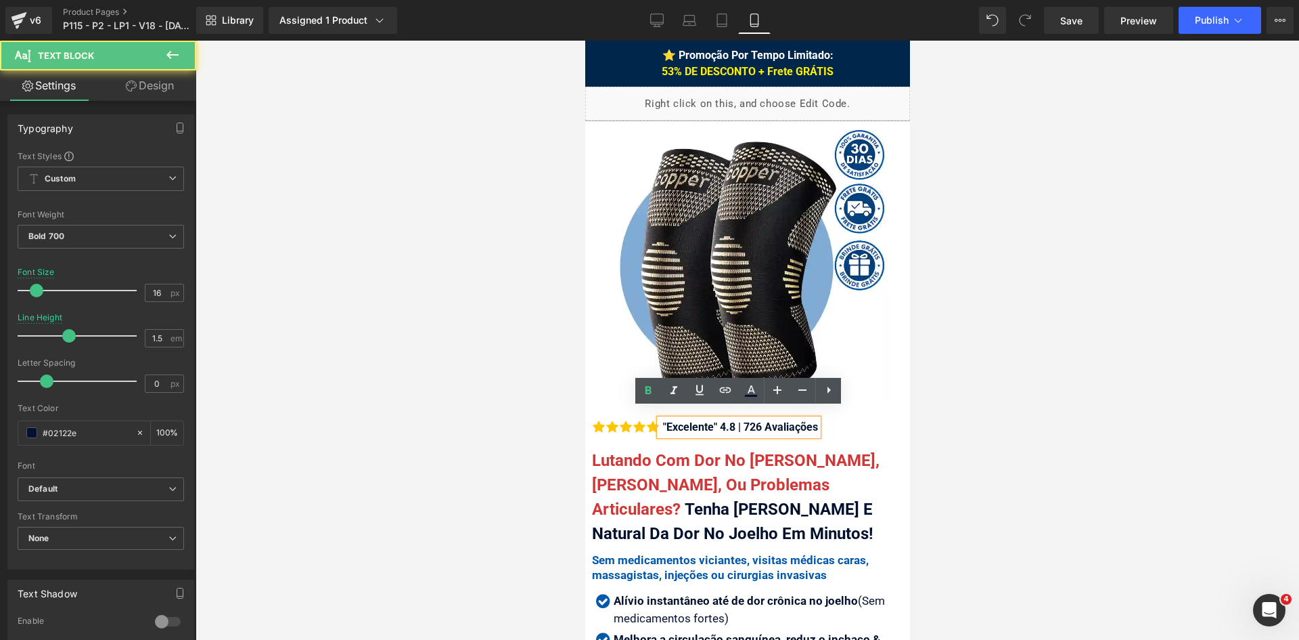
click at [687, 419] on div ""Excelente" 4.8 | 726 Avaliações" at bounding box center [738, 427] width 158 height 16
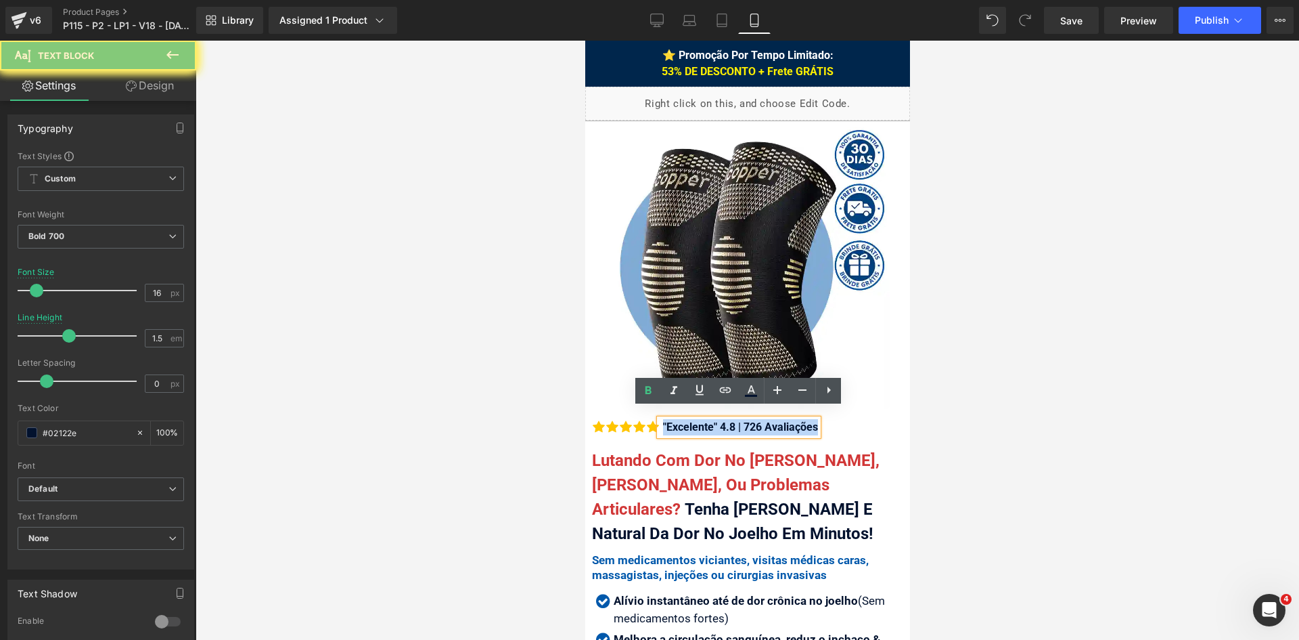
click at [687, 419] on div ""Excelente" 4.8 | 726 Avaliações" at bounding box center [738, 427] width 158 height 16
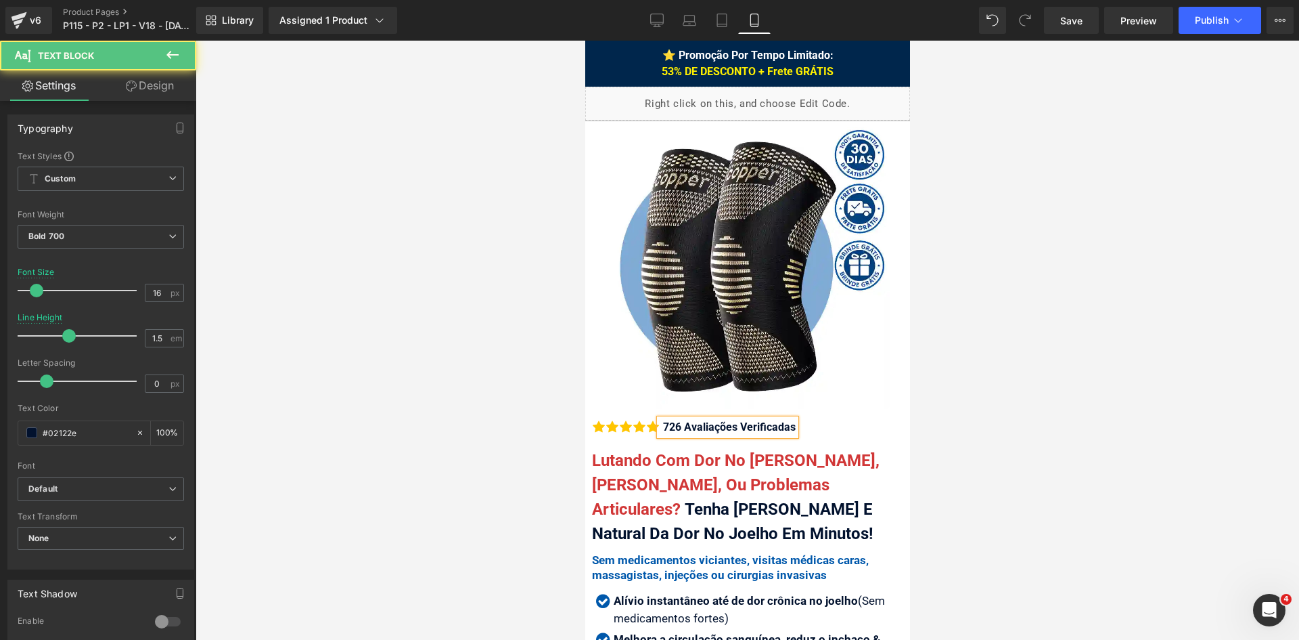
click at [688, 419] on div "726 Avaliações Verificadas" at bounding box center [727, 427] width 136 height 16
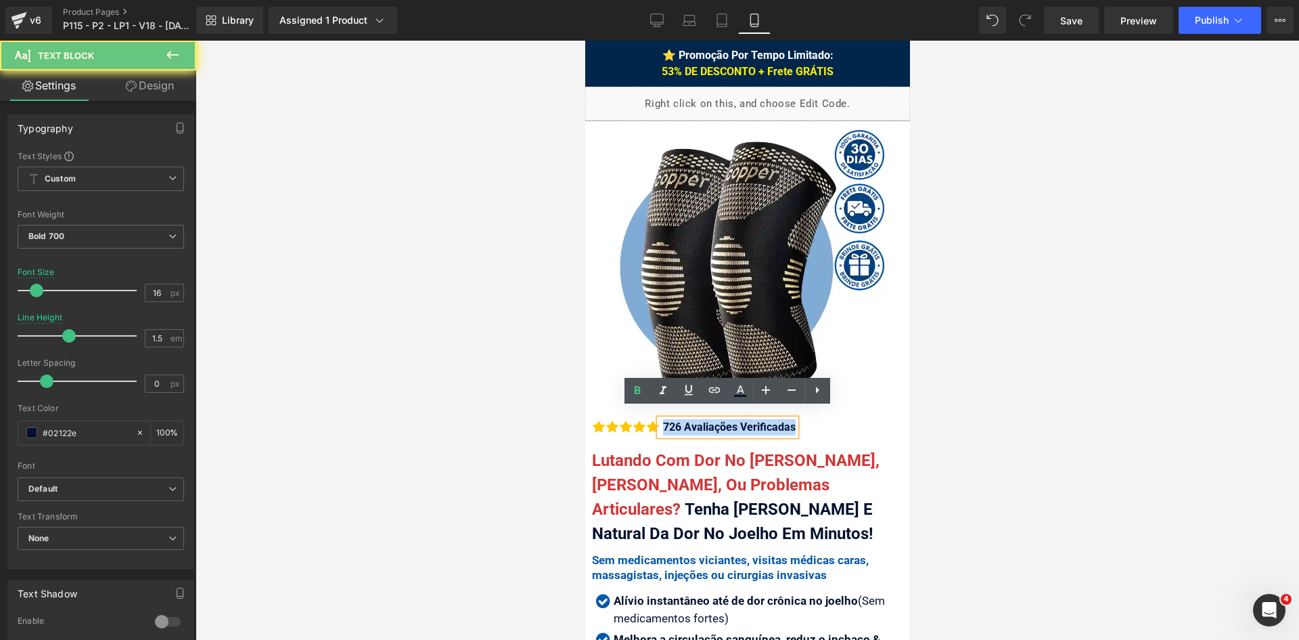
click at [688, 419] on div "726 Avaliações Verificadas" at bounding box center [727, 427] width 136 height 16
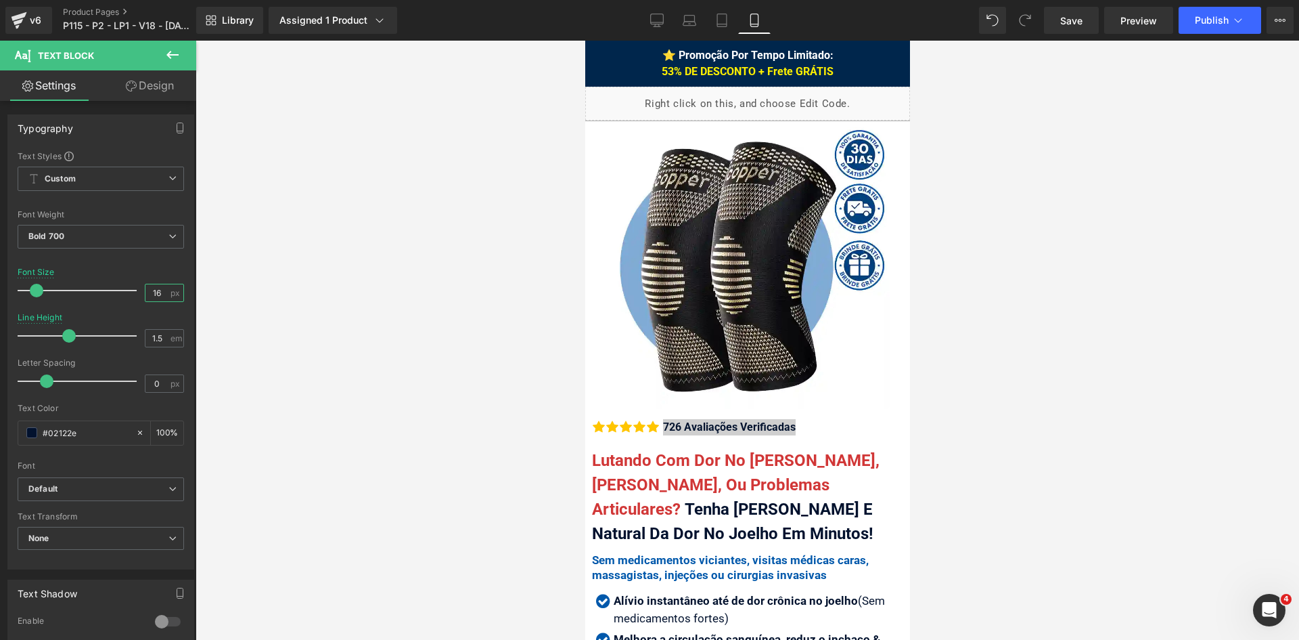
drag, startPoint x: 156, startPoint y: 292, endPoint x: 217, endPoint y: 331, distance: 72.7
click at [160, 293] on input "16" at bounding box center [158, 292] width 24 height 17
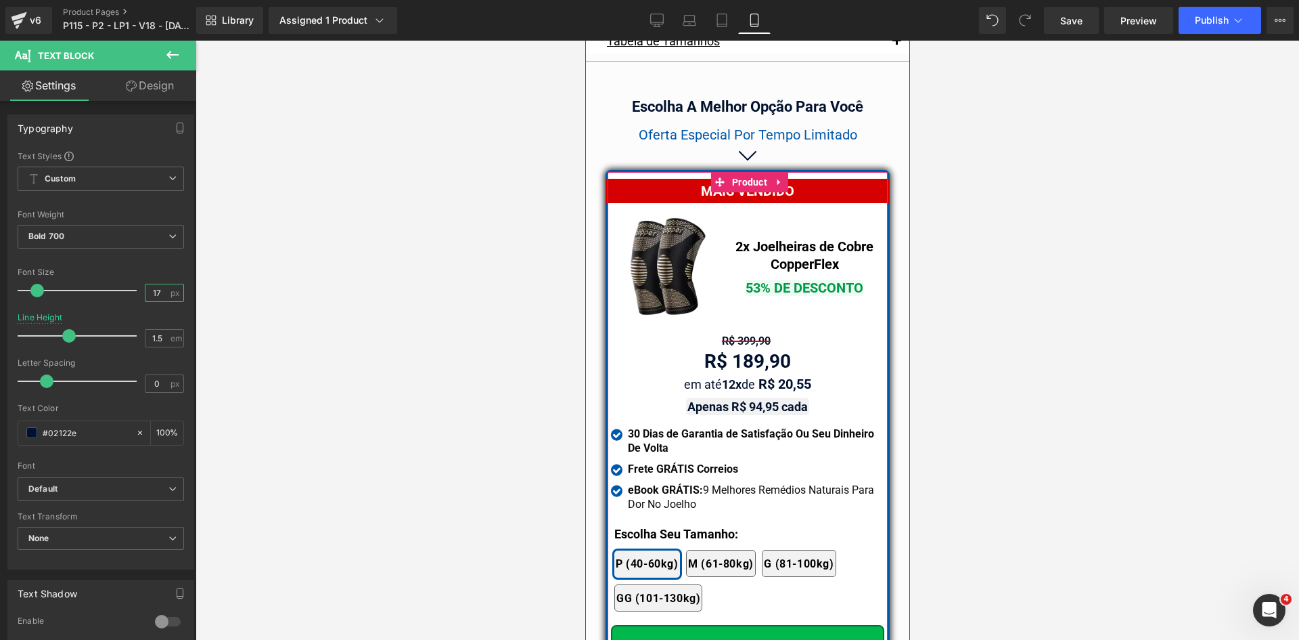
scroll to position [11749, 0]
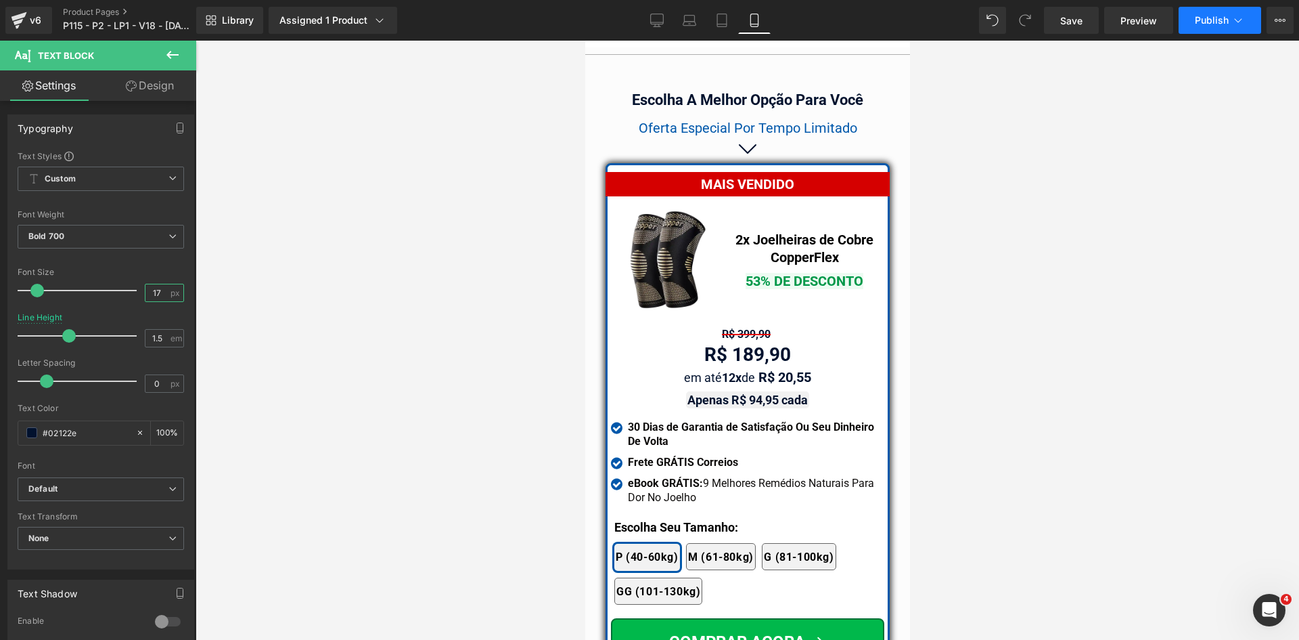
type input "17"
click at [1211, 21] on span "Publish" at bounding box center [1212, 20] width 34 height 11
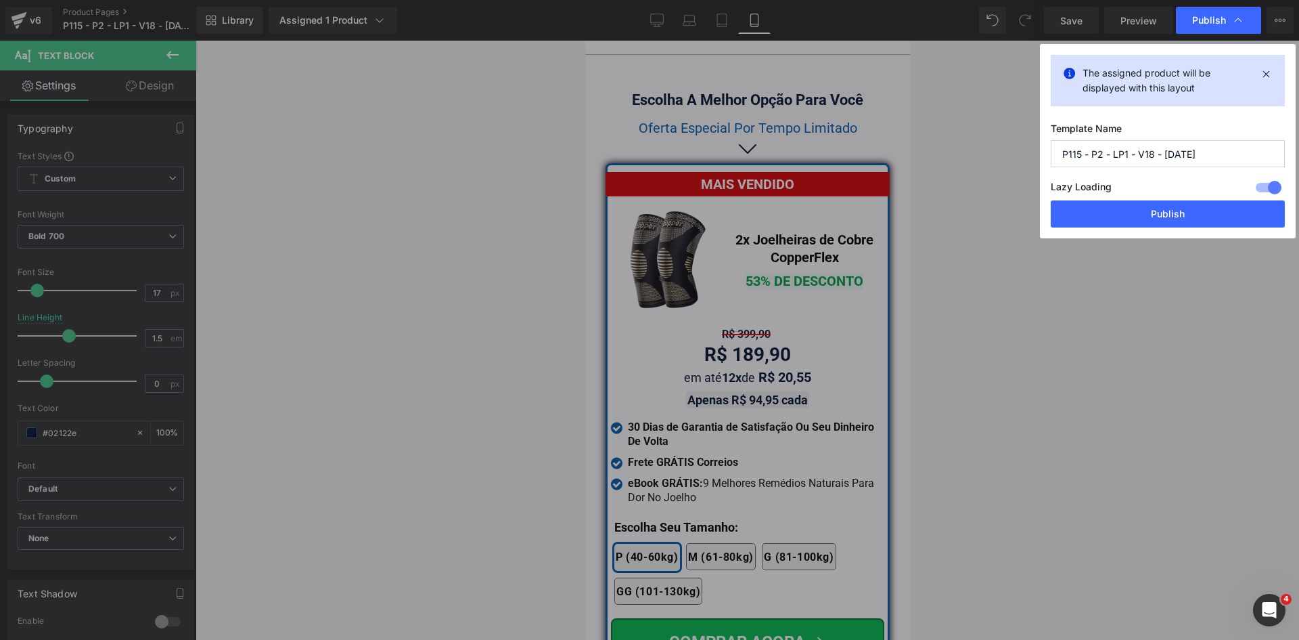
click at [1130, 213] on button "Publish" at bounding box center [1168, 213] width 234 height 27
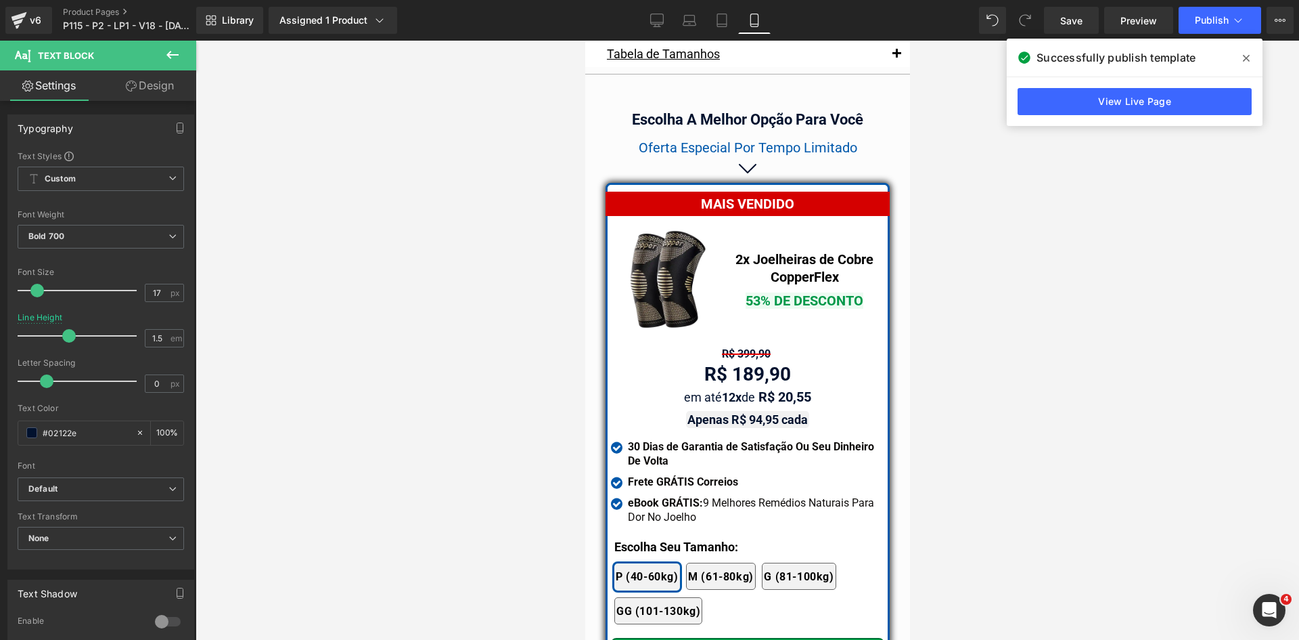
scroll to position [11709, 0]
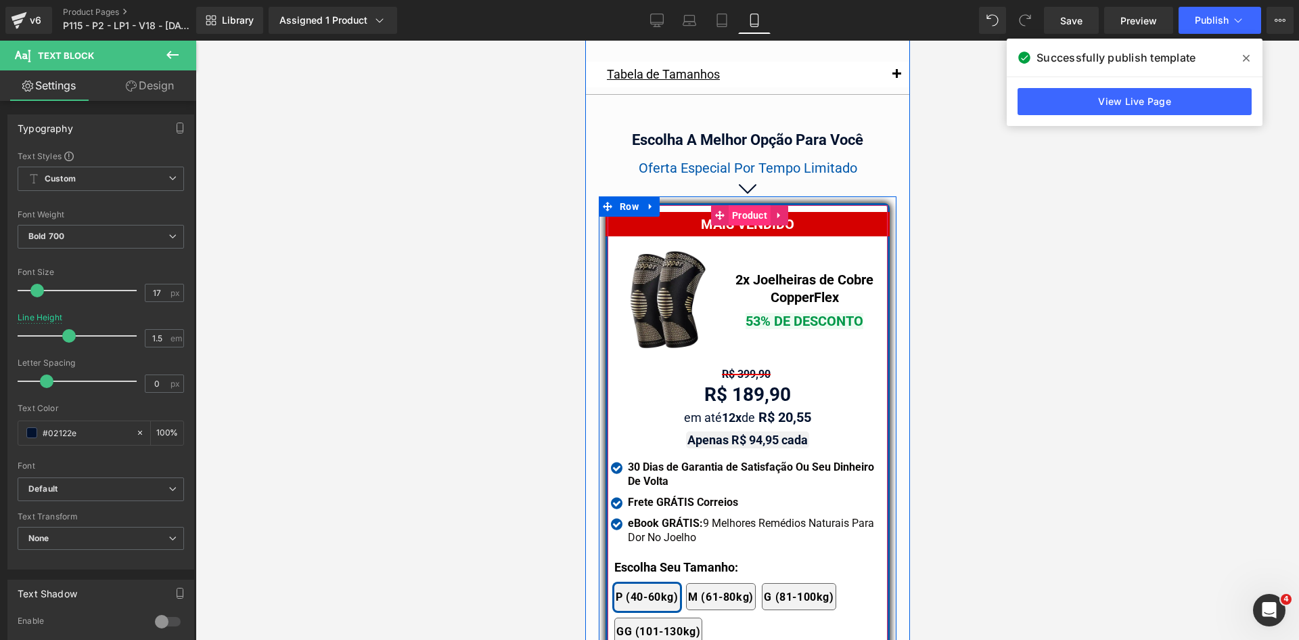
click at [739, 205] on span "Product" at bounding box center [749, 215] width 42 height 20
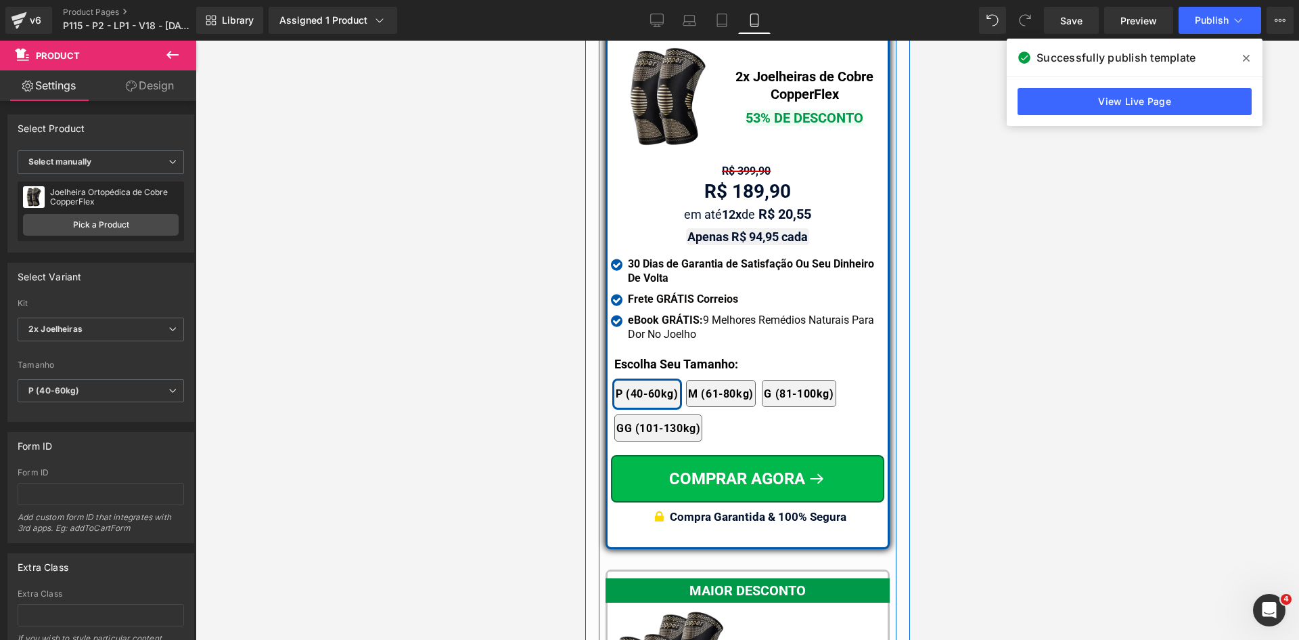
scroll to position [12115, 0]
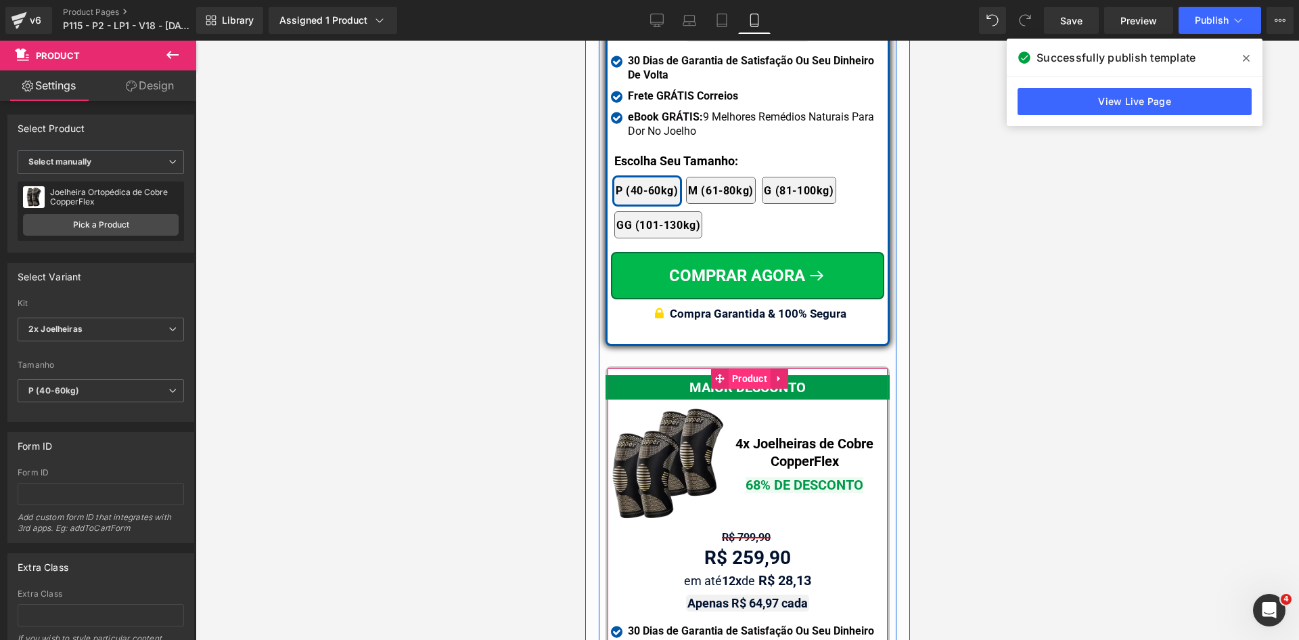
click at [738, 368] on span "Product" at bounding box center [749, 378] width 42 height 20
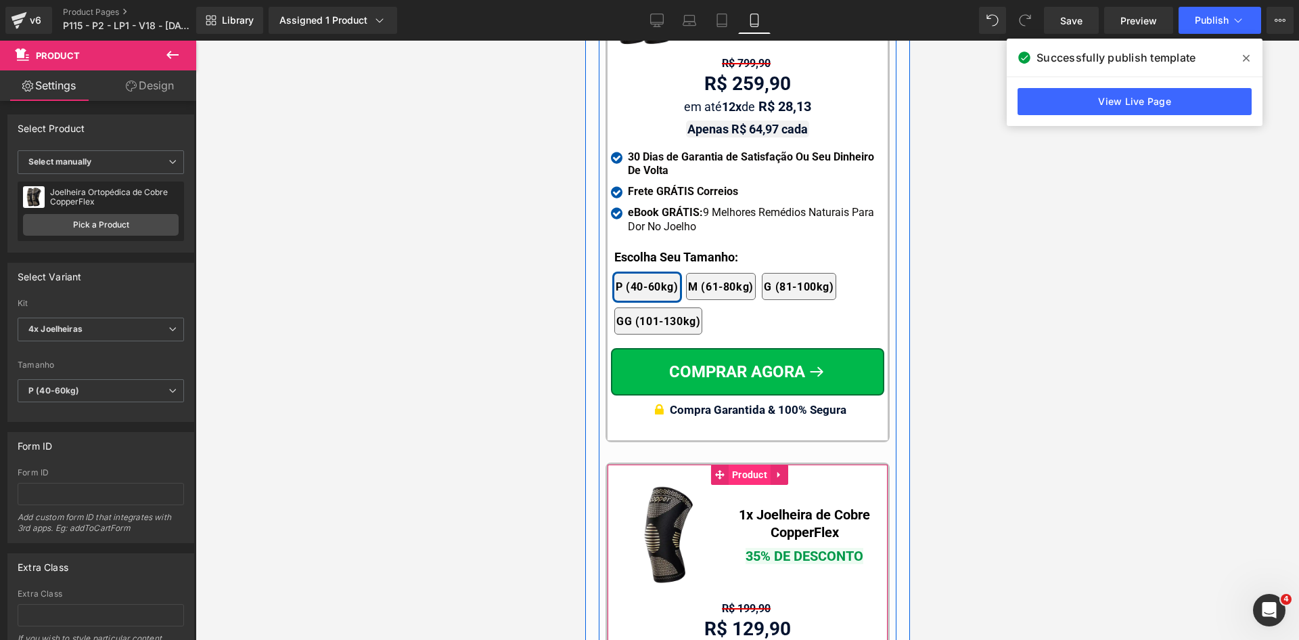
click at [735, 464] on span "Product" at bounding box center [749, 474] width 42 height 20
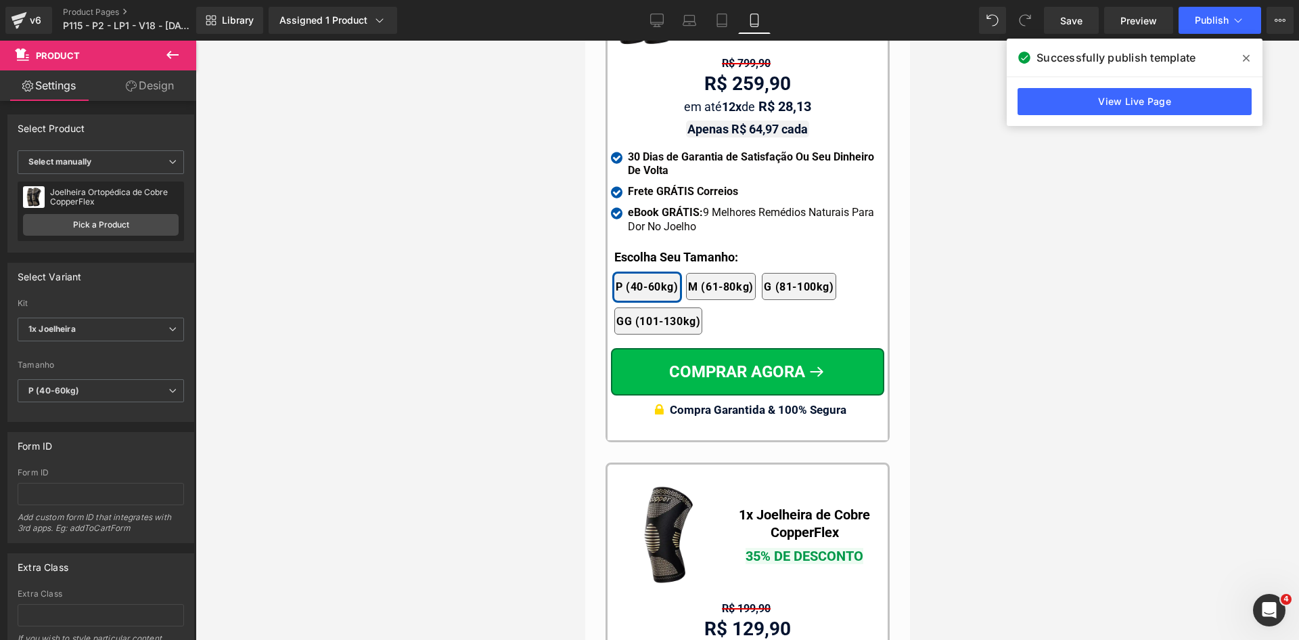
scroll to position [0, 0]
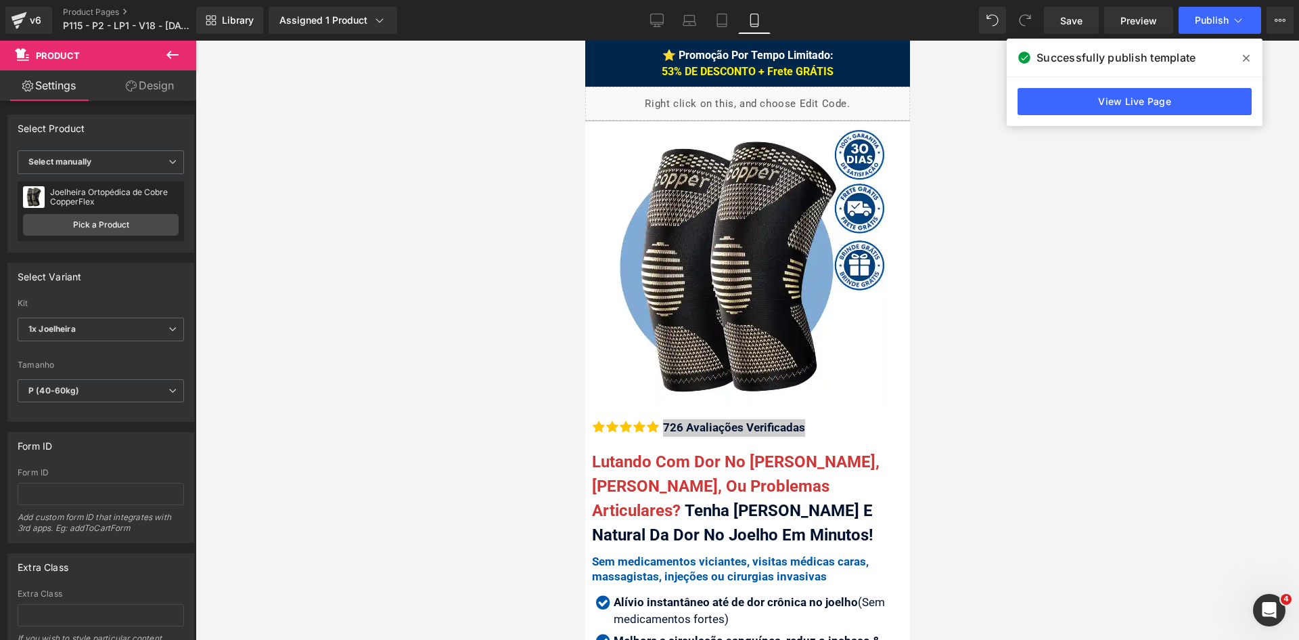
drag, startPoint x: 905, startPoint y: 493, endPoint x: 1483, endPoint y: 81, distance: 709.3
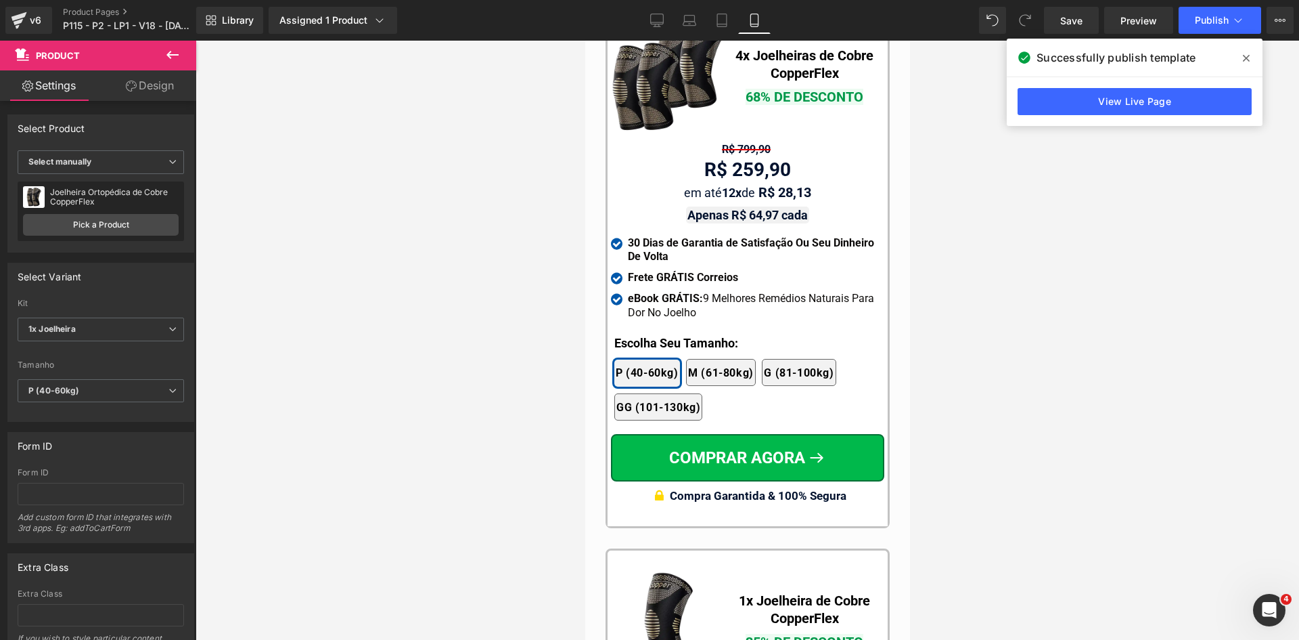
drag, startPoint x: 907, startPoint y: 64, endPoint x: 1514, endPoint y: 529, distance: 764.6
